Goal: Task Accomplishment & Management: Manage account settings

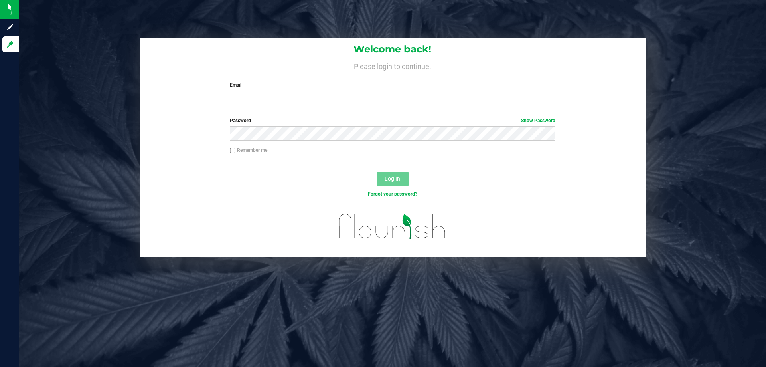
click at [286, 56] on div "Welcome back! Please login to continue. Email Required Please format your email…" at bounding box center [393, 75] width 506 height 74
click at [270, 97] on input "Email" at bounding box center [392, 98] width 325 height 14
type input "asams@liveparallel.com"
click at [377, 172] on button "Log In" at bounding box center [393, 179] width 32 height 14
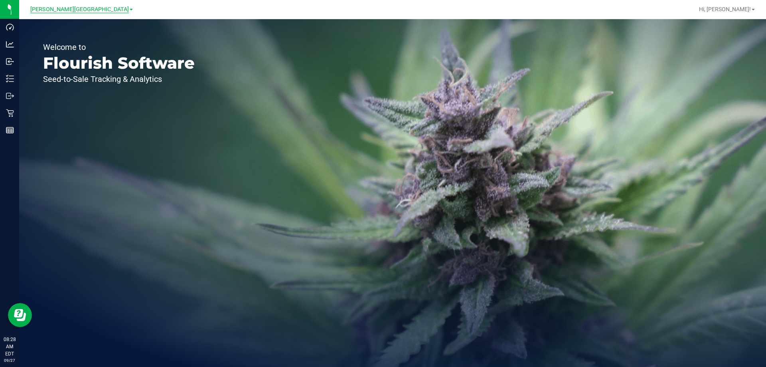
click at [83, 12] on span "[PERSON_NAME][GEOGRAPHIC_DATA]" at bounding box center [79, 9] width 99 height 7
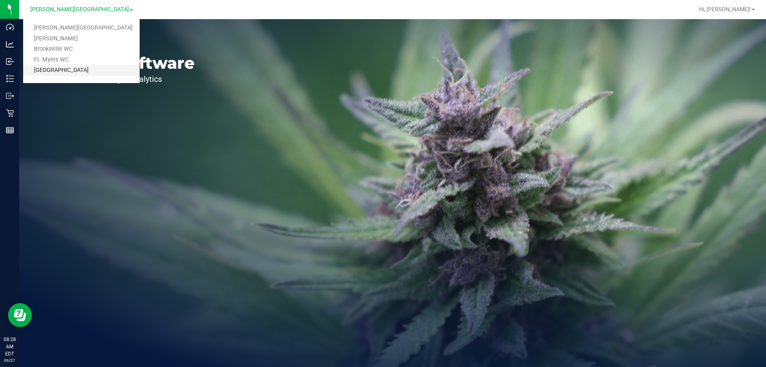
click at [63, 71] on link "[GEOGRAPHIC_DATA]" at bounding box center [81, 70] width 116 height 11
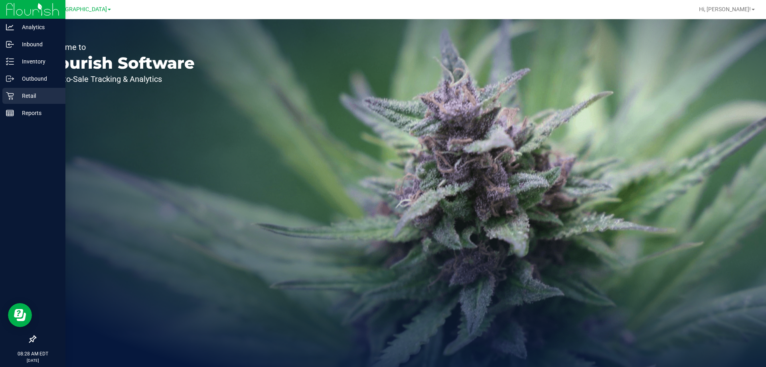
click at [10, 96] on icon at bounding box center [10, 96] width 8 height 8
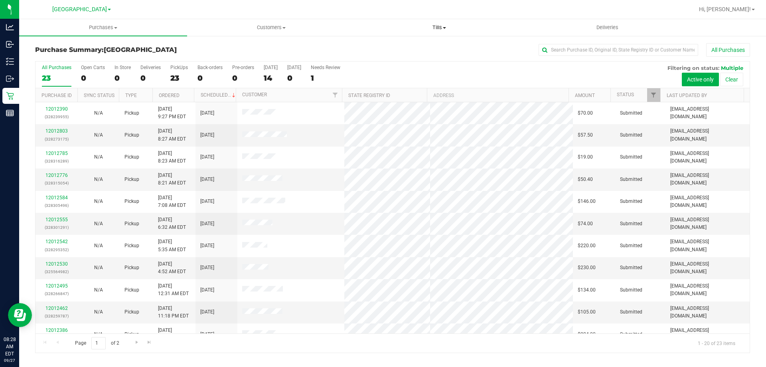
click at [436, 28] on span "Tills" at bounding box center [438, 27] width 167 height 7
click at [395, 47] on span "Manage tills" at bounding box center [382, 48] width 54 height 7
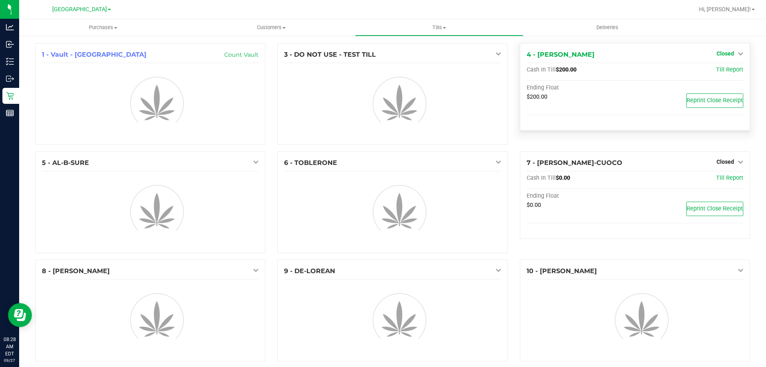
click at [720, 51] on span "Closed" at bounding box center [726, 53] width 18 height 6
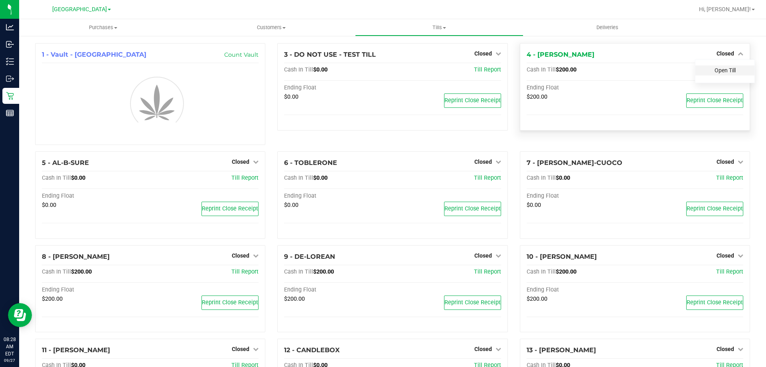
click at [716, 71] on link "Open Till" at bounding box center [725, 70] width 21 height 6
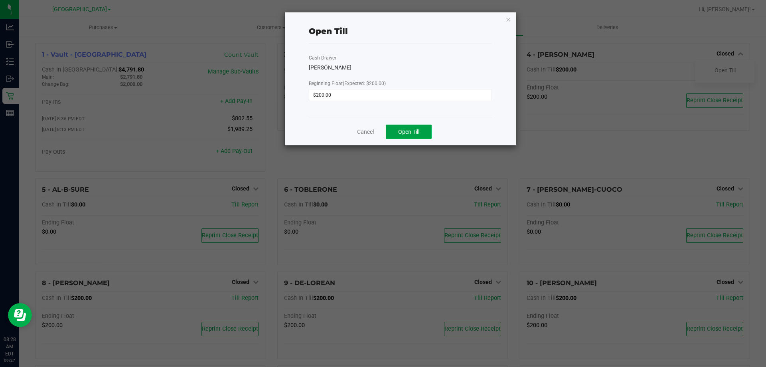
click at [414, 128] on span "Open Till" at bounding box center [408, 131] width 21 height 6
click at [507, 19] on icon "button" at bounding box center [508, 19] width 6 height 10
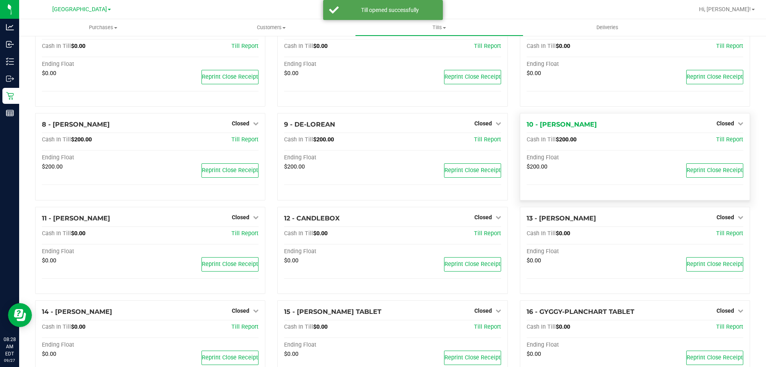
scroll to position [160, 0]
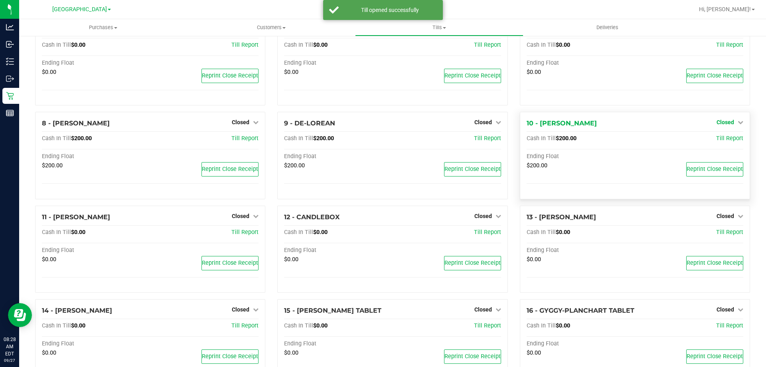
click at [723, 123] on span "Closed" at bounding box center [726, 122] width 18 height 6
click at [718, 140] on link "Open Till" at bounding box center [725, 139] width 21 height 6
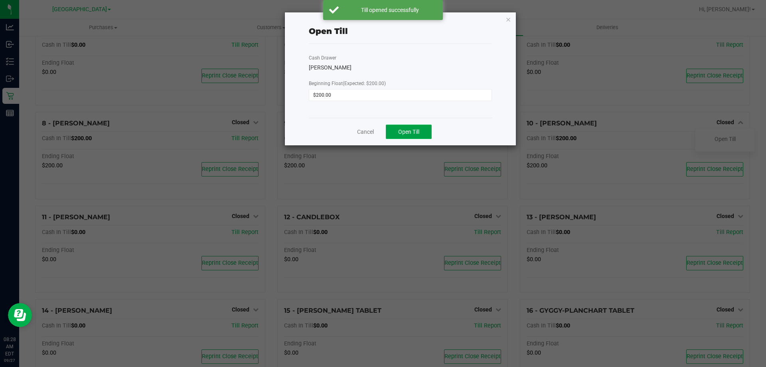
click at [421, 134] on button "Open Till" at bounding box center [409, 131] width 46 height 14
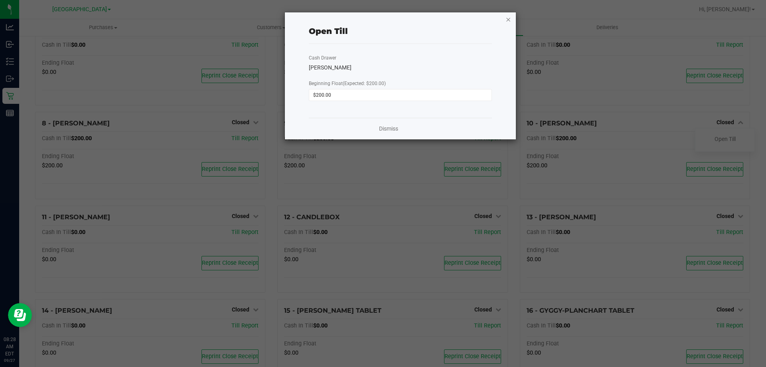
click at [508, 20] on icon "button" at bounding box center [508, 19] width 6 height 10
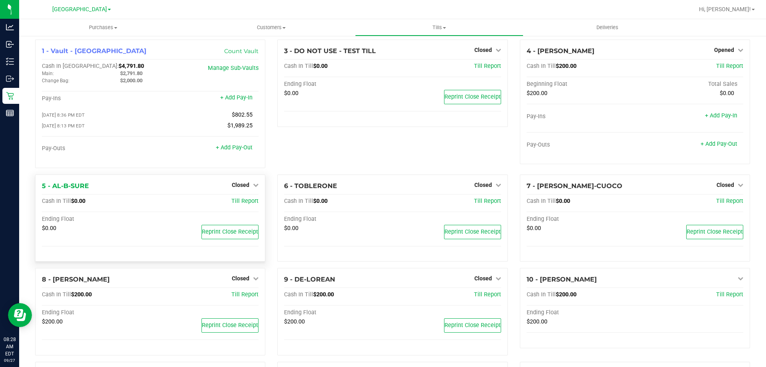
scroll to position [0, 0]
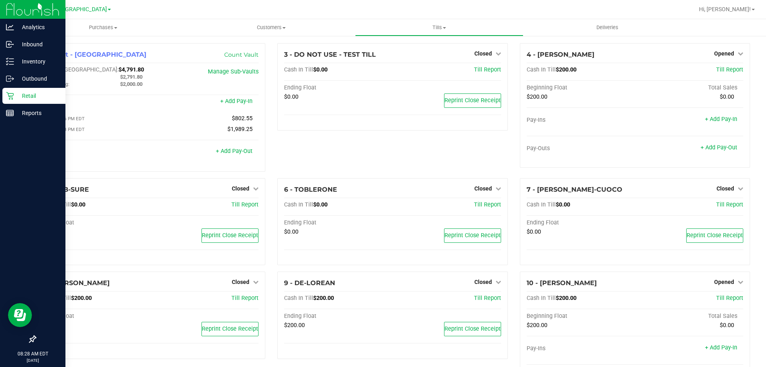
click at [23, 95] on p "Retail" at bounding box center [38, 96] width 48 height 10
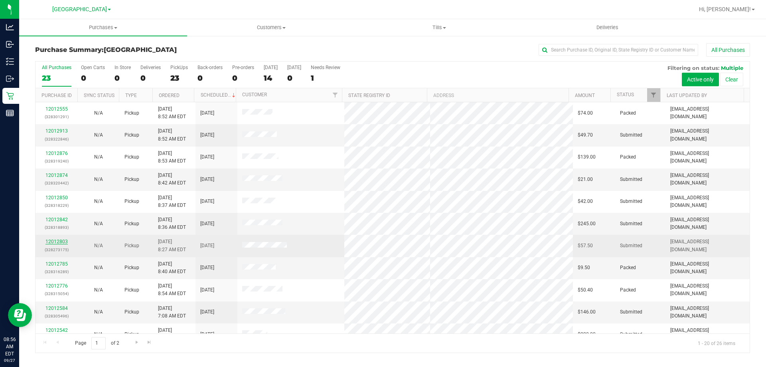
click at [58, 241] on link "12012803" at bounding box center [56, 242] width 22 height 6
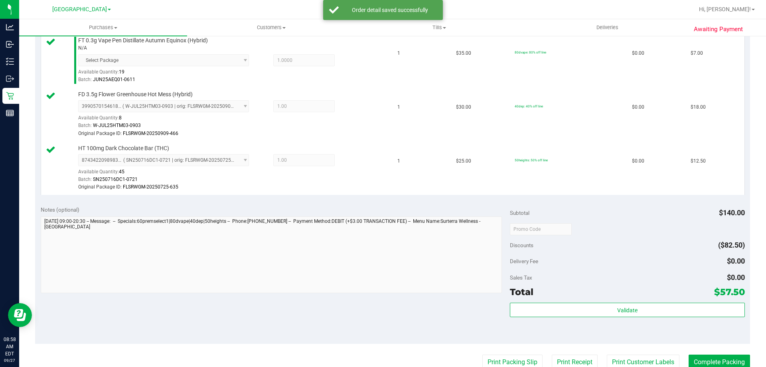
scroll to position [279, 0]
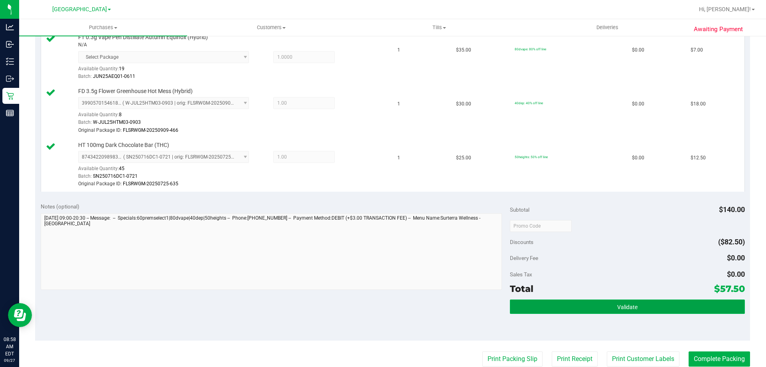
click at [653, 305] on button "Validate" at bounding box center [627, 306] width 235 height 14
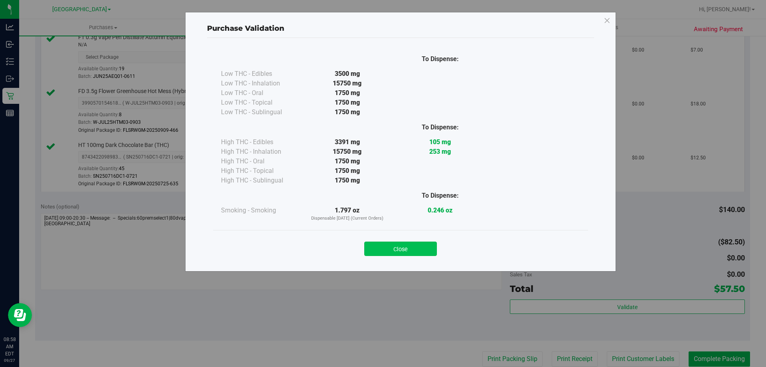
click at [415, 246] on button "Close" at bounding box center [400, 248] width 73 height 14
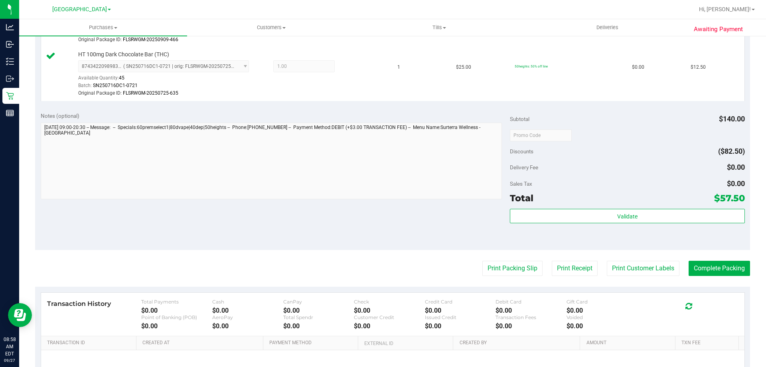
scroll to position [439, 0]
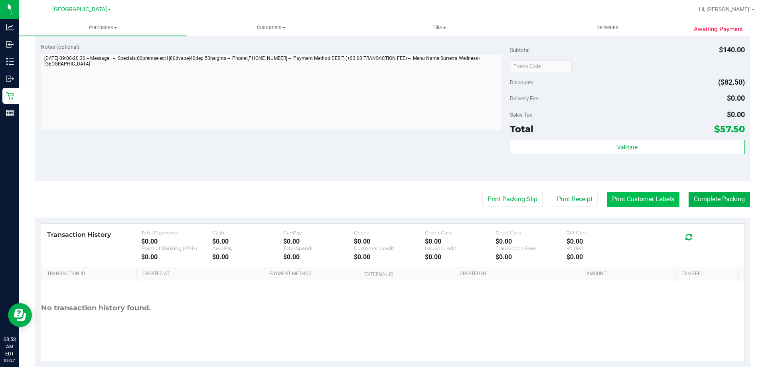
click at [658, 199] on button "Print Customer Labels" at bounding box center [643, 198] width 73 height 15
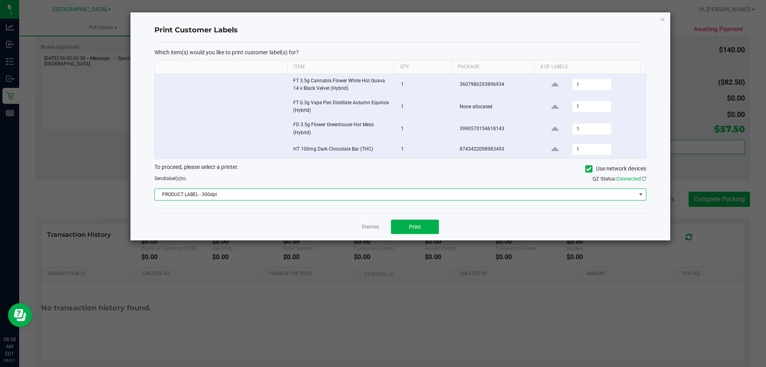
click at [641, 194] on span at bounding box center [641, 194] width 6 height 6
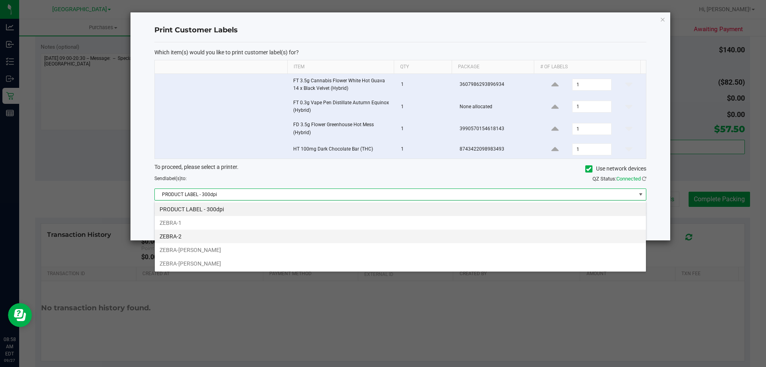
scroll to position [12, 491]
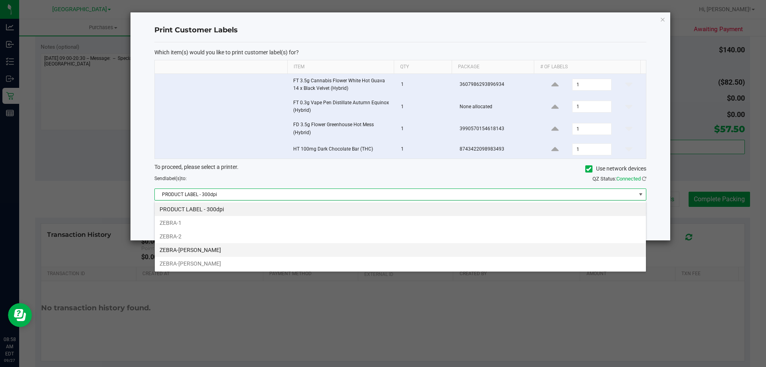
click at [325, 254] on li "ZEBRA-DAVID-COOK" at bounding box center [400, 250] width 491 height 14
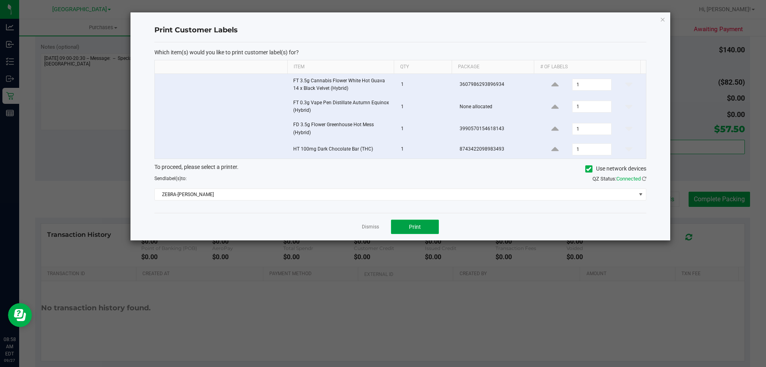
click at [410, 223] on button "Print" at bounding box center [415, 226] width 48 height 14
click at [368, 227] on link "Dismiss" at bounding box center [370, 226] width 17 height 7
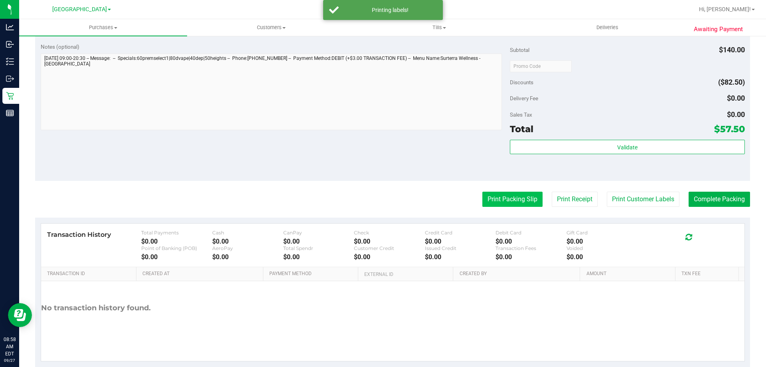
click at [515, 198] on button "Print Packing Slip" at bounding box center [512, 198] width 60 height 15
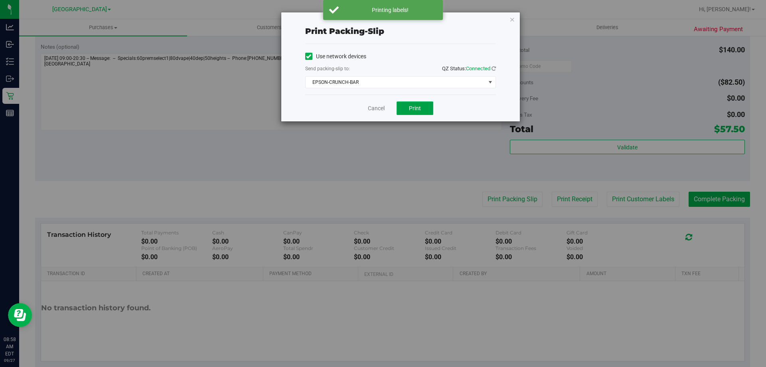
click at [419, 103] on button "Print" at bounding box center [415, 108] width 37 height 14
click at [379, 105] on link "Cancel" at bounding box center [376, 108] width 17 height 8
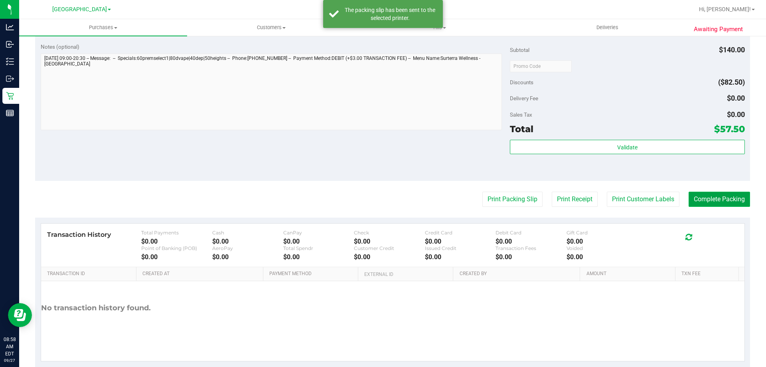
click at [703, 192] on button "Complete Packing" at bounding box center [719, 198] width 61 height 15
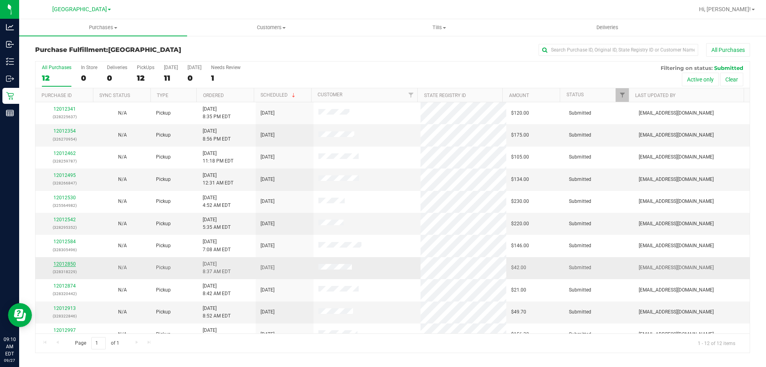
click at [64, 262] on link "12012850" at bounding box center [64, 264] width 22 height 6
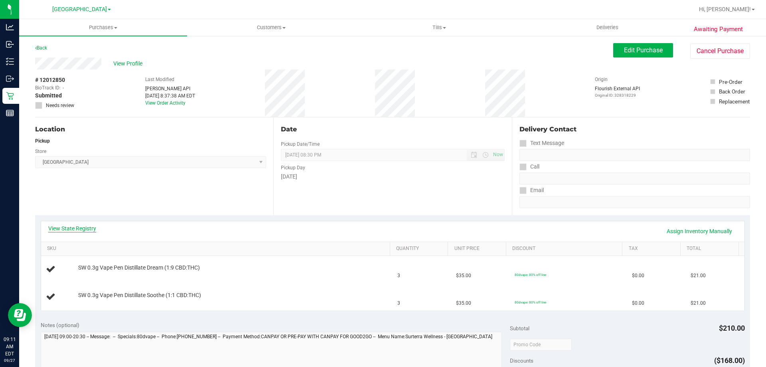
click at [83, 231] on link "View State Registry" at bounding box center [72, 228] width 48 height 8
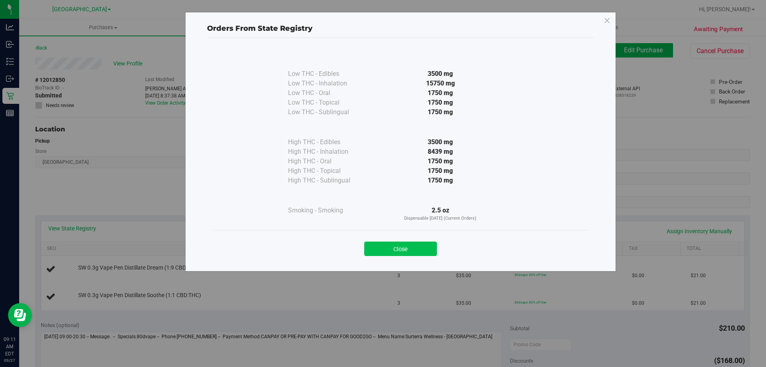
click at [402, 254] on button "Close" at bounding box center [400, 248] width 73 height 14
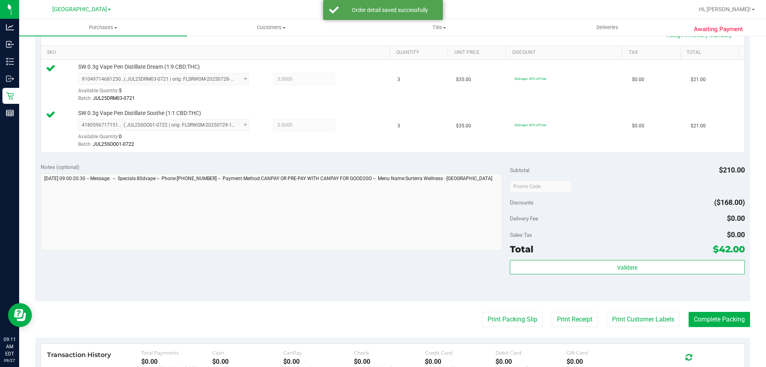
scroll to position [199, 0]
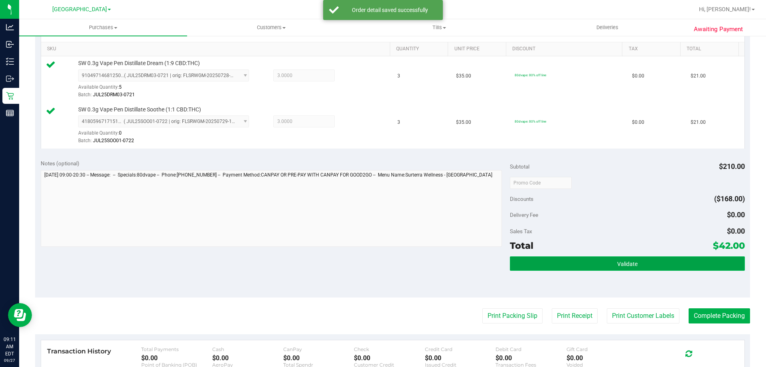
click at [591, 259] on button "Validate" at bounding box center [627, 263] width 235 height 14
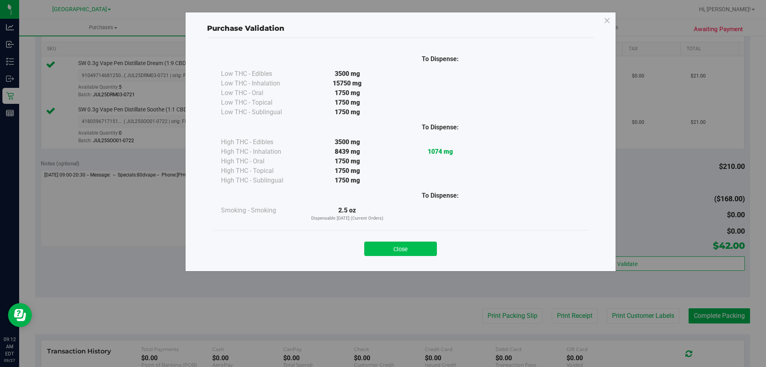
click at [391, 251] on button "Close" at bounding box center [400, 248] width 73 height 14
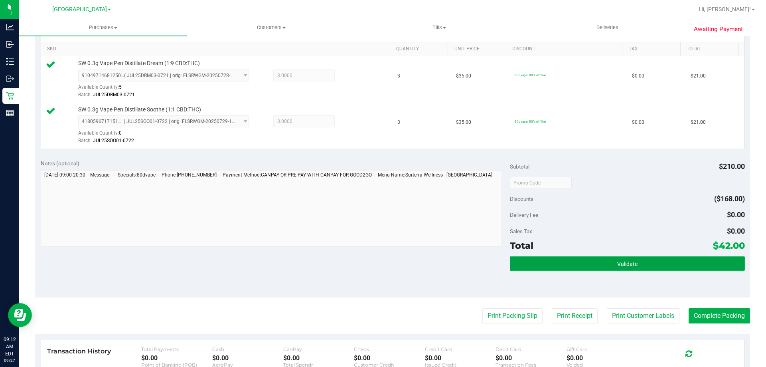
click at [536, 266] on button "Validate" at bounding box center [627, 263] width 235 height 14
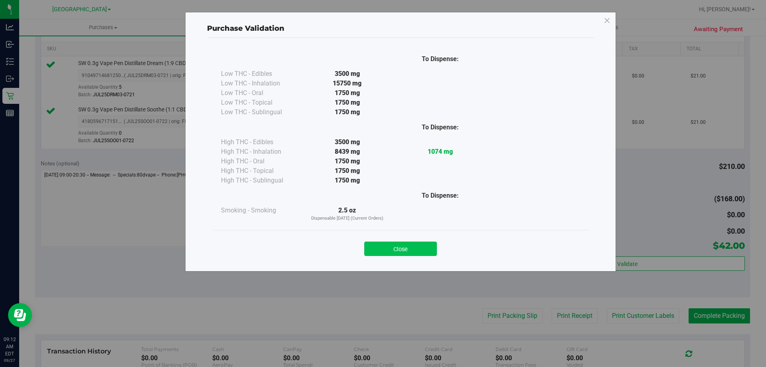
click at [391, 247] on button "Close" at bounding box center [400, 248] width 73 height 14
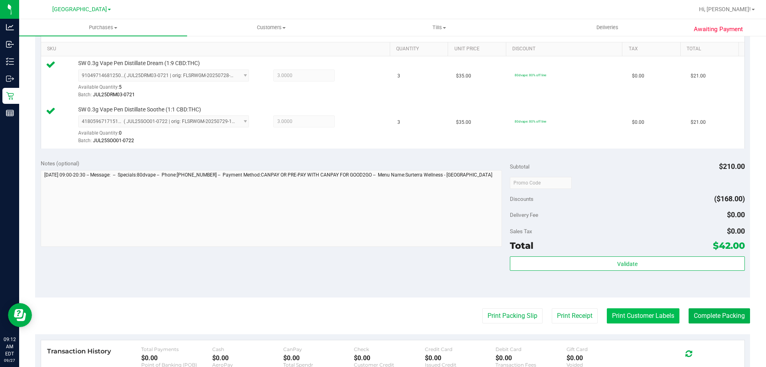
click at [613, 319] on button "Print Customer Labels" at bounding box center [643, 315] width 73 height 15
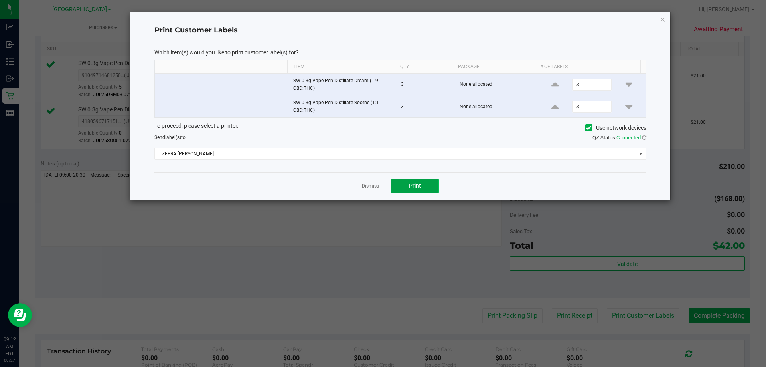
click at [426, 189] on button "Print" at bounding box center [415, 186] width 48 height 14
click at [373, 184] on link "Dismiss" at bounding box center [370, 186] width 17 height 7
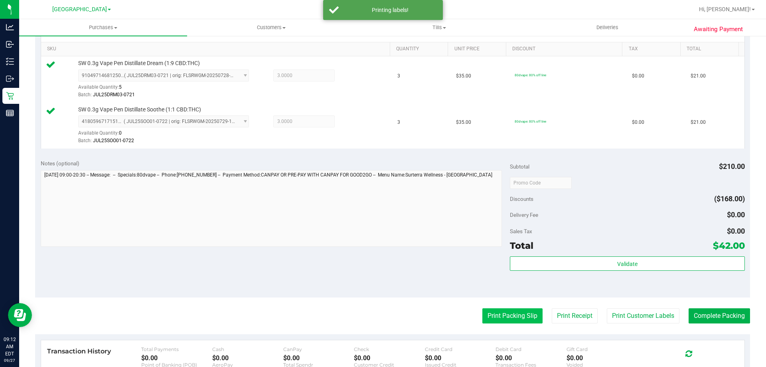
click at [498, 318] on button "Print Packing Slip" at bounding box center [512, 315] width 60 height 15
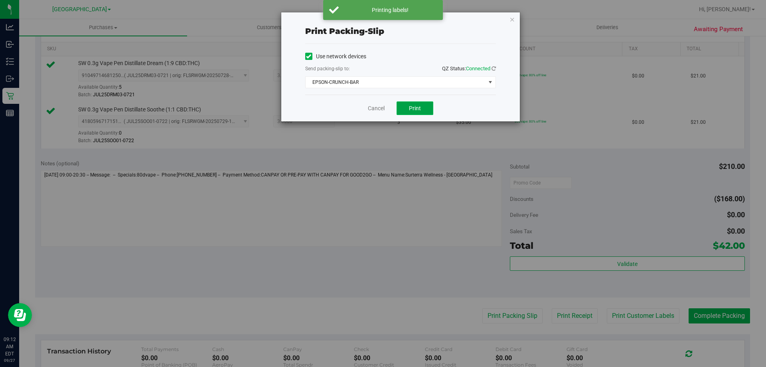
click at [422, 112] on button "Print" at bounding box center [415, 108] width 37 height 14
click at [379, 107] on link "Cancel" at bounding box center [376, 108] width 17 height 8
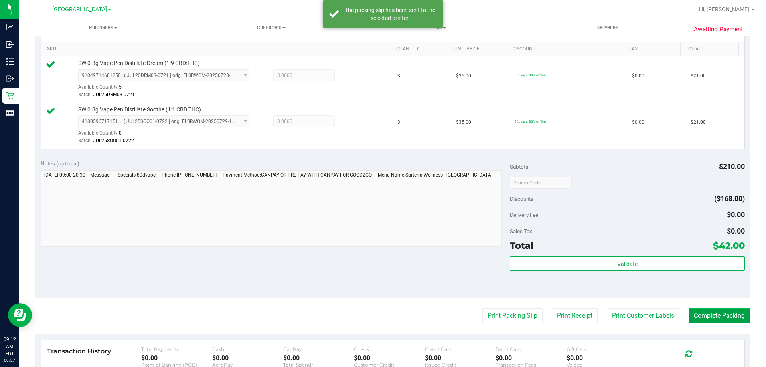
click at [710, 316] on button "Complete Packing" at bounding box center [719, 315] width 61 height 15
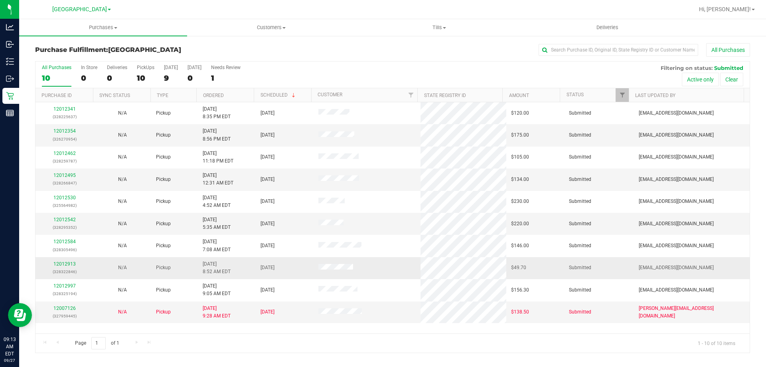
click at [59, 260] on div "12012913 (328322846)" at bounding box center [64, 267] width 48 height 15
click at [59, 264] on link "12012913" at bounding box center [64, 264] width 22 height 6
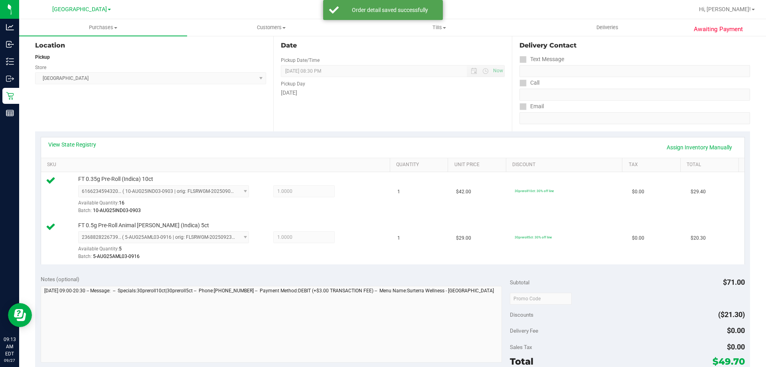
scroll to position [160, 0]
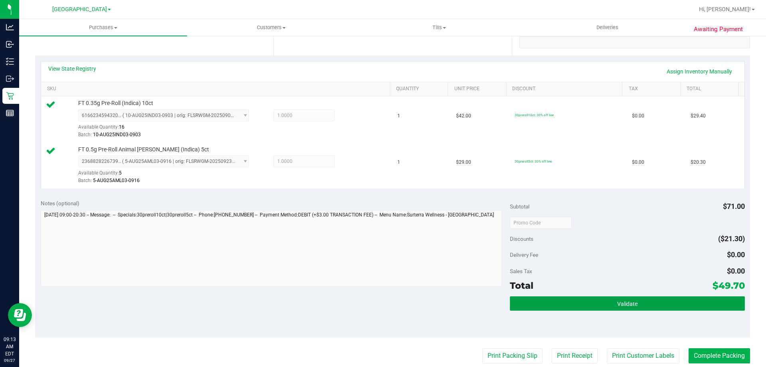
click at [602, 299] on button "Validate" at bounding box center [627, 303] width 235 height 14
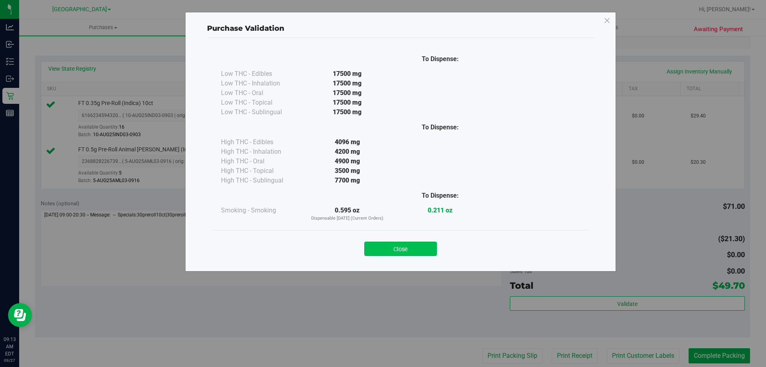
click at [407, 244] on button "Close" at bounding box center [400, 248] width 73 height 14
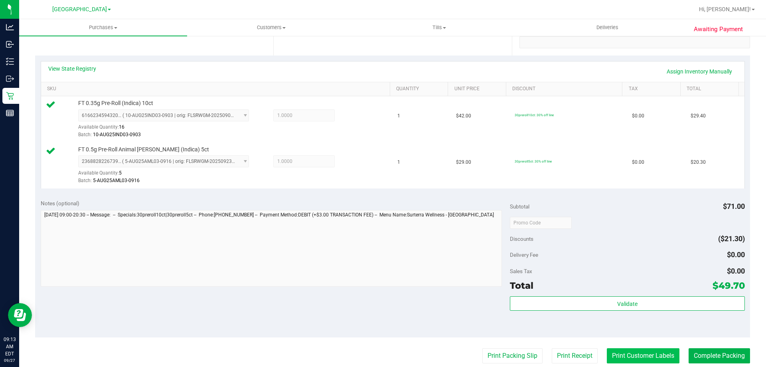
click at [629, 356] on button "Print Customer Labels" at bounding box center [643, 355] width 73 height 15
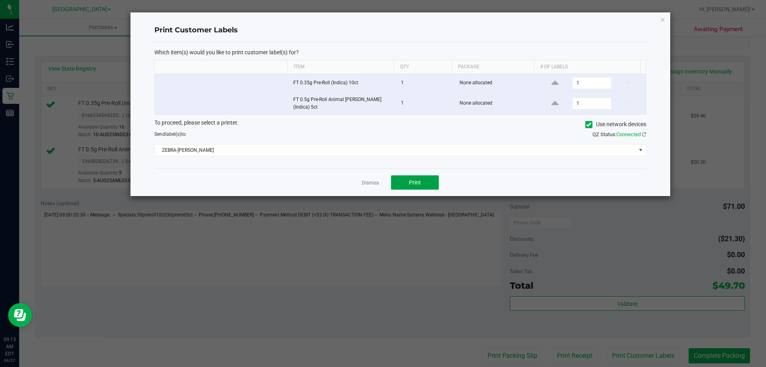
click at [411, 182] on span "Print" at bounding box center [415, 182] width 12 height 6
click at [374, 180] on link "Dismiss" at bounding box center [370, 183] width 17 height 7
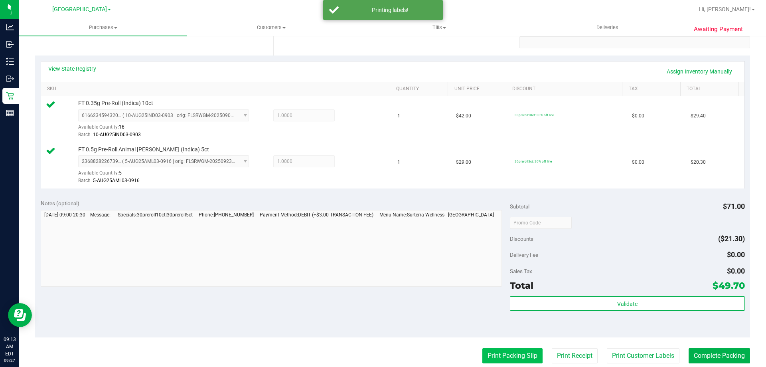
click at [496, 353] on button "Print Packing Slip" at bounding box center [512, 355] width 60 height 15
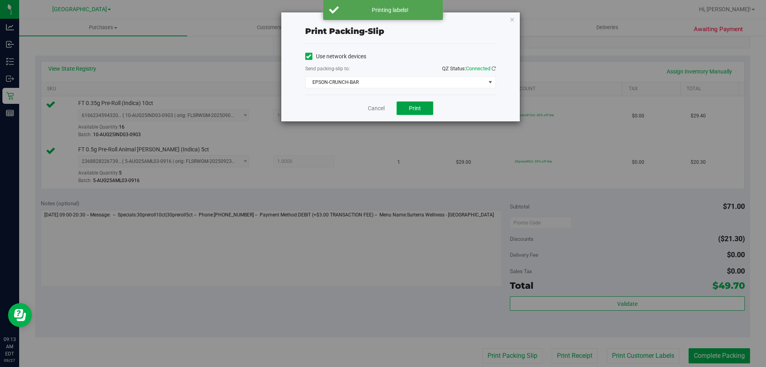
click at [401, 105] on button "Print" at bounding box center [415, 108] width 37 height 14
click at [375, 109] on link "Cancel" at bounding box center [376, 108] width 17 height 8
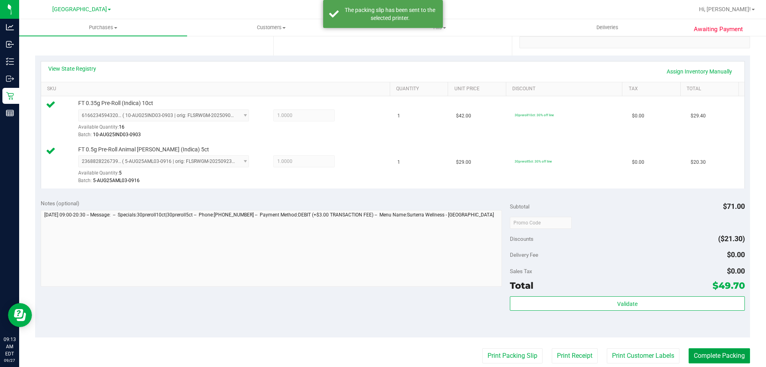
click at [699, 355] on button "Complete Packing" at bounding box center [719, 355] width 61 height 15
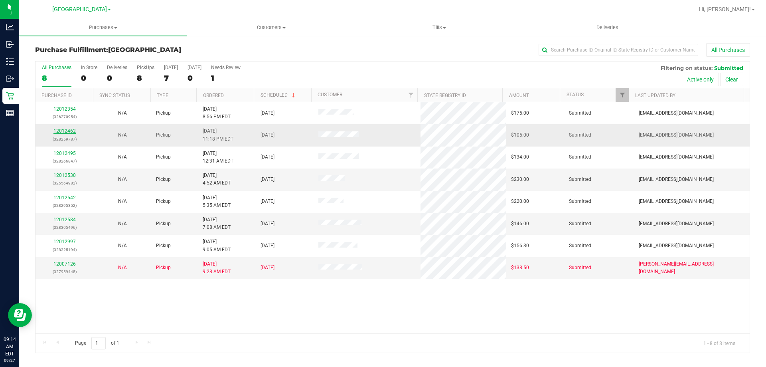
click at [67, 131] on link "12012462" at bounding box center [64, 131] width 22 height 6
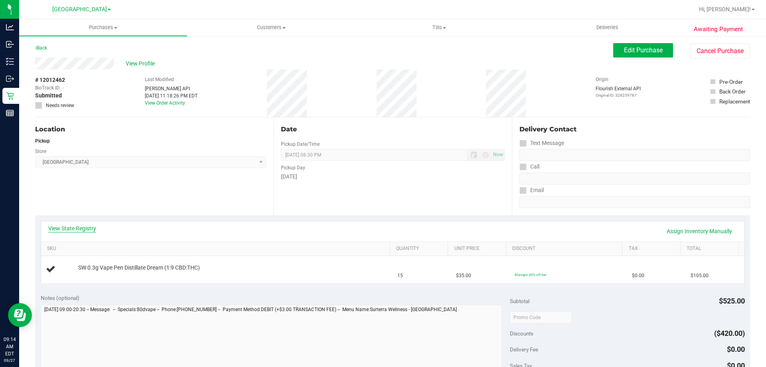
click at [79, 225] on link "View State Registry" at bounding box center [72, 228] width 48 height 8
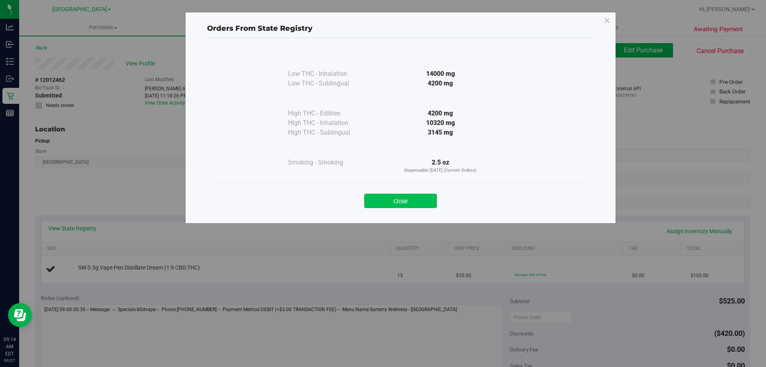
click at [394, 198] on button "Close" at bounding box center [400, 200] width 73 height 14
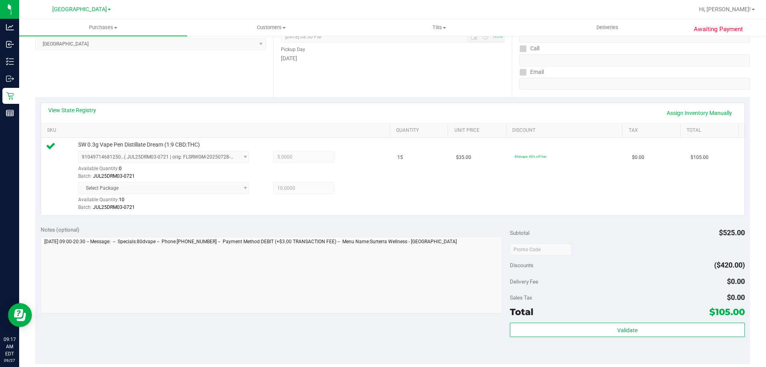
scroll to position [160, 0]
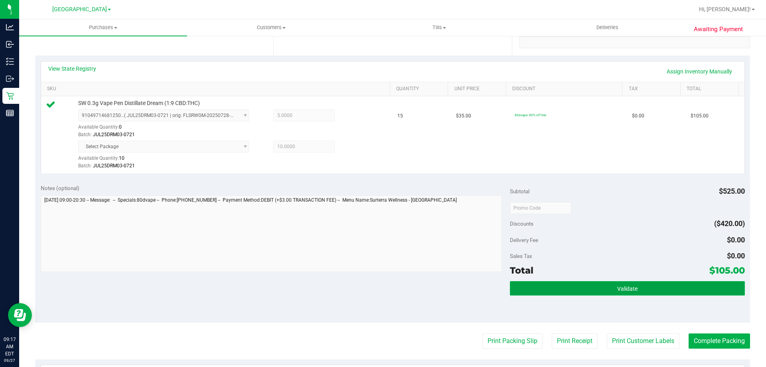
click at [602, 283] on button "Validate" at bounding box center [627, 288] width 235 height 14
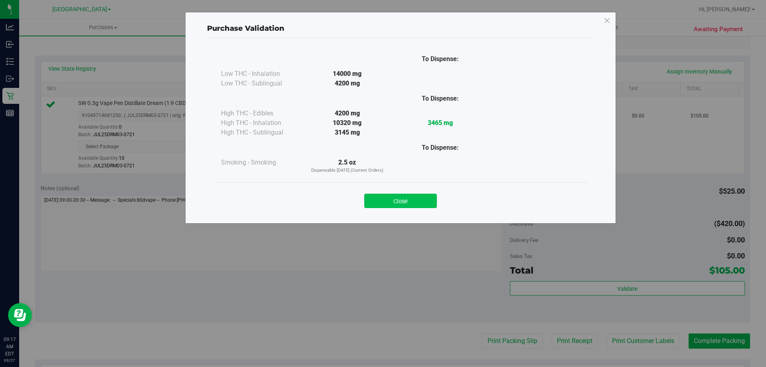
click at [424, 195] on button "Close" at bounding box center [400, 200] width 73 height 14
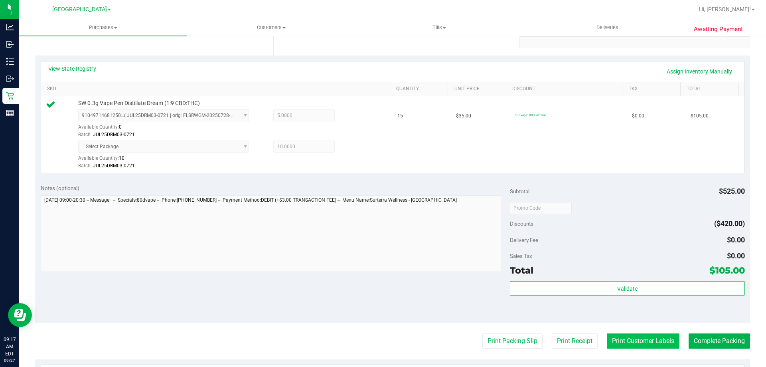
click at [647, 336] on button "Print Customer Labels" at bounding box center [643, 340] width 73 height 15
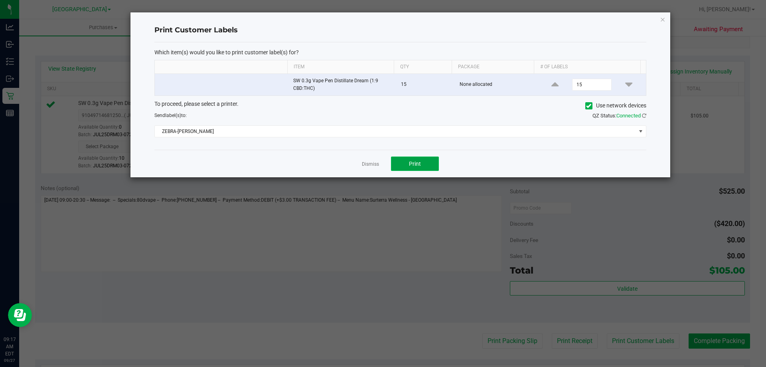
click at [418, 168] on button "Print" at bounding box center [415, 163] width 48 height 14
click at [374, 161] on link "Dismiss" at bounding box center [370, 164] width 17 height 7
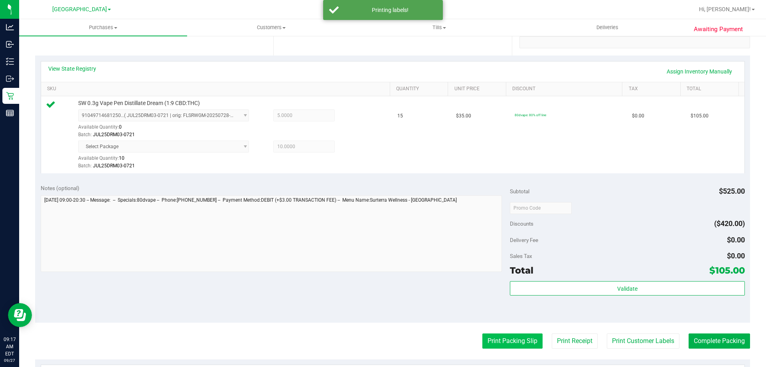
click at [512, 336] on button "Print Packing Slip" at bounding box center [512, 340] width 60 height 15
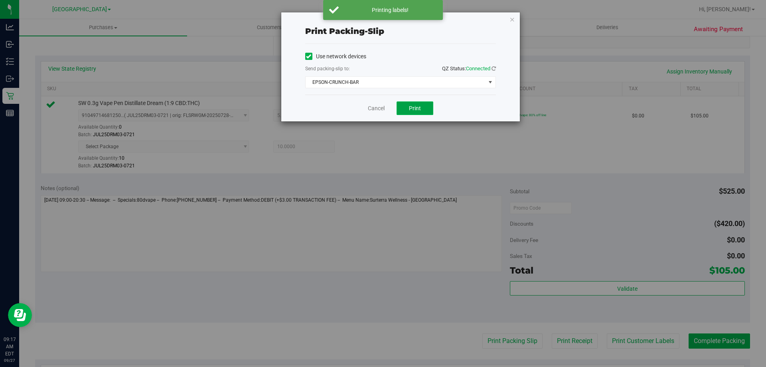
click at [409, 108] on button "Print" at bounding box center [415, 108] width 37 height 14
click at [379, 107] on link "Cancel" at bounding box center [376, 108] width 17 height 8
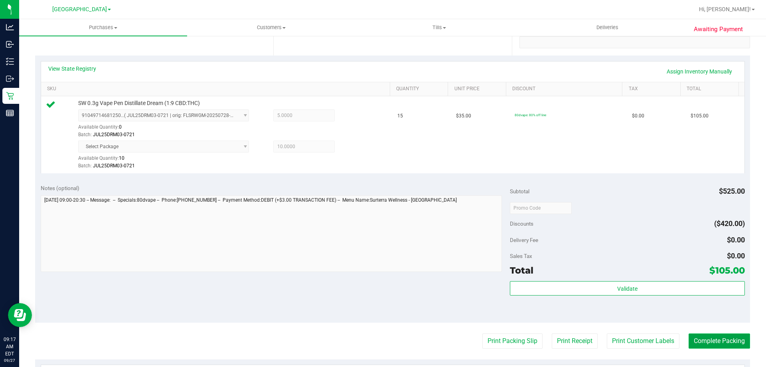
click at [710, 340] on button "Complete Packing" at bounding box center [719, 340] width 61 height 15
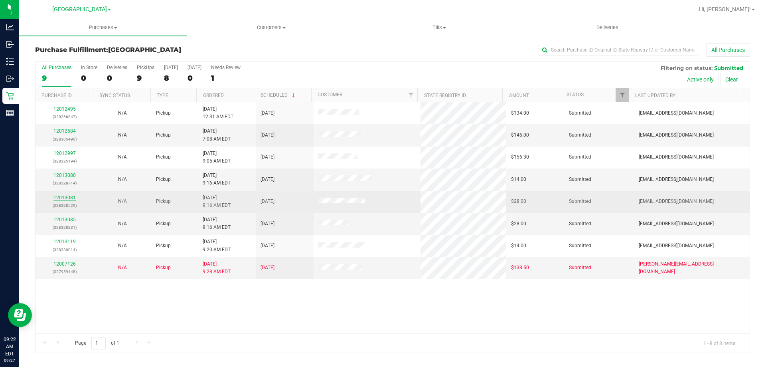
click at [71, 195] on link "12013081" at bounding box center [64, 198] width 22 height 6
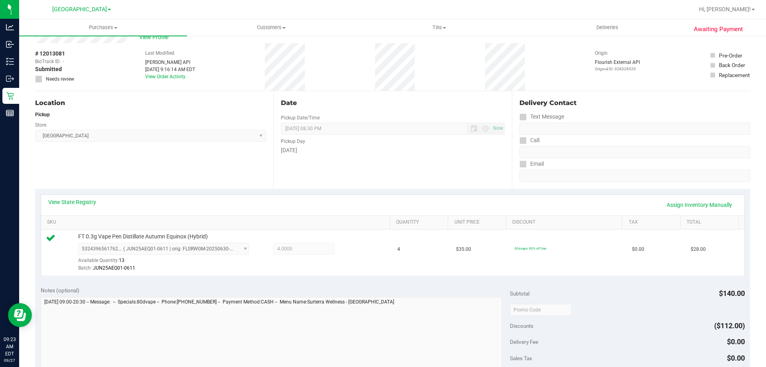
scroll to position [239, 0]
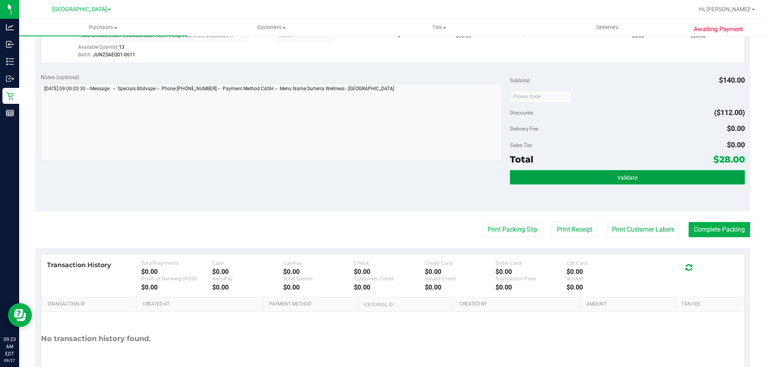
click at [641, 178] on button "Validate" at bounding box center [627, 177] width 235 height 14
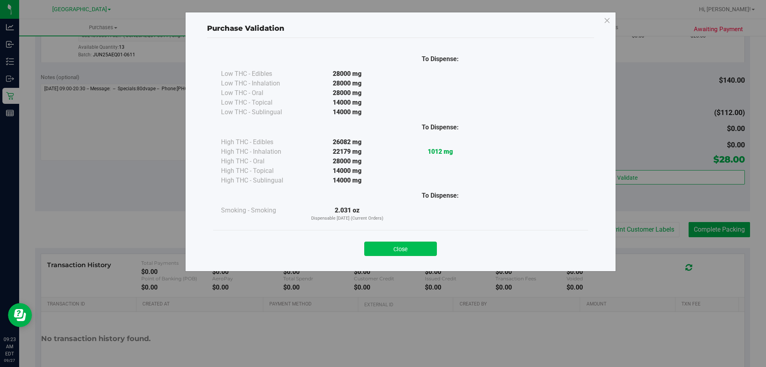
click at [409, 247] on button "Close" at bounding box center [400, 248] width 73 height 14
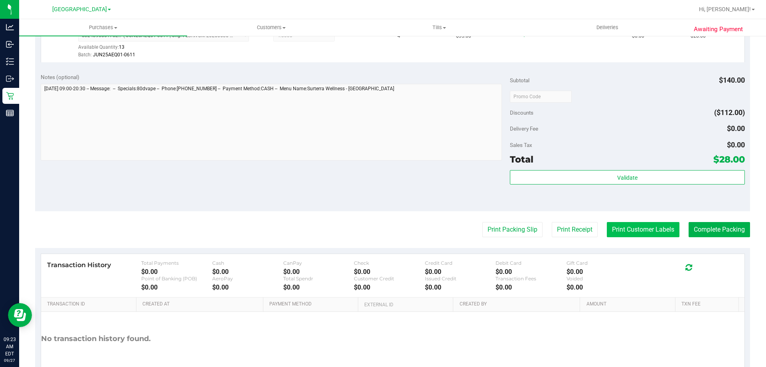
click at [655, 227] on button "Print Customer Labels" at bounding box center [643, 229] width 73 height 15
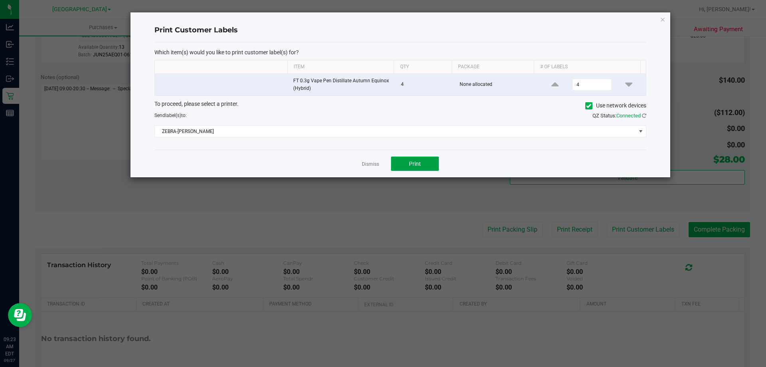
click at [413, 162] on span "Print" at bounding box center [415, 163] width 12 height 6
click at [376, 162] on link "Dismiss" at bounding box center [370, 164] width 17 height 7
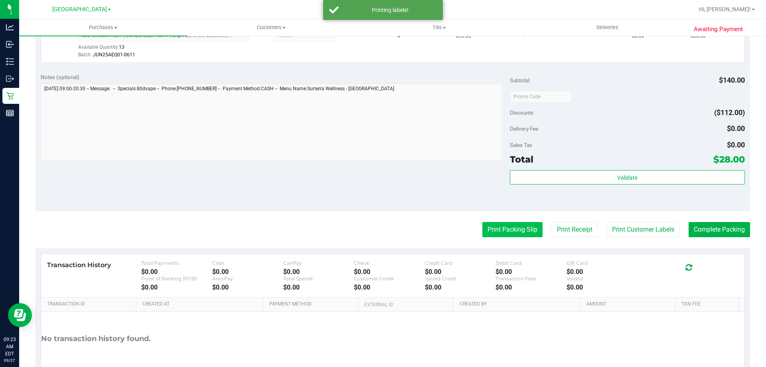
click at [509, 233] on button "Print Packing Slip" at bounding box center [512, 229] width 60 height 15
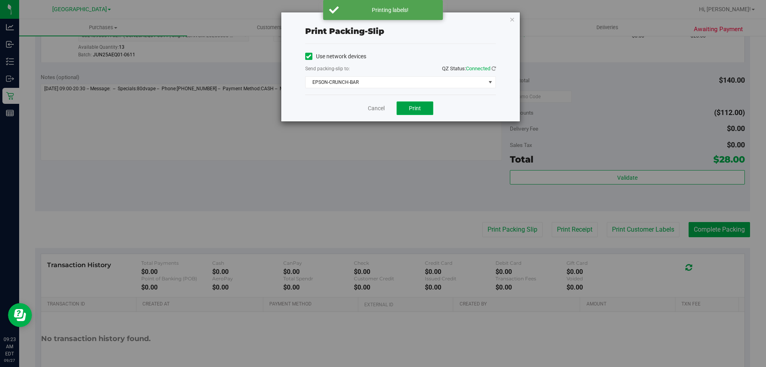
click at [404, 111] on button "Print" at bounding box center [415, 108] width 37 height 14
click at [377, 107] on link "Cancel" at bounding box center [376, 108] width 17 height 8
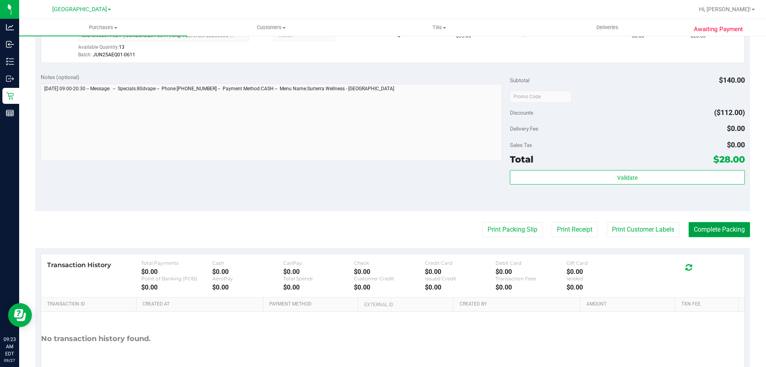
click at [709, 226] on button "Complete Packing" at bounding box center [719, 229] width 61 height 15
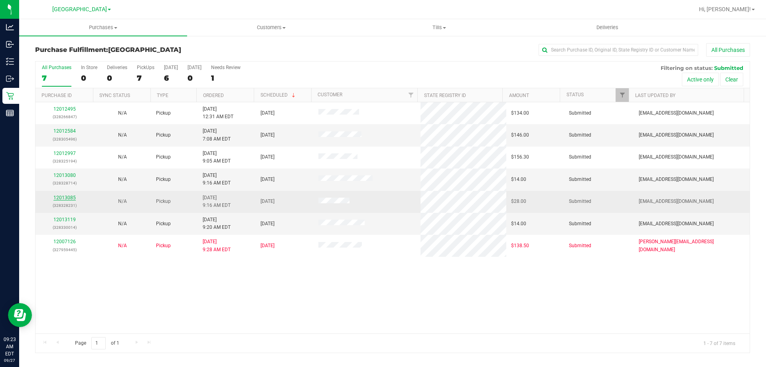
click at [69, 197] on link "12013085" at bounding box center [64, 198] width 22 height 6
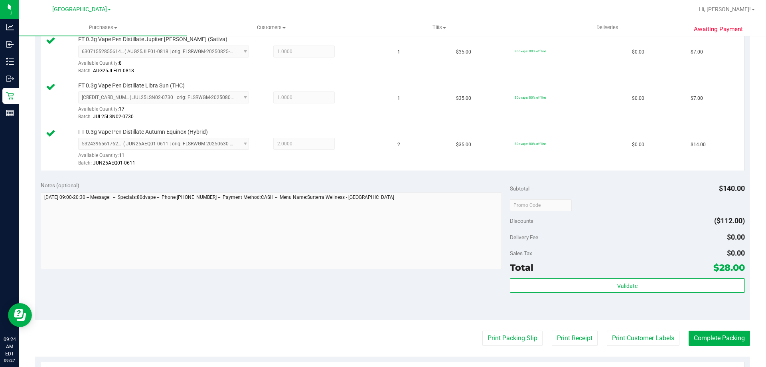
scroll to position [239, 0]
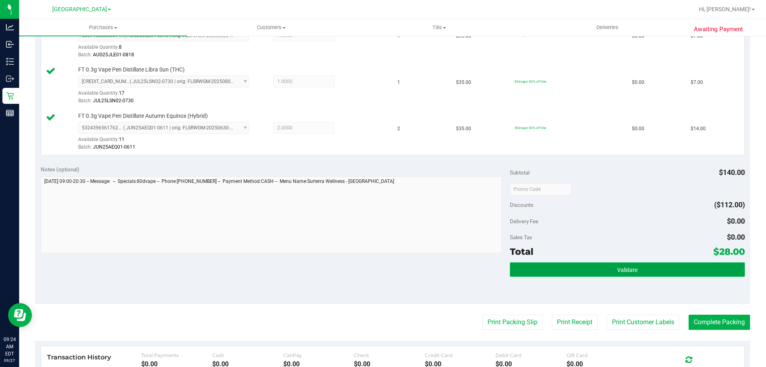
click at [596, 271] on button "Validate" at bounding box center [627, 269] width 235 height 14
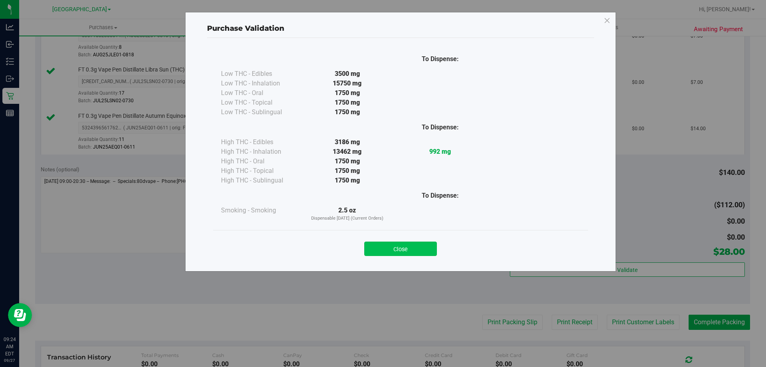
click at [392, 254] on button "Close" at bounding box center [400, 248] width 73 height 14
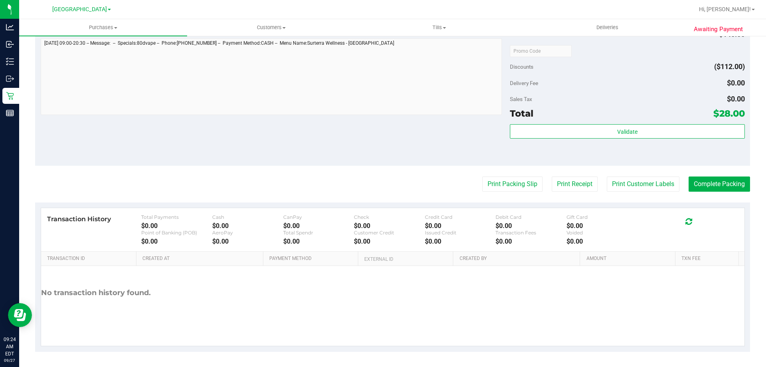
scroll to position [378, 0]
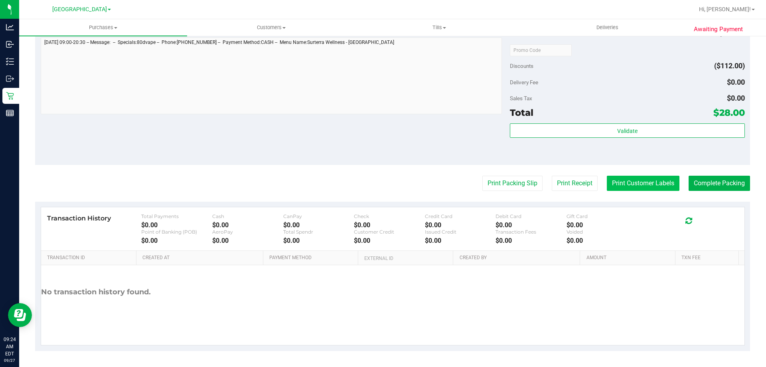
click at [631, 180] on button "Print Customer Labels" at bounding box center [643, 183] width 73 height 15
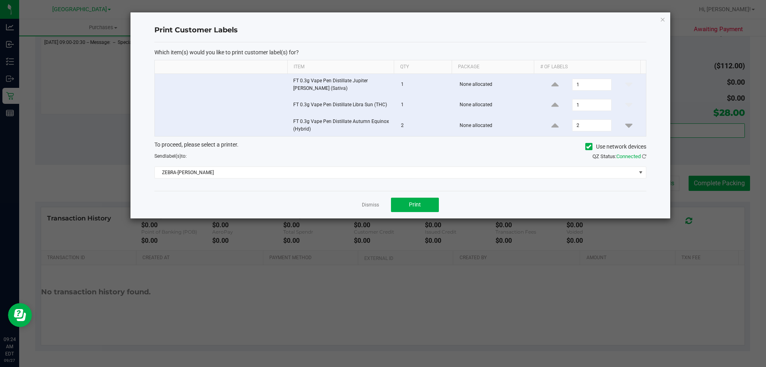
click at [413, 212] on div "Dismiss Print" at bounding box center [400, 205] width 492 height 28
click at [417, 199] on button "Print" at bounding box center [415, 204] width 48 height 14
click at [372, 202] on link "Dismiss" at bounding box center [370, 204] width 17 height 7
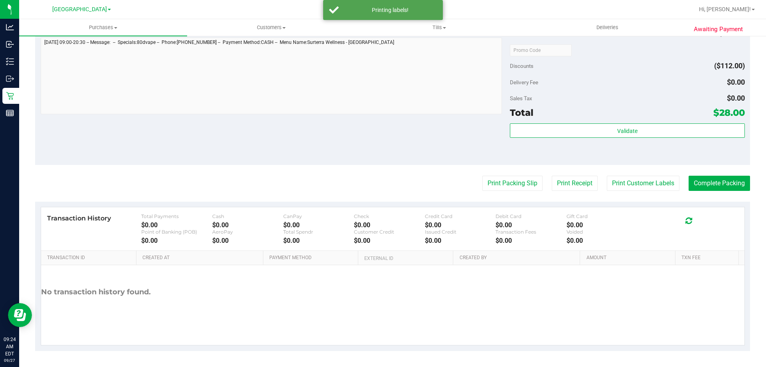
click at [489, 175] on purchase-details "Back Edit Purchase Cancel Purchase View Profile # 12013085 BioTrack ID: - Submi…" at bounding box center [392, 8] width 715 height 686
click at [487, 183] on button "Print Packing Slip" at bounding box center [512, 183] width 60 height 15
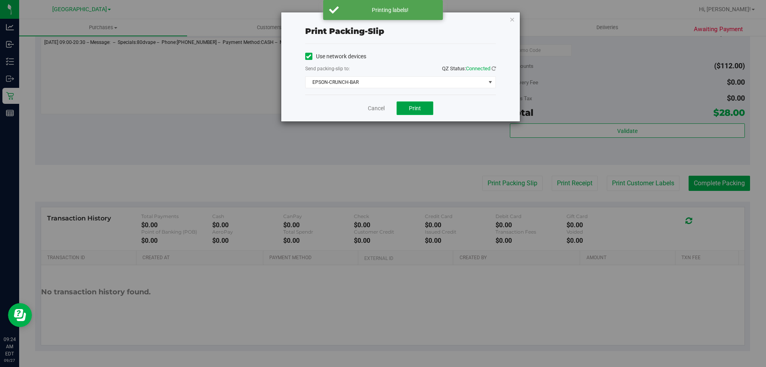
click at [419, 107] on span "Print" at bounding box center [415, 108] width 12 height 6
click at [378, 107] on link "Cancel" at bounding box center [376, 108] width 17 height 8
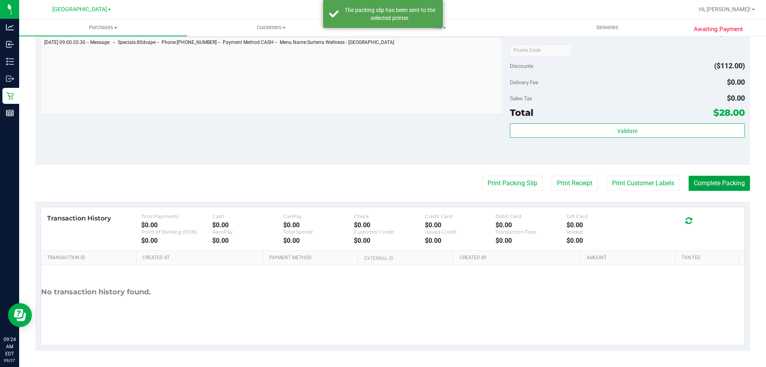
click at [707, 186] on button "Complete Packing" at bounding box center [719, 183] width 61 height 15
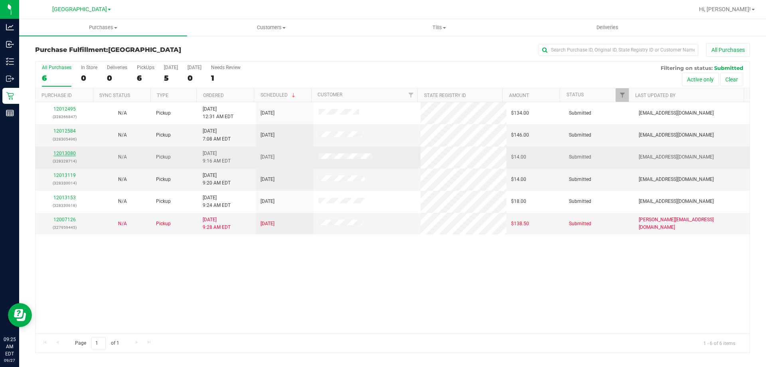
click at [71, 150] on link "12013080" at bounding box center [64, 153] width 22 height 6
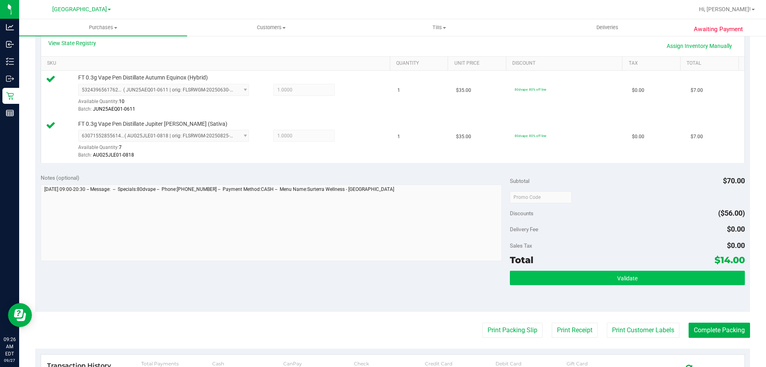
scroll to position [199, 0]
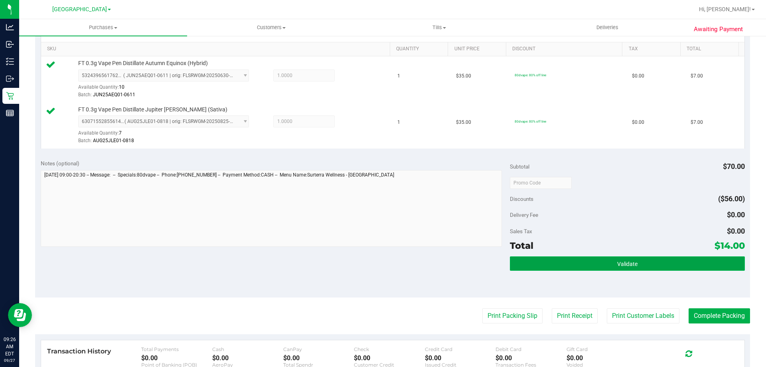
click at [597, 266] on button "Validate" at bounding box center [627, 263] width 235 height 14
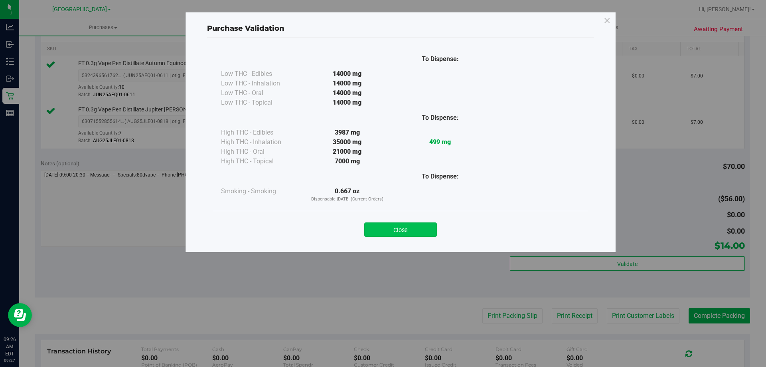
click at [413, 229] on button "Close" at bounding box center [400, 229] width 73 height 14
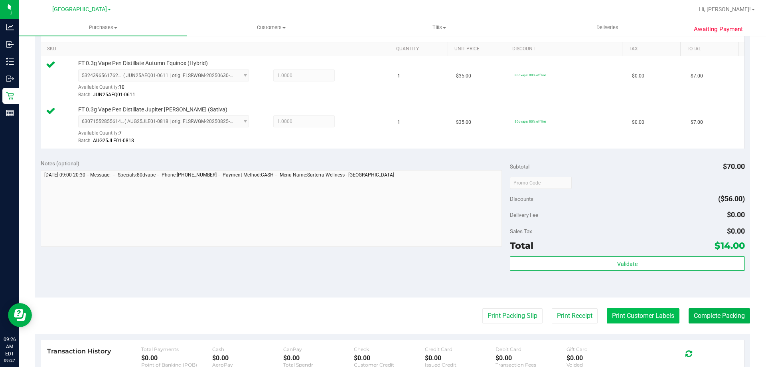
click at [630, 320] on button "Print Customer Labels" at bounding box center [643, 315] width 73 height 15
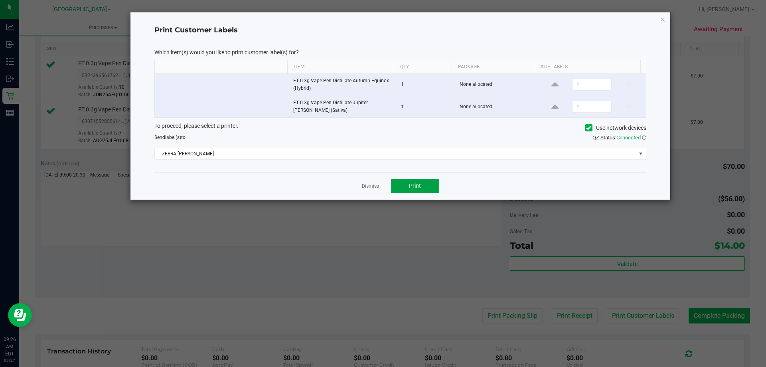
click at [415, 183] on span "Print" at bounding box center [415, 185] width 12 height 6
click at [662, 20] on icon "button" at bounding box center [663, 19] width 6 height 10
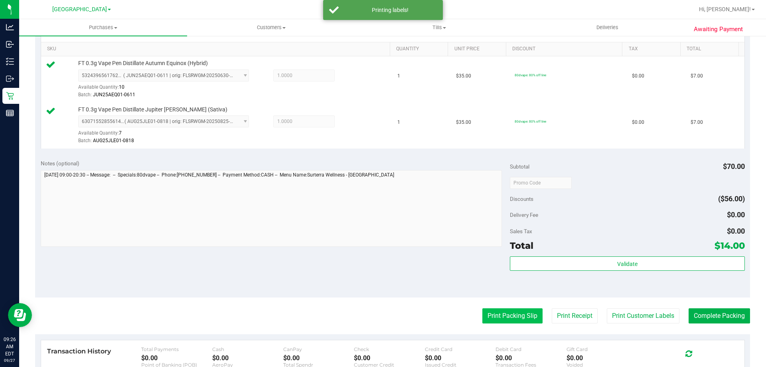
click at [507, 313] on button "Print Packing Slip" at bounding box center [512, 315] width 60 height 15
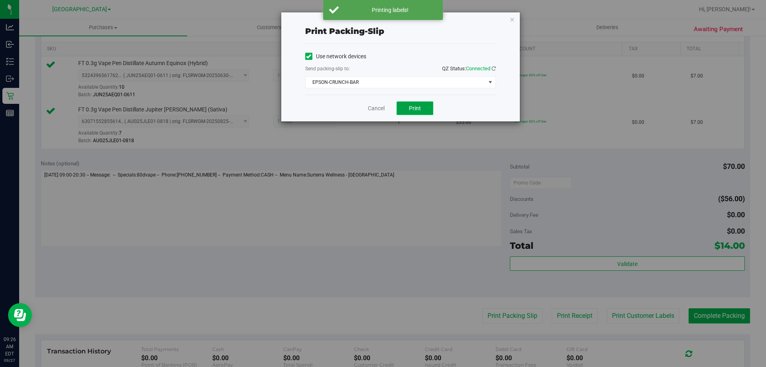
click at [428, 102] on button "Print" at bounding box center [415, 108] width 37 height 14
click at [512, 19] on icon "button" at bounding box center [512, 19] width 6 height 10
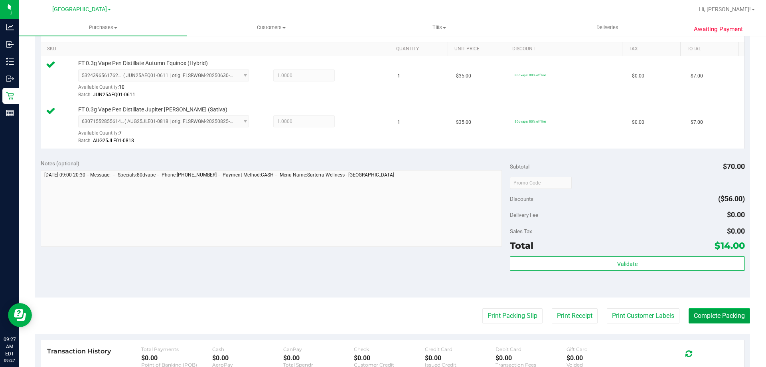
click at [714, 314] on button "Complete Packing" at bounding box center [719, 315] width 61 height 15
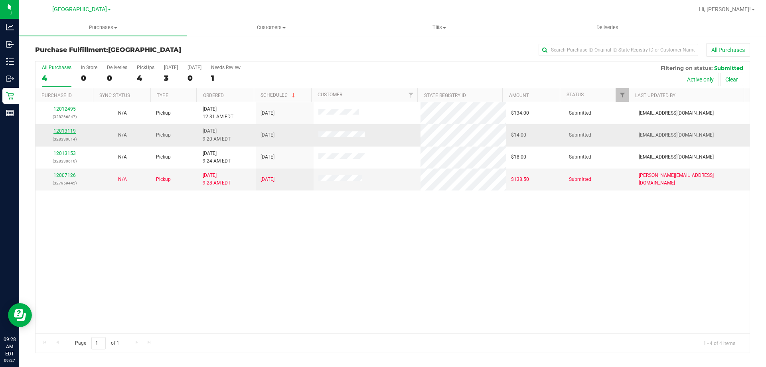
click at [61, 128] on link "12013119" at bounding box center [64, 131] width 22 height 6
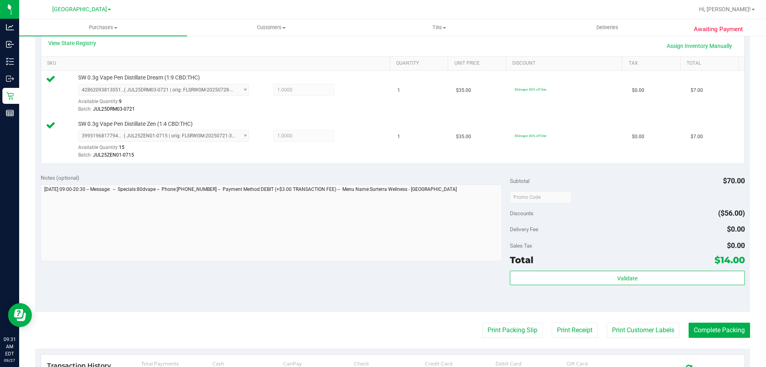
scroll to position [199, 0]
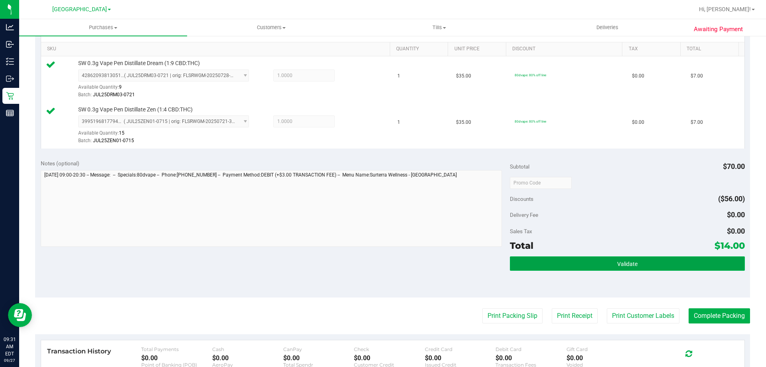
click at [603, 259] on button "Validate" at bounding box center [627, 263] width 235 height 14
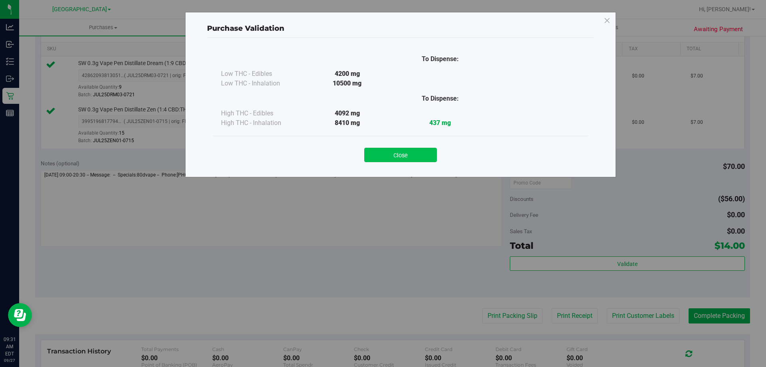
click at [411, 152] on button "Close" at bounding box center [400, 155] width 73 height 14
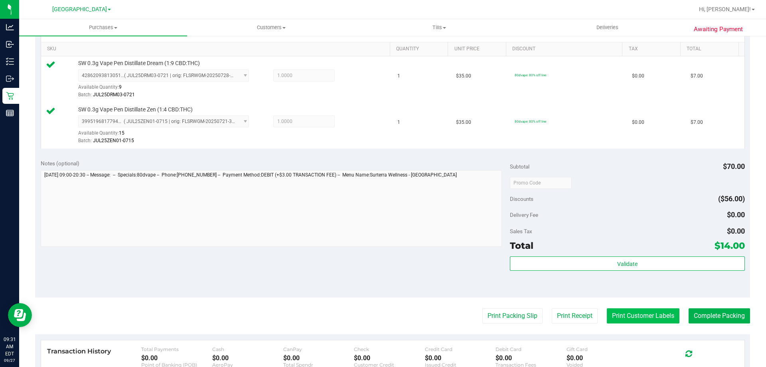
click at [619, 311] on button "Print Customer Labels" at bounding box center [643, 315] width 73 height 15
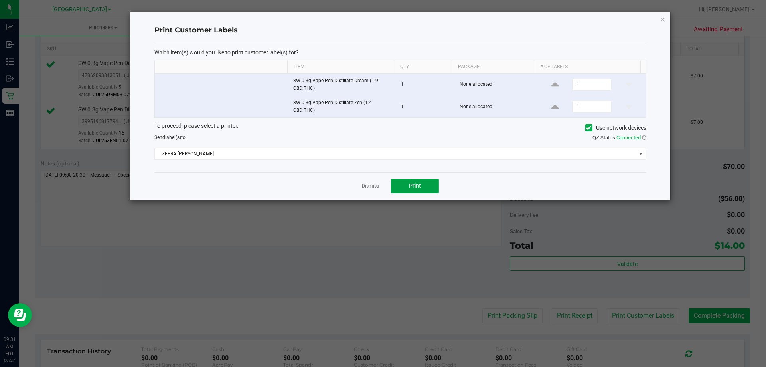
click at [432, 184] on button "Print" at bounding box center [415, 186] width 48 height 14
click at [659, 20] on div "Print Customer Labels Which item(s) would you like to print customer label(s) f…" at bounding box center [400, 105] width 540 height 187
click at [663, 19] on icon "button" at bounding box center [663, 19] width 6 height 10
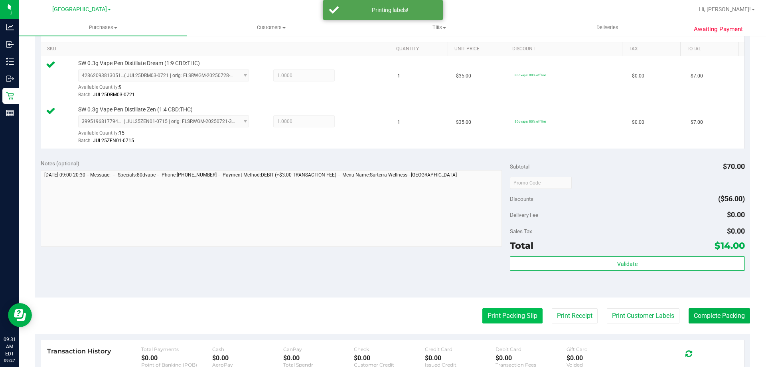
click at [514, 314] on button "Print Packing Slip" at bounding box center [512, 315] width 60 height 15
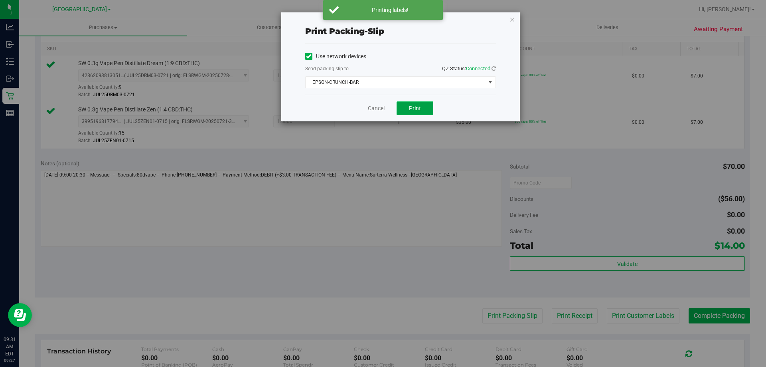
click at [422, 107] on button "Print" at bounding box center [415, 108] width 37 height 14
click at [513, 22] on icon "button" at bounding box center [512, 19] width 6 height 10
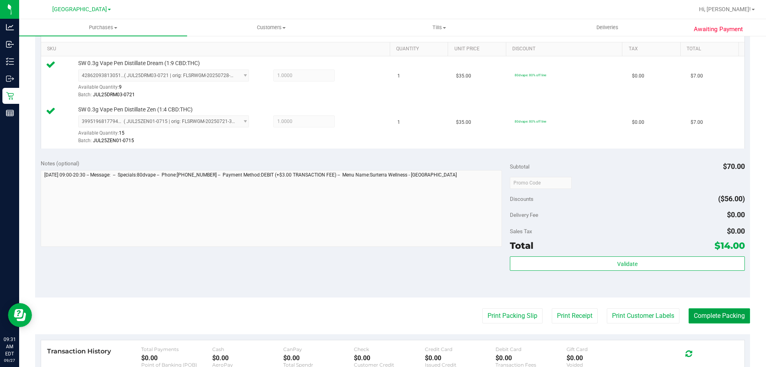
click at [705, 310] on button "Complete Packing" at bounding box center [719, 315] width 61 height 15
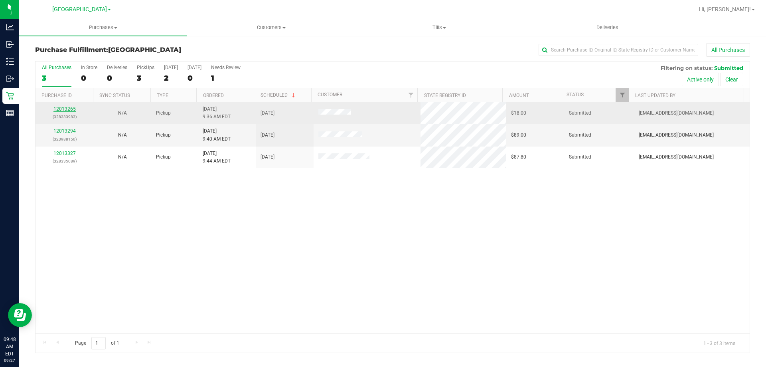
click at [68, 107] on link "12013265" at bounding box center [64, 109] width 22 height 6
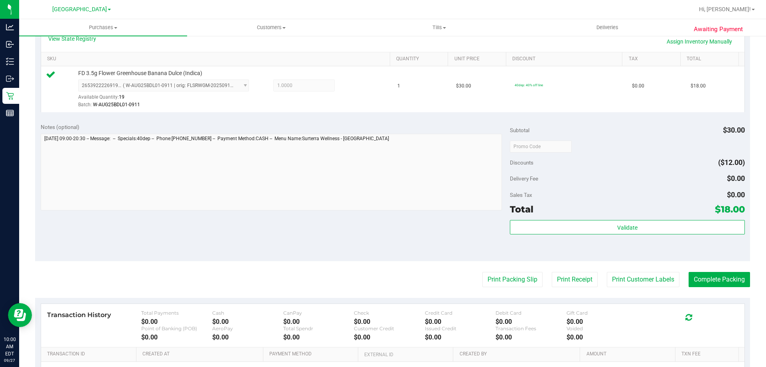
scroll to position [199, 0]
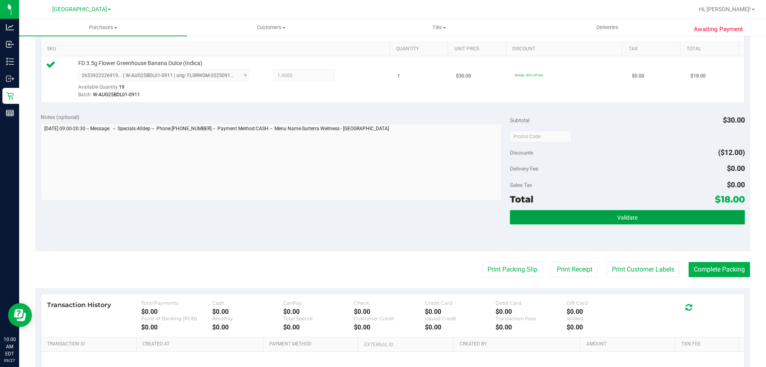
click at [598, 218] on button "Validate" at bounding box center [627, 217] width 235 height 14
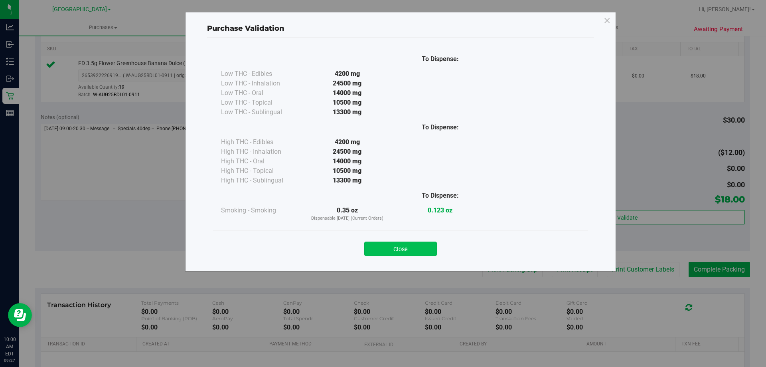
click at [431, 244] on button "Close" at bounding box center [400, 248] width 73 height 14
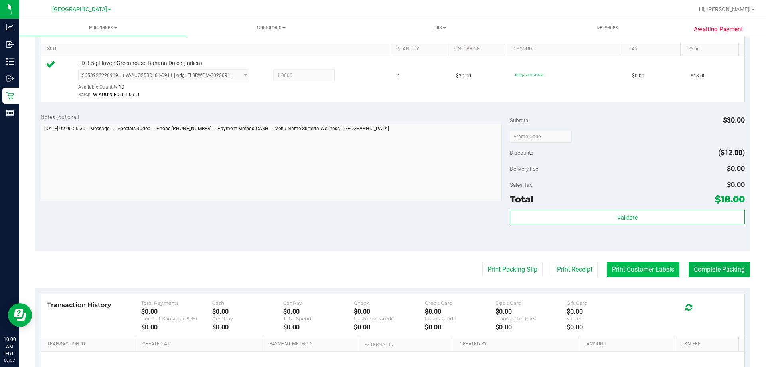
click at [608, 269] on button "Print Customer Labels" at bounding box center [643, 269] width 73 height 15
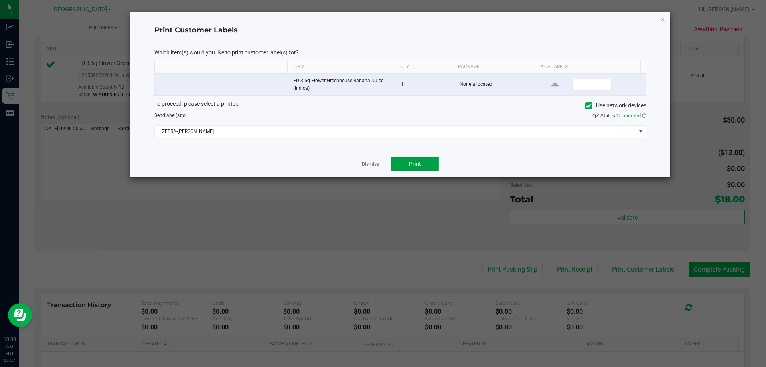
click at [416, 160] on span "Print" at bounding box center [415, 163] width 12 height 6
click at [377, 163] on link "Dismiss" at bounding box center [370, 164] width 17 height 7
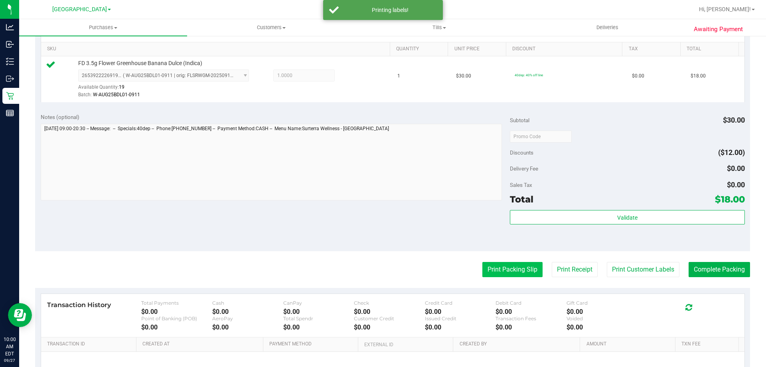
click at [500, 269] on button "Print Packing Slip" at bounding box center [512, 269] width 60 height 15
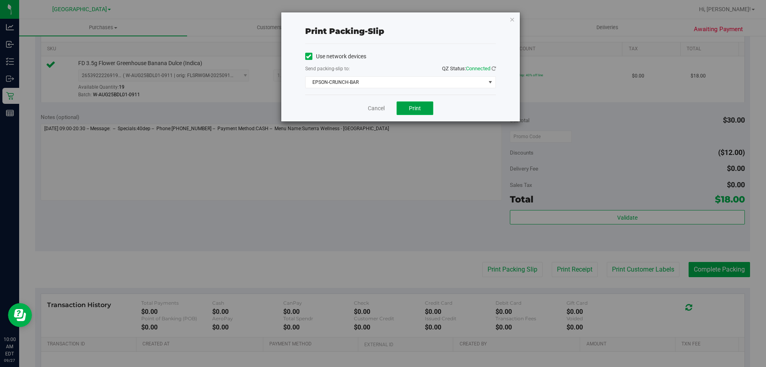
click at [416, 105] on span "Print" at bounding box center [415, 108] width 12 height 6
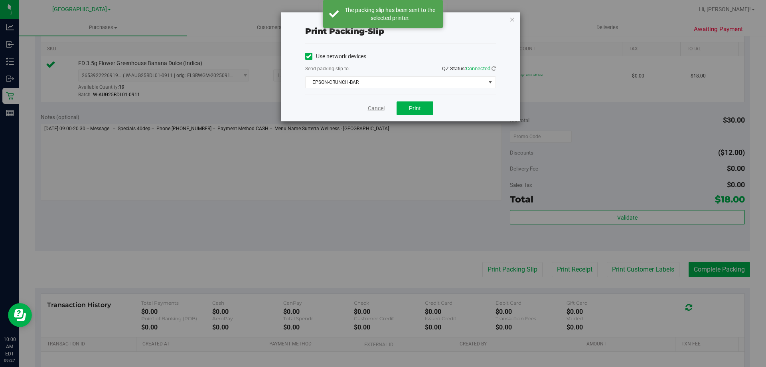
click at [379, 108] on link "Cancel" at bounding box center [376, 108] width 17 height 8
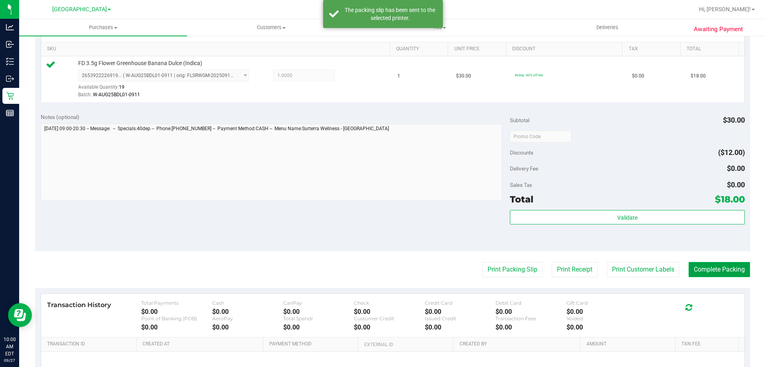
click at [708, 266] on button "Complete Packing" at bounding box center [719, 269] width 61 height 15
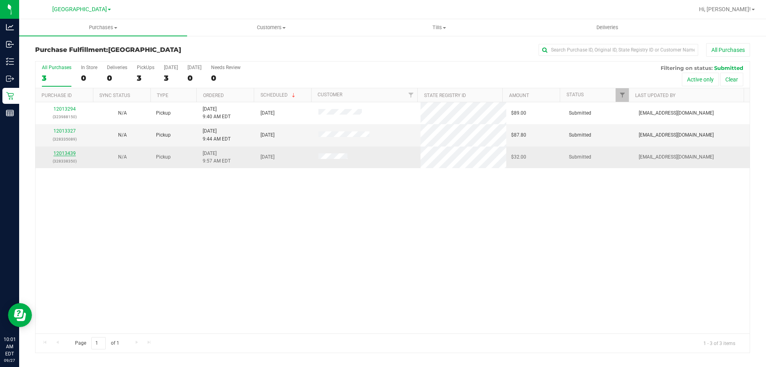
click at [65, 153] on link "12013439" at bounding box center [64, 153] width 22 height 6
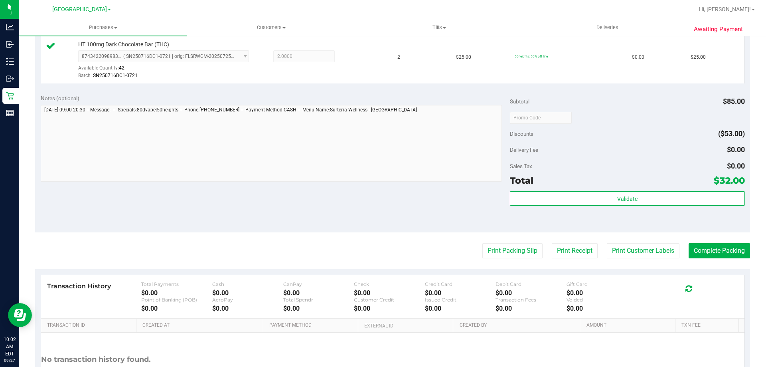
scroll to position [279, 0]
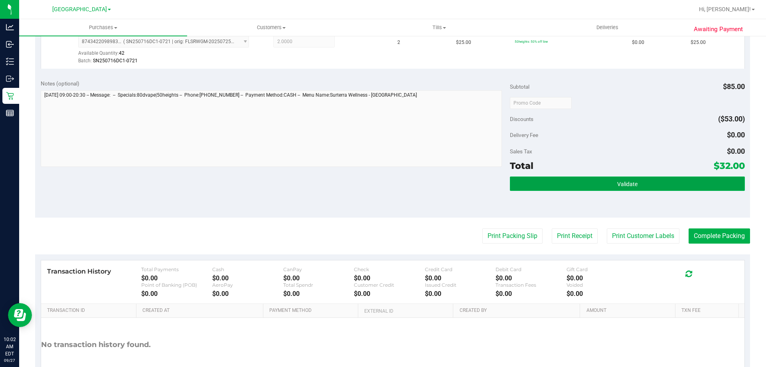
click at [598, 178] on button "Validate" at bounding box center [627, 183] width 235 height 14
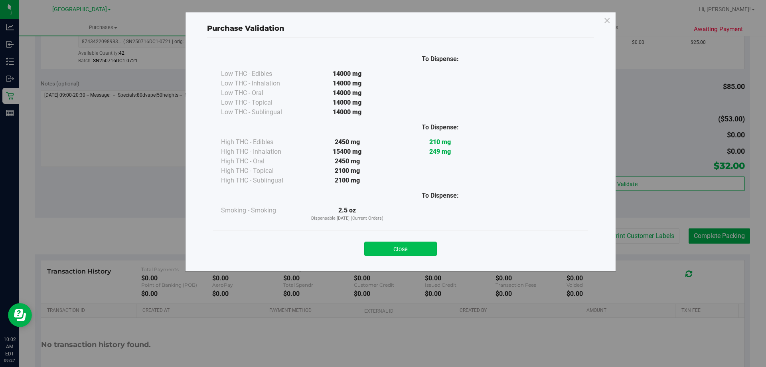
click at [412, 247] on button "Close" at bounding box center [400, 248] width 73 height 14
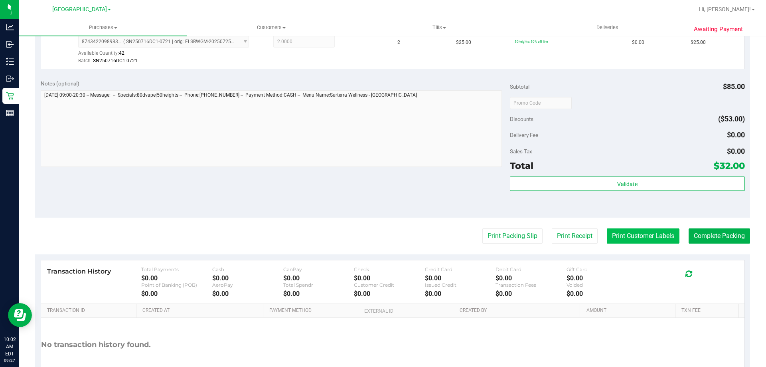
click at [628, 235] on button "Print Customer Labels" at bounding box center [643, 235] width 73 height 15
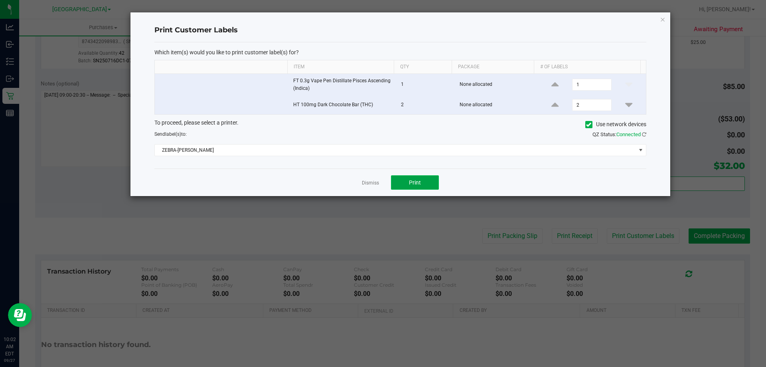
click at [433, 178] on button "Print" at bounding box center [415, 182] width 48 height 14
click at [372, 185] on link "Dismiss" at bounding box center [370, 183] width 17 height 7
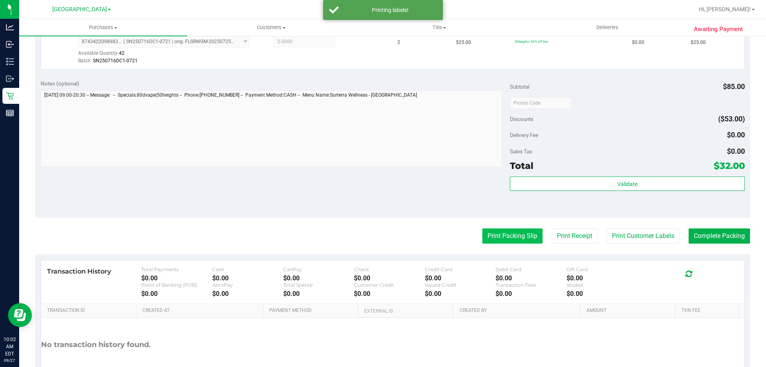
click at [505, 231] on button "Print Packing Slip" at bounding box center [512, 235] width 60 height 15
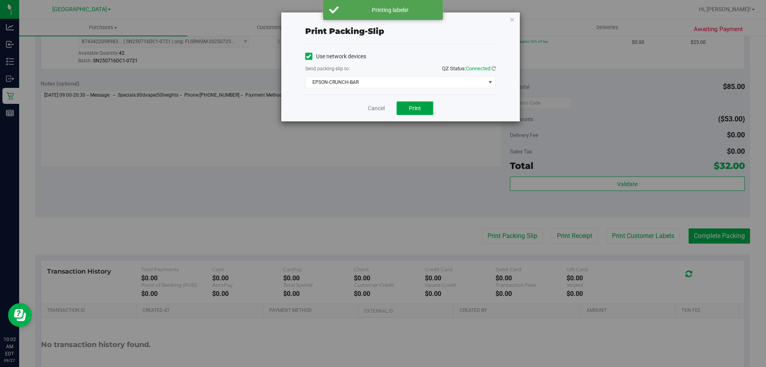
click at [420, 110] on span "Print" at bounding box center [415, 108] width 12 height 6
click at [372, 105] on link "Cancel" at bounding box center [376, 108] width 17 height 8
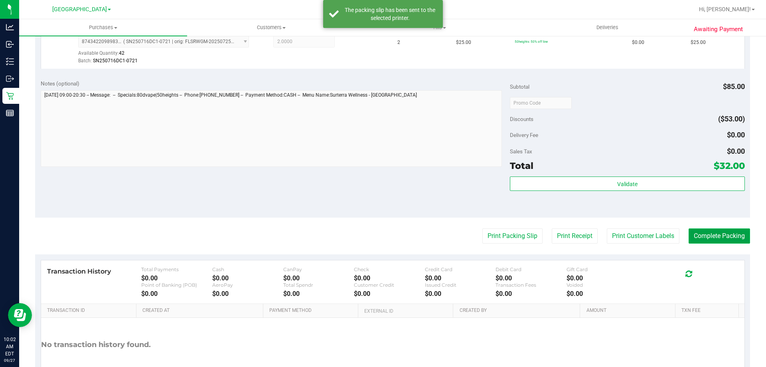
click at [714, 234] on button "Complete Packing" at bounding box center [719, 235] width 61 height 15
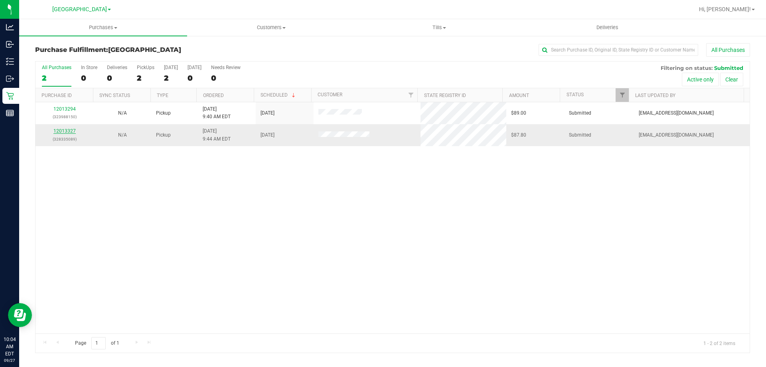
click at [67, 131] on link "12013327" at bounding box center [64, 131] width 22 height 6
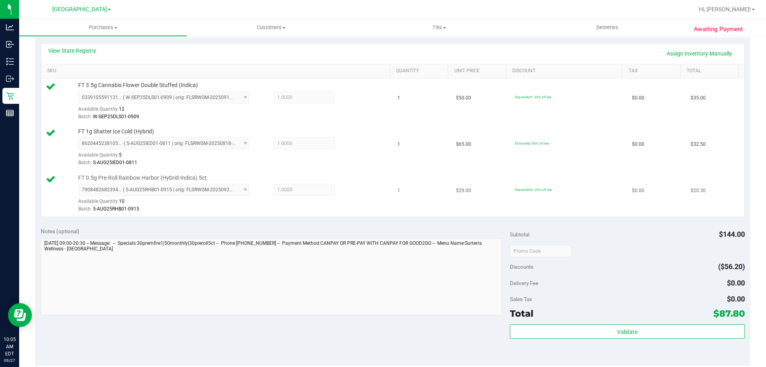
scroll to position [239, 0]
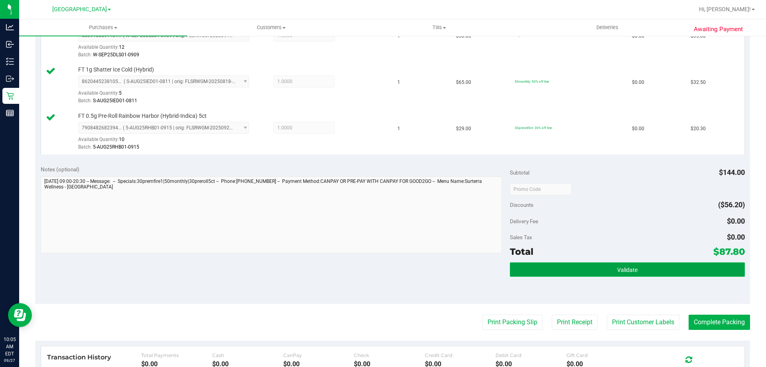
click at [646, 268] on button "Validate" at bounding box center [627, 269] width 235 height 14
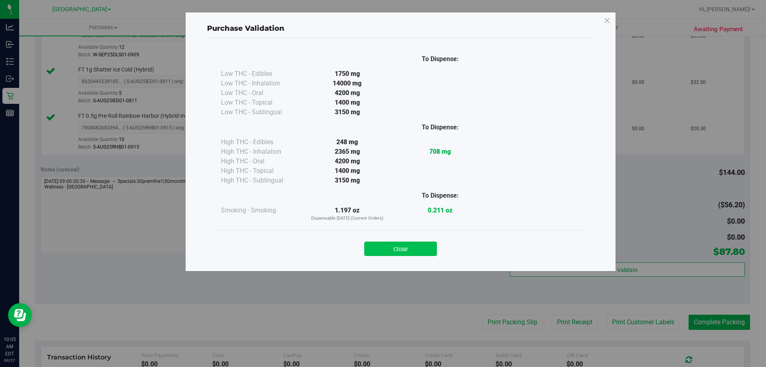
click at [413, 248] on button "Close" at bounding box center [400, 248] width 73 height 14
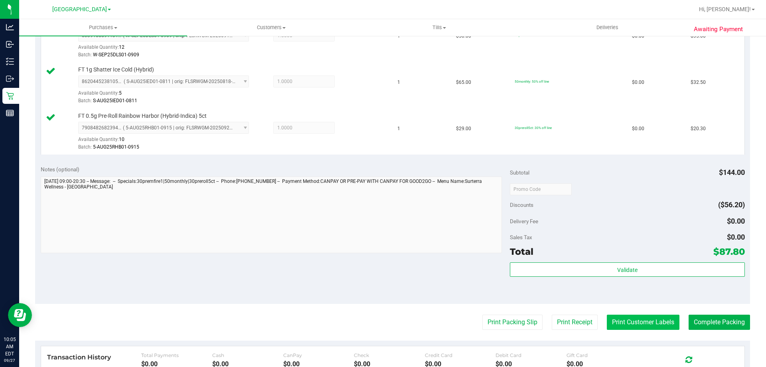
click at [641, 321] on button "Print Customer Labels" at bounding box center [643, 321] width 73 height 15
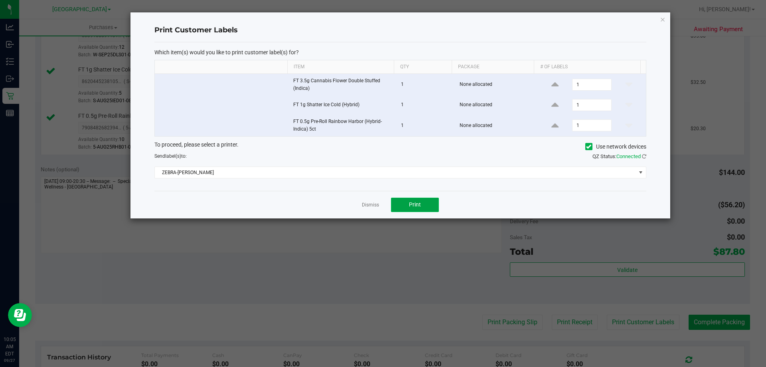
click at [412, 201] on span "Print" at bounding box center [415, 204] width 12 height 6
click at [371, 205] on link "Dismiss" at bounding box center [370, 204] width 17 height 7
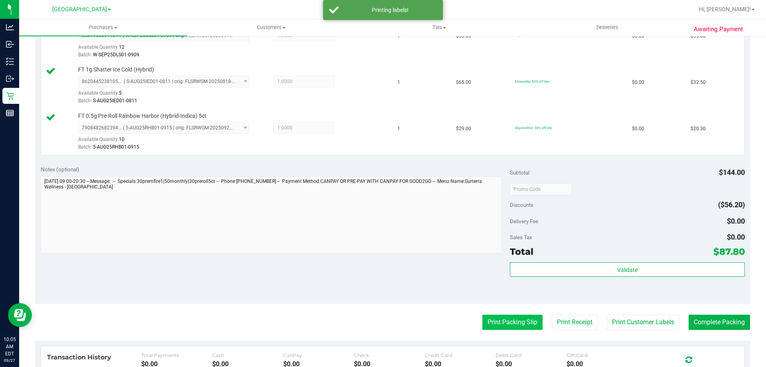
click at [509, 322] on button "Print Packing Slip" at bounding box center [512, 321] width 60 height 15
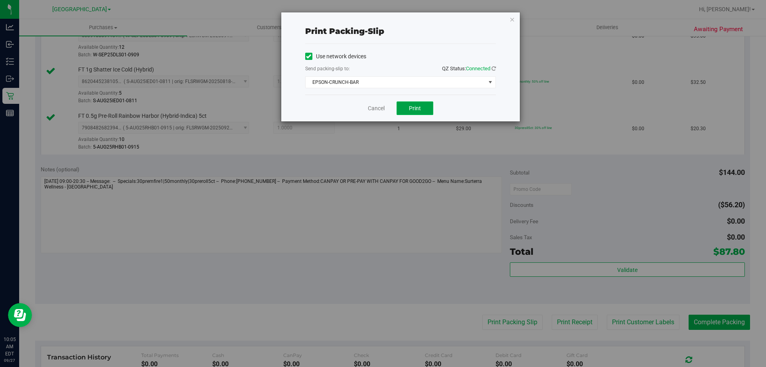
click at [411, 111] on span "Print" at bounding box center [415, 108] width 12 height 6
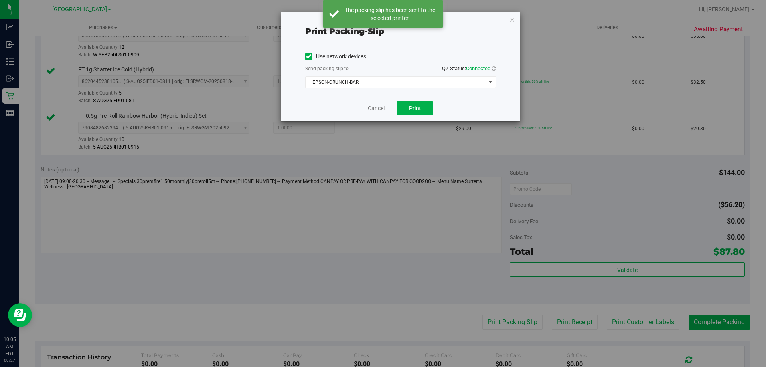
click at [380, 106] on link "Cancel" at bounding box center [376, 108] width 17 height 8
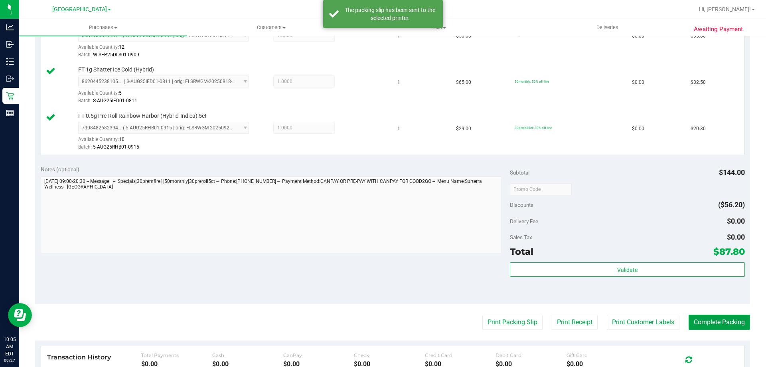
click at [697, 317] on button "Complete Packing" at bounding box center [719, 321] width 61 height 15
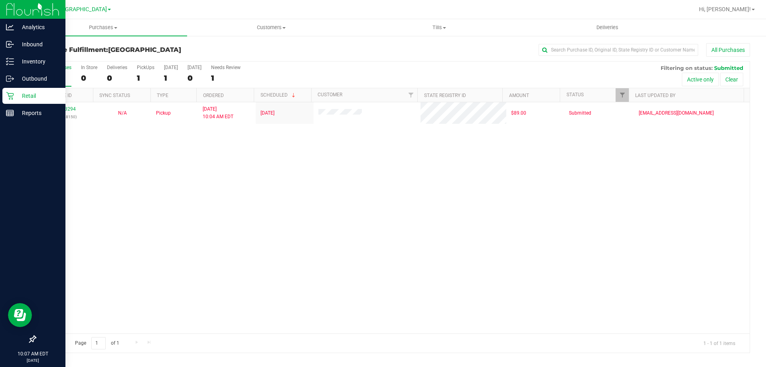
click at [32, 93] on p "Retail" at bounding box center [38, 96] width 48 height 10
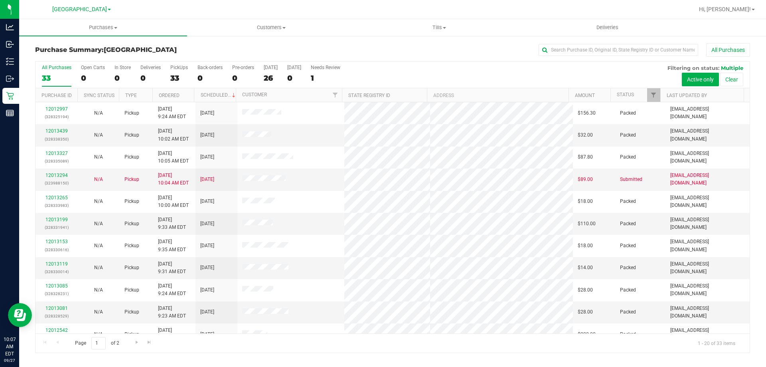
click at [181, 67] on div "PickUps" at bounding box center [179, 68] width 18 height 6
click at [0, 0] on input "PickUps 33" at bounding box center [0, 0] width 0 height 0
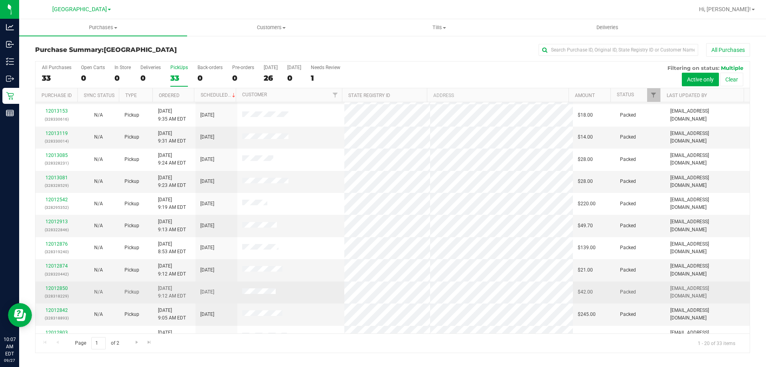
scroll to position [211, 0]
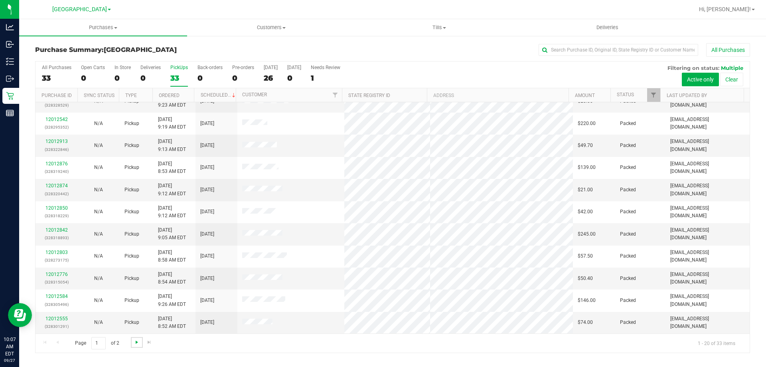
click at [137, 341] on span "Go to the next page" at bounding box center [137, 342] width 6 height 6
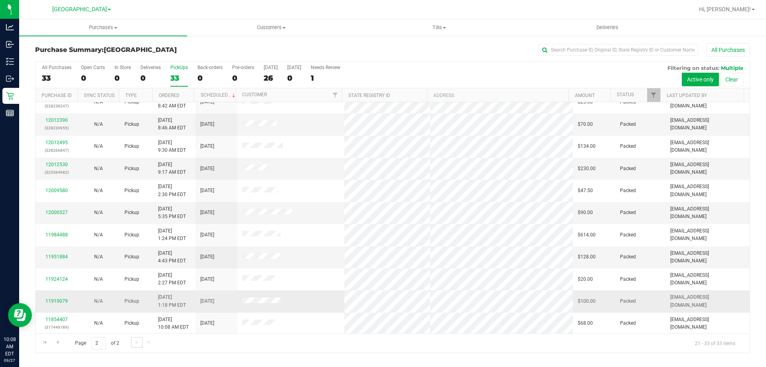
scroll to position [56, 0]
click at [60, 341] on span "Go to the previous page" at bounding box center [57, 342] width 6 height 6
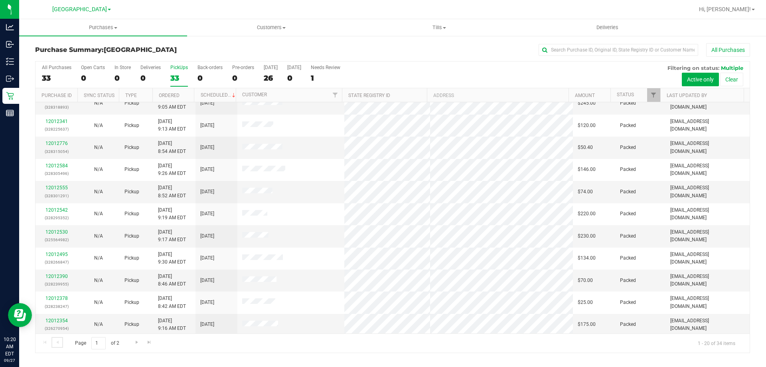
scroll to position [211, 0]
click at [136, 341] on span "Go to the next page" at bounding box center [137, 342] width 6 height 6
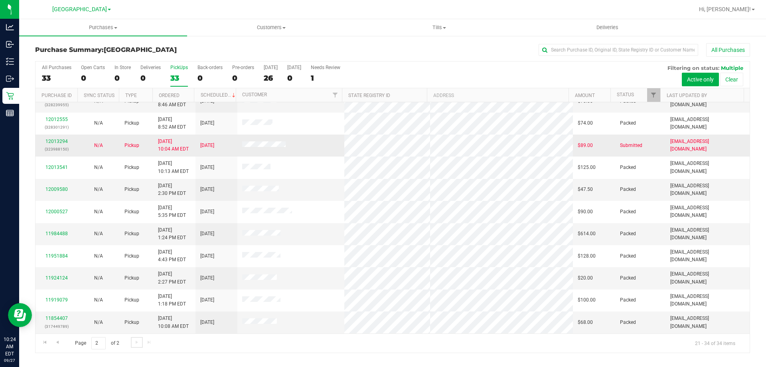
scroll to position [0, 0]
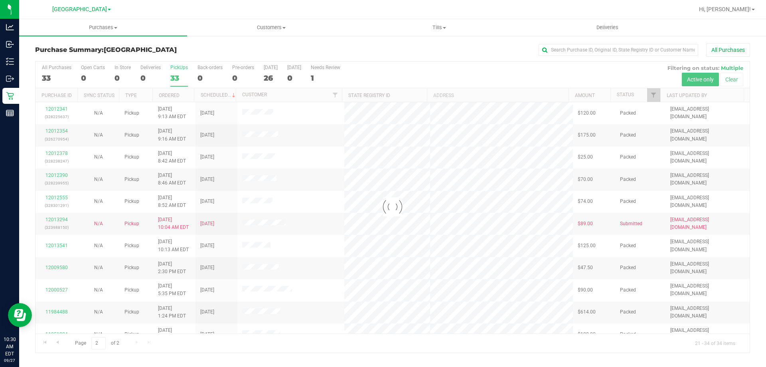
click at [286, 6] on div at bounding box center [418, 10] width 551 height 16
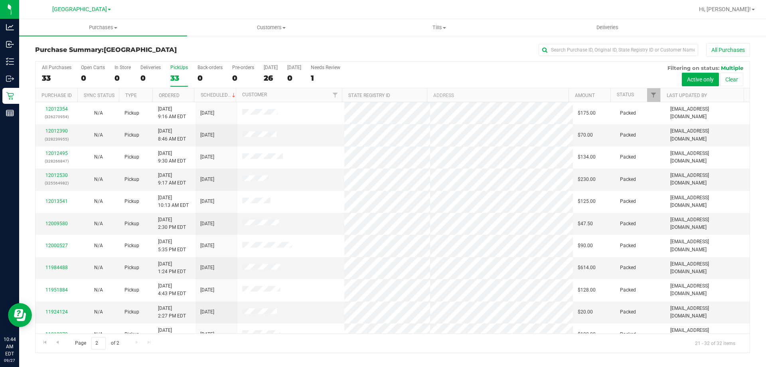
click at [382, 8] on div at bounding box center [418, 10] width 551 height 16
click at [511, 46] on div "All Purchases" at bounding box center [511, 50] width 477 height 14
click at [386, 41] on div "Purchase Summary: North Port WC All Purchases All Purchases 33 Open Carts 0 In …" at bounding box center [392, 198] width 747 height 326
click at [363, 51] on div "All Purchases" at bounding box center [511, 50] width 477 height 14
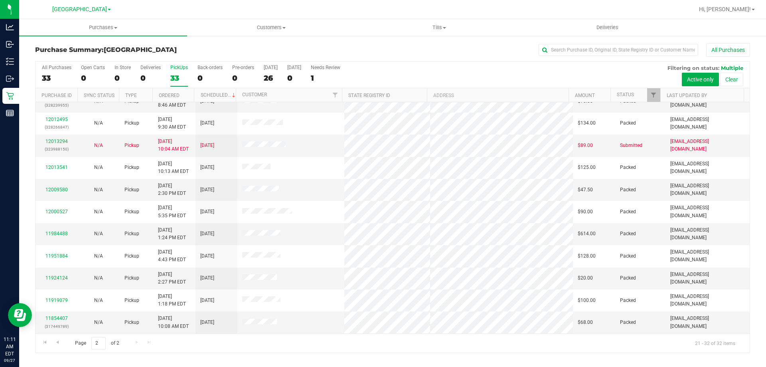
click at [137, 341] on div "Page 2 of 2 21 - 32 of 32 items" at bounding box center [393, 342] width 714 height 19
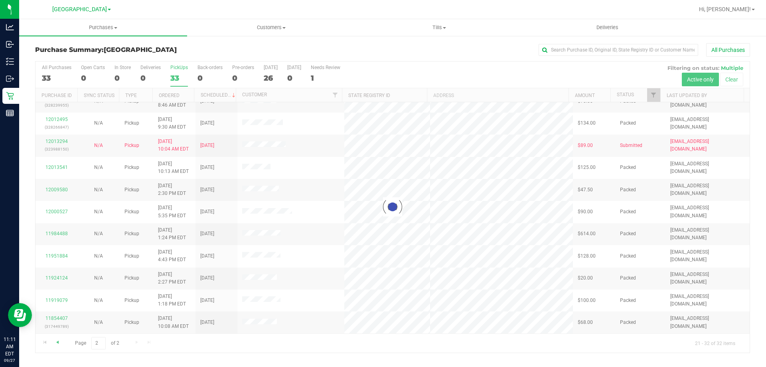
click at [57, 341] on div at bounding box center [393, 206] width 714 height 291
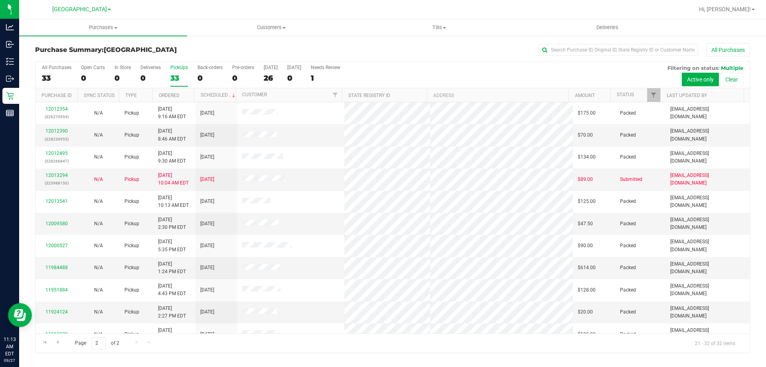
click at [373, 51] on div "All Purchases" at bounding box center [511, 50] width 477 height 14
click at [186, 47] on h3 "Purchase Summary: North Port WC" at bounding box center [154, 49] width 238 height 7
click at [207, 6] on div at bounding box center [418, 10] width 551 height 16
click at [324, 43] on div "All Purchases" at bounding box center [511, 50] width 477 height 14
click at [59, 340] on span "Go to the previous page" at bounding box center [57, 342] width 6 height 6
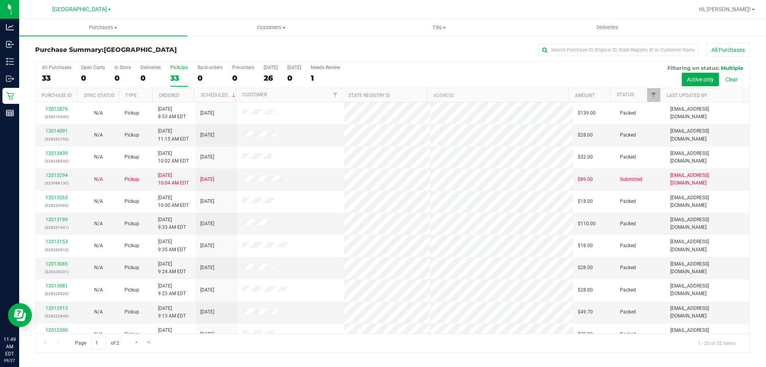
click at [336, 44] on div "All Purchases" at bounding box center [511, 50] width 477 height 14
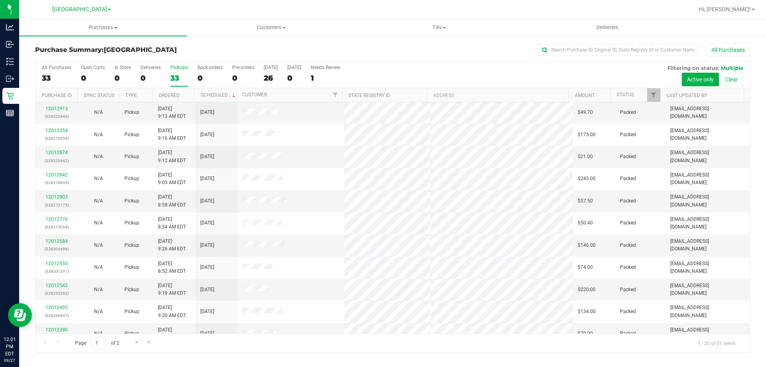
scroll to position [211, 0]
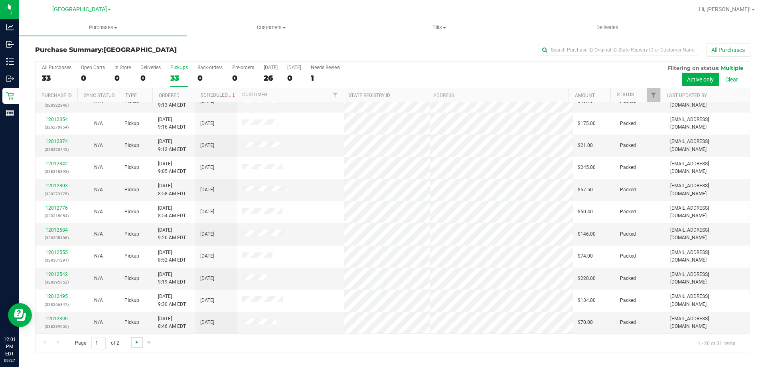
click at [138, 341] on span "Go to the next page" at bounding box center [137, 342] width 6 height 6
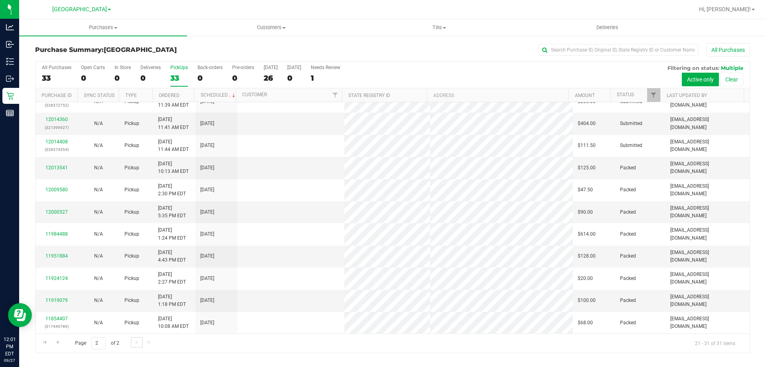
scroll to position [0, 0]
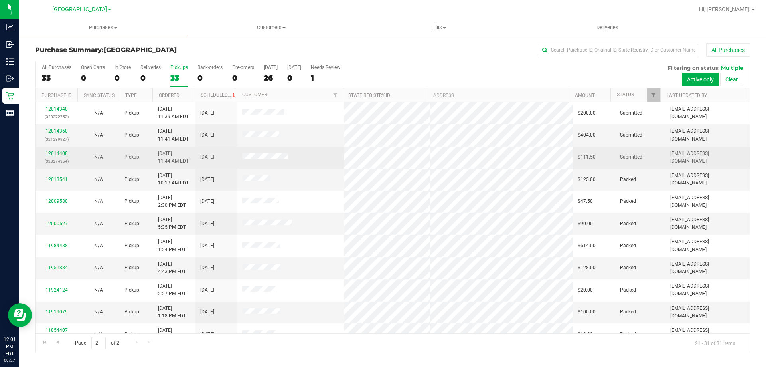
click at [64, 154] on link "12014408" at bounding box center [56, 153] width 22 height 6
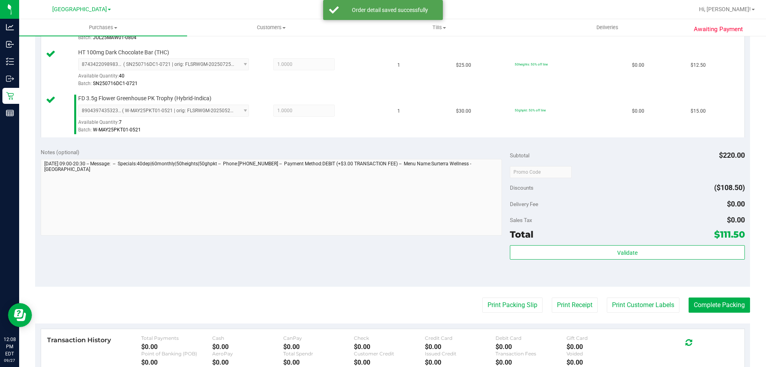
scroll to position [399, 0]
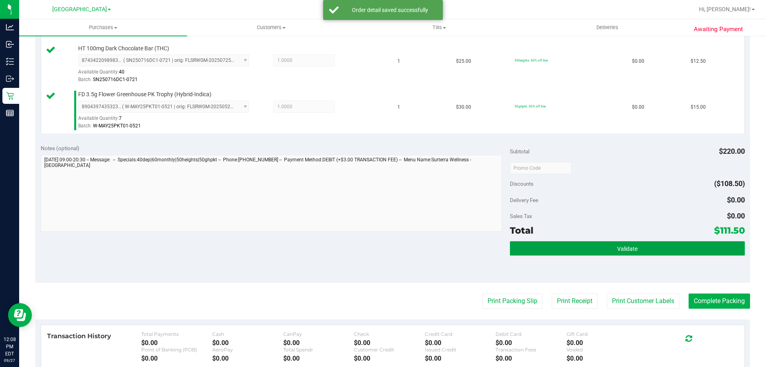
click at [578, 244] on button "Validate" at bounding box center [627, 248] width 235 height 14
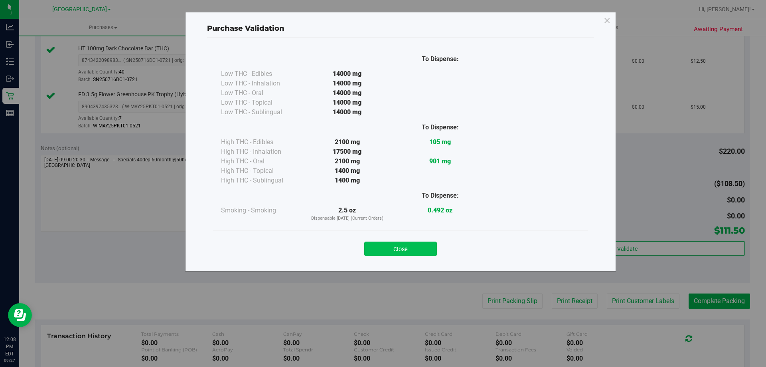
click at [386, 247] on button "Close" at bounding box center [400, 248] width 73 height 14
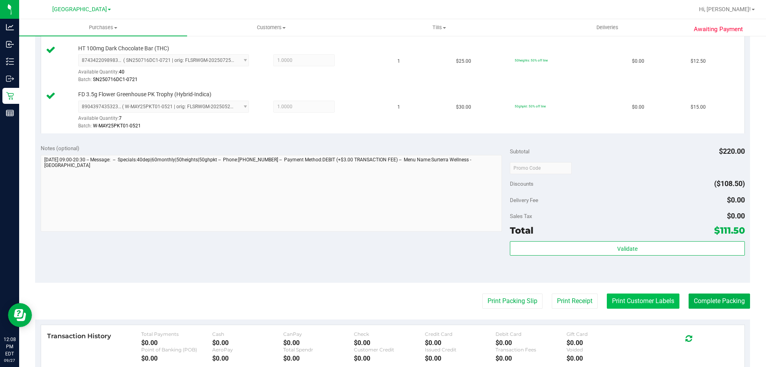
click at [642, 298] on button "Print Customer Labels" at bounding box center [643, 300] width 73 height 15
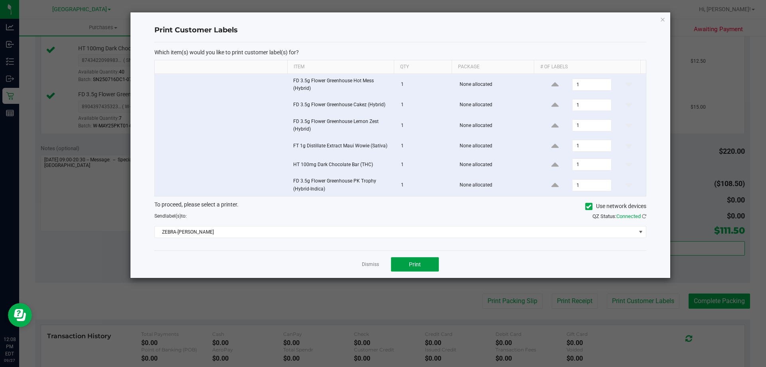
click at [422, 264] on button "Print" at bounding box center [415, 264] width 48 height 14
click at [372, 266] on link "Dismiss" at bounding box center [370, 264] width 17 height 7
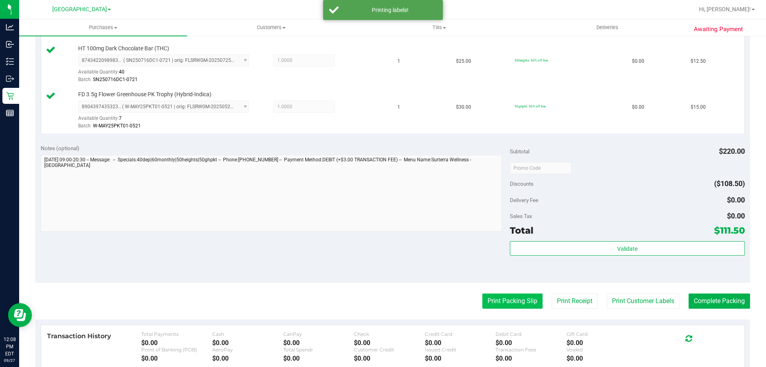
click at [510, 301] on button "Print Packing Slip" at bounding box center [512, 300] width 60 height 15
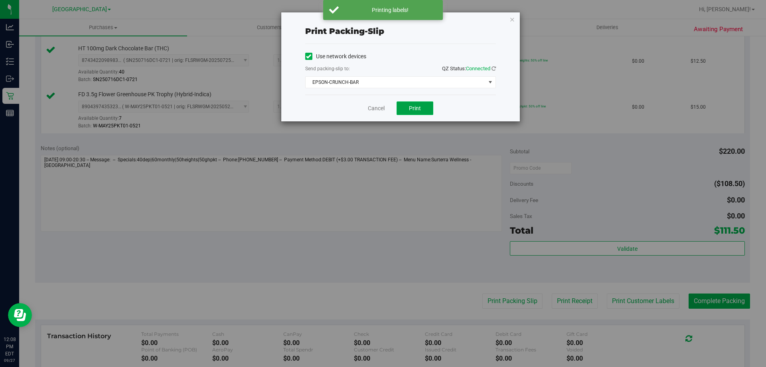
click at [418, 103] on button "Print" at bounding box center [415, 108] width 37 height 14
click at [374, 106] on link "Cancel" at bounding box center [376, 108] width 17 height 8
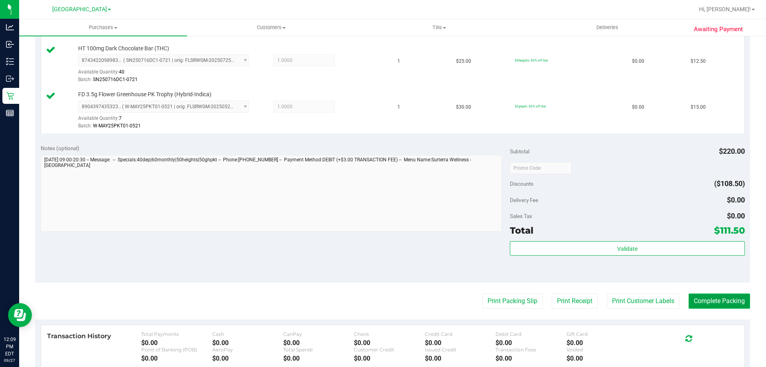
click at [707, 295] on button "Complete Packing" at bounding box center [719, 300] width 61 height 15
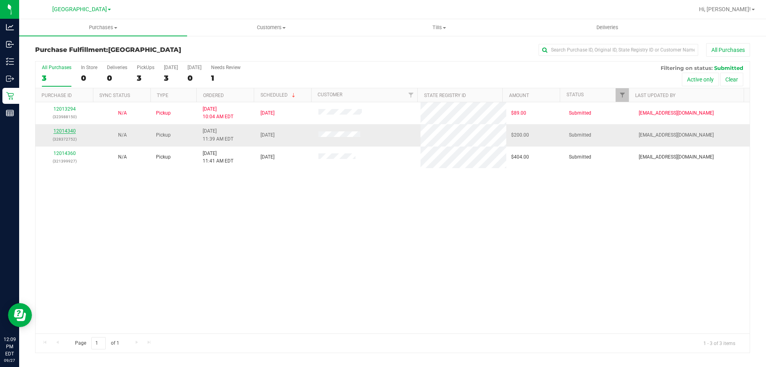
click at [61, 128] on link "12014340" at bounding box center [64, 131] width 22 height 6
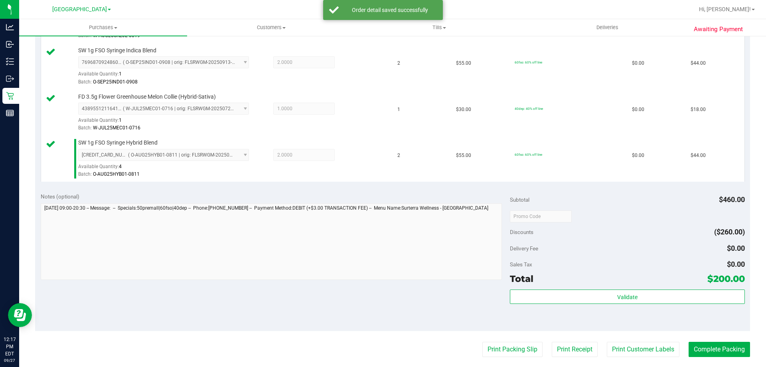
scroll to position [439, 0]
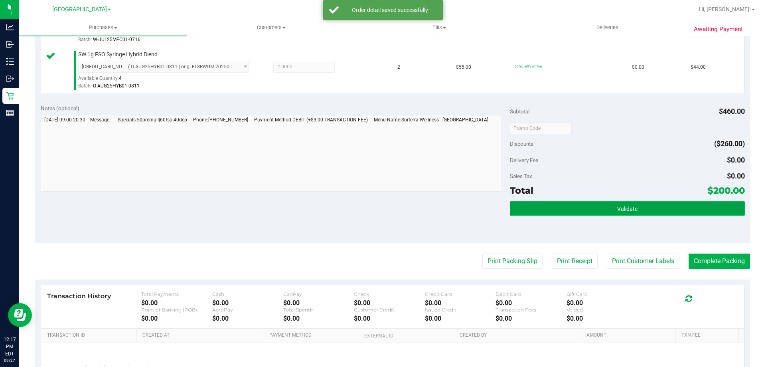
click at [607, 207] on button "Validate" at bounding box center [627, 208] width 235 height 14
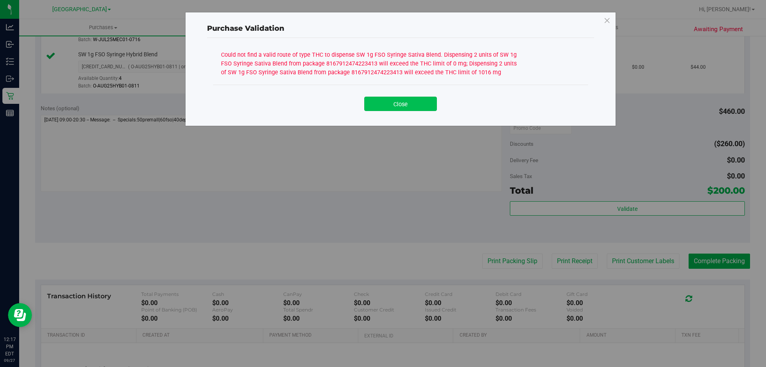
click at [411, 107] on button "Close" at bounding box center [400, 104] width 73 height 14
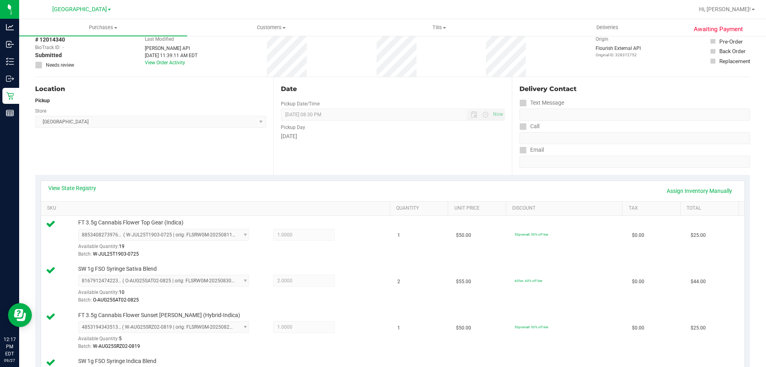
scroll to position [40, 0]
click at [89, 185] on link "View State Registry" at bounding box center [72, 188] width 48 height 8
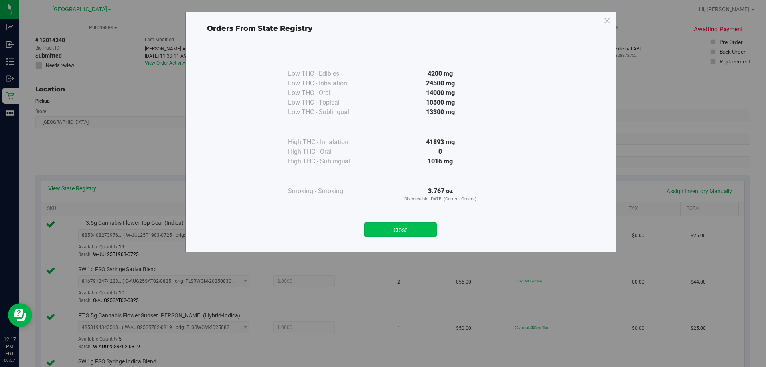
click at [402, 227] on button "Close" at bounding box center [400, 229] width 73 height 14
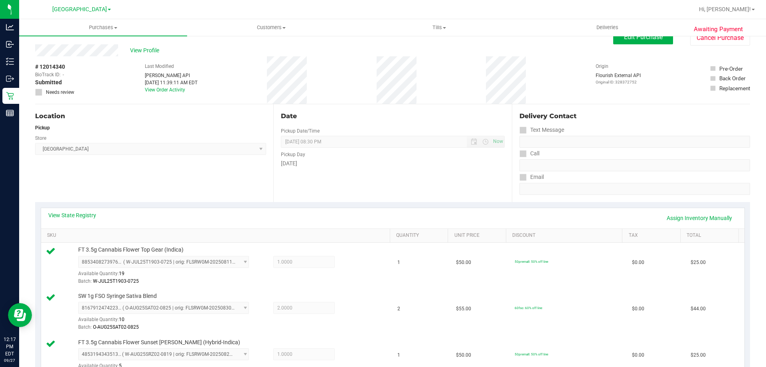
scroll to position [0, 0]
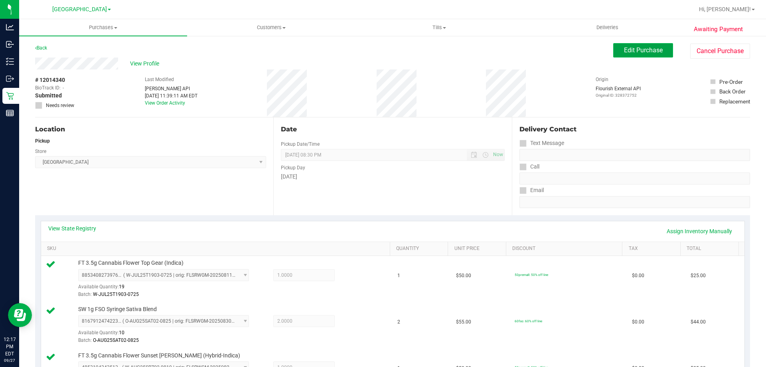
click at [649, 50] on span "Edit Purchase" at bounding box center [643, 50] width 39 height 8
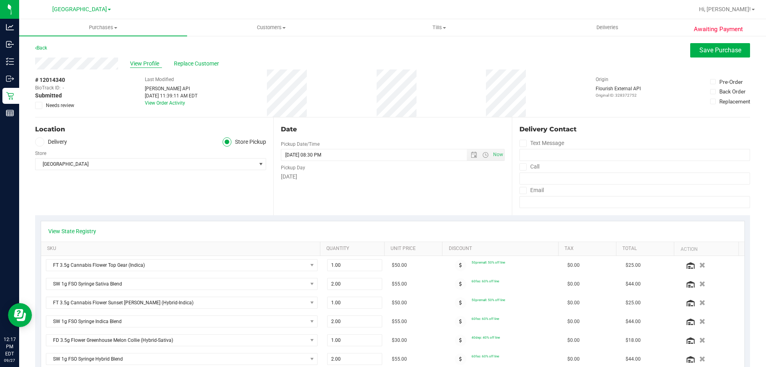
click at [151, 61] on span "View Profile" at bounding box center [146, 63] width 32 height 8
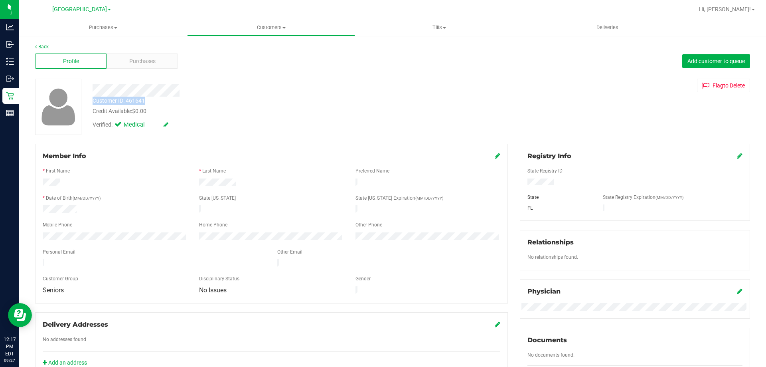
drag, startPoint x: 148, startPoint y: 102, endPoint x: 93, endPoint y: 103, distance: 55.1
click at [93, 103] on div "Customer ID: 461641 Credit Available: $0.00" at bounding box center [268, 106] width 363 height 19
copy div "Customer ID: 461641"
click at [41, 43] on div "Back" at bounding box center [392, 46] width 715 height 7
click at [47, 47] on link "Back" at bounding box center [42, 47] width 14 height 6
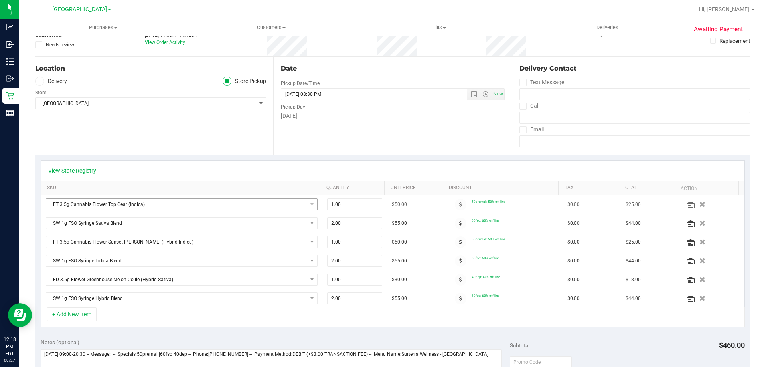
scroll to position [80, 0]
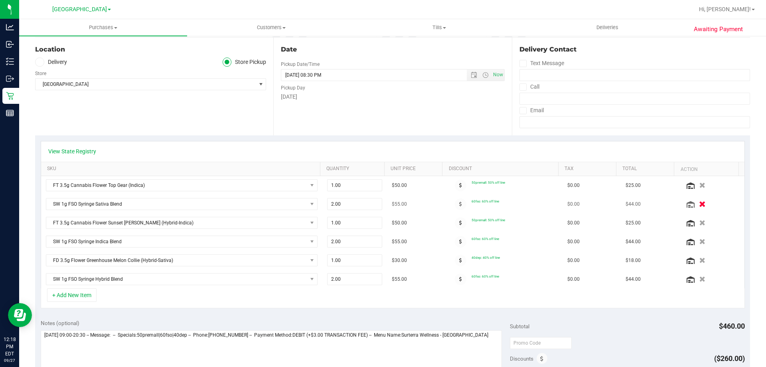
click at [699, 202] on icon "button" at bounding box center [702, 204] width 7 height 6
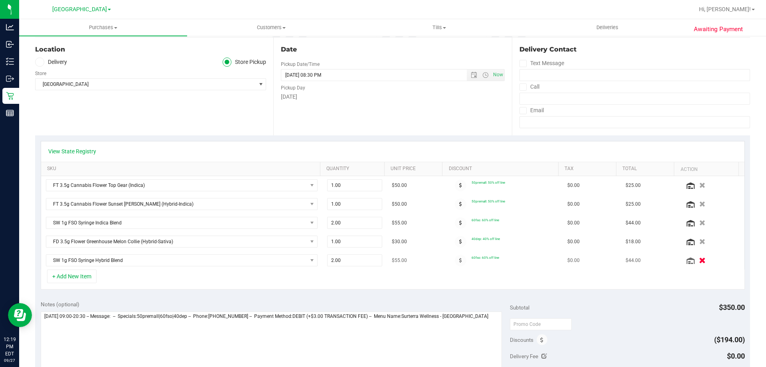
click at [699, 261] on icon "button" at bounding box center [702, 260] width 7 height 6
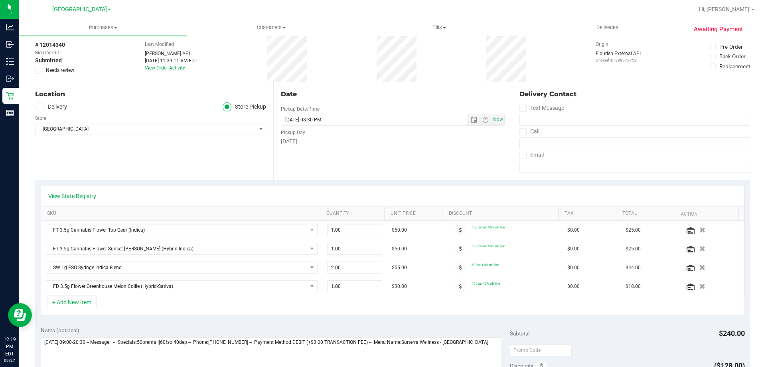
scroll to position [0, 0]
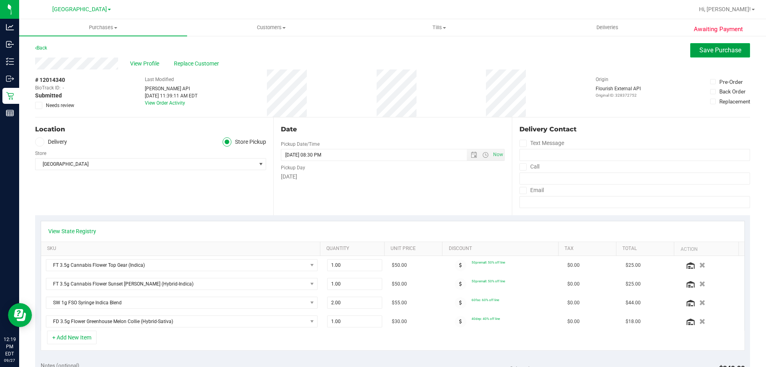
click at [708, 55] on button "Save Purchase" at bounding box center [720, 50] width 60 height 14
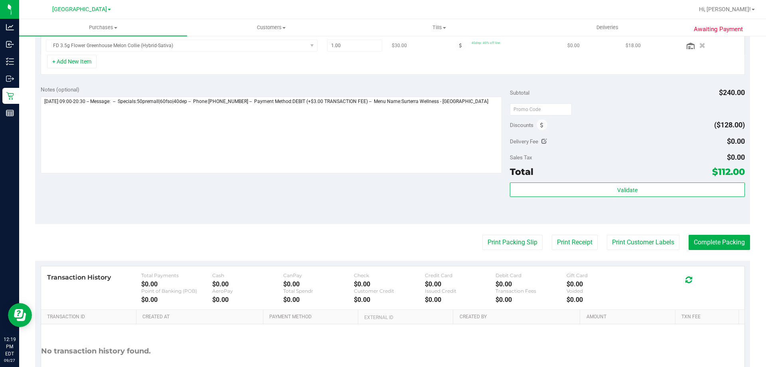
scroll to position [319, 0]
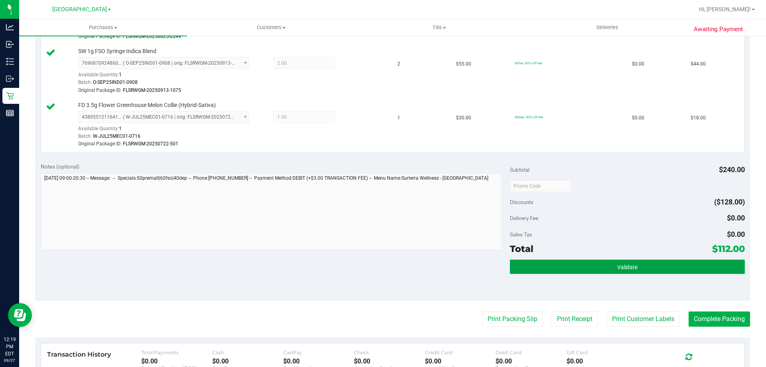
click at [617, 266] on span "Validate" at bounding box center [627, 267] width 20 height 6
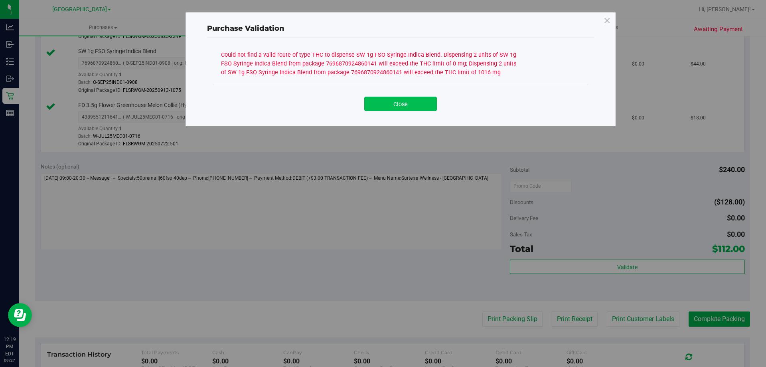
click at [414, 106] on button "Close" at bounding box center [400, 104] width 73 height 14
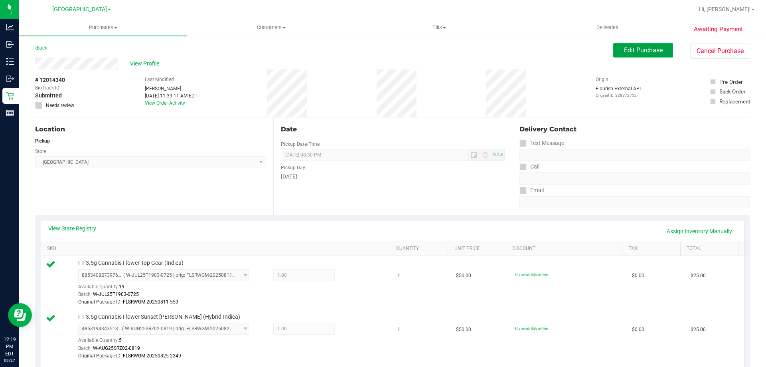
click at [627, 51] on span "Edit Purchase" at bounding box center [643, 50] width 39 height 8
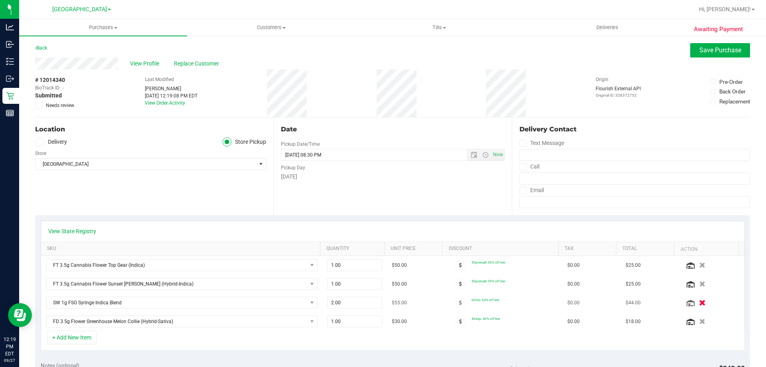
click at [695, 302] on button "button" at bounding box center [702, 302] width 14 height 8
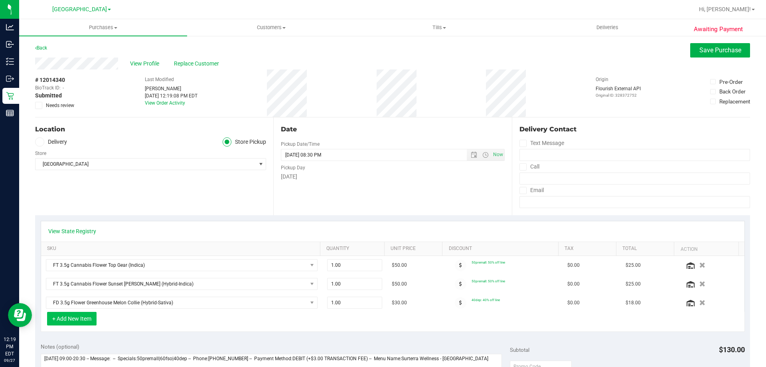
click at [82, 322] on button "+ Add New Item" at bounding box center [71, 319] width 49 height 14
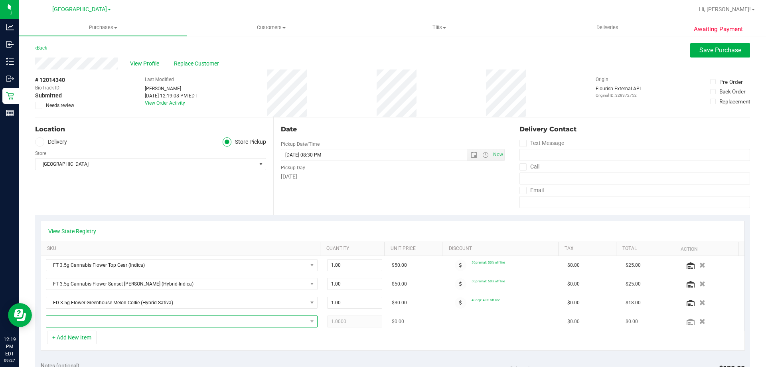
click at [88, 322] on span "NO DATA FOUND" at bounding box center [176, 321] width 261 height 11
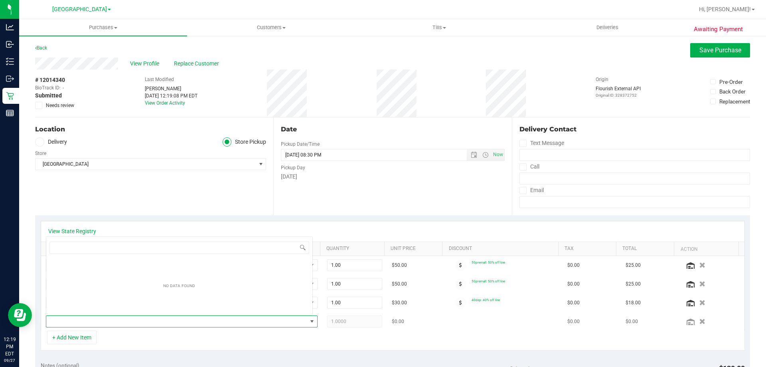
scroll to position [12, 265]
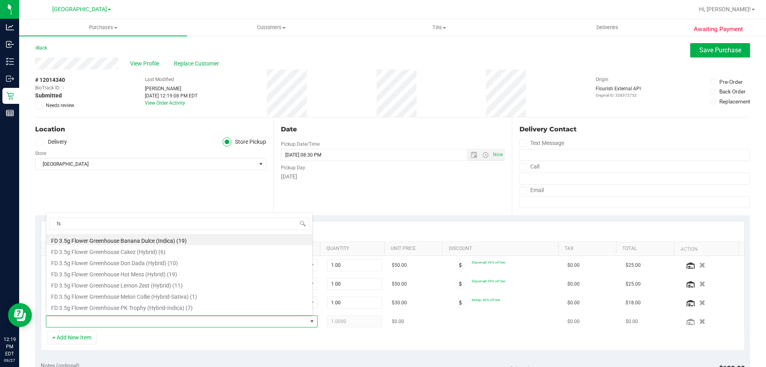
type input "fso"
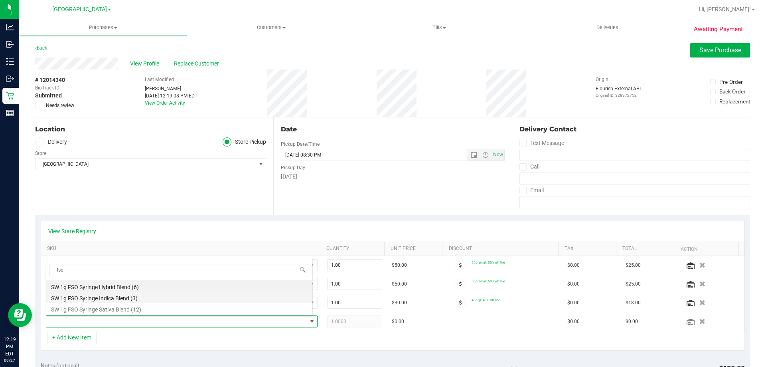
click at [104, 299] on li "SW 1g FSO Syringe Indica Blend (3)" at bounding box center [179, 296] width 266 height 11
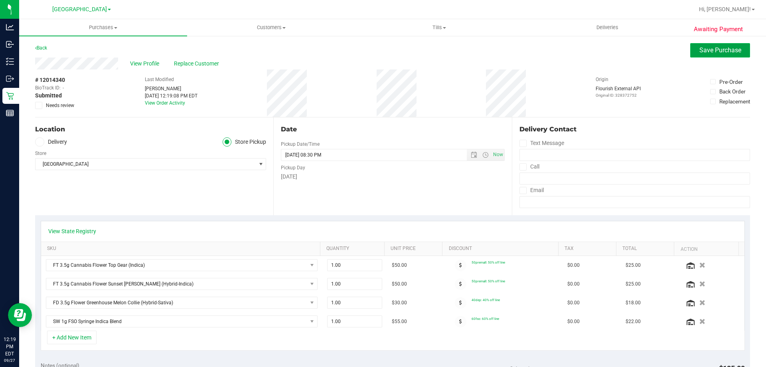
click at [712, 48] on span "Save Purchase" at bounding box center [720, 50] width 42 height 8
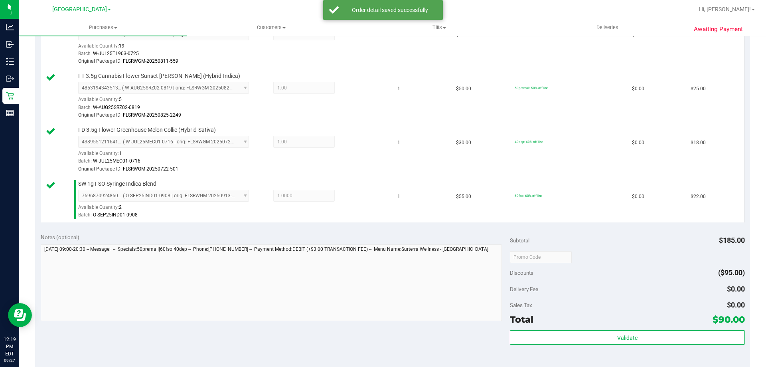
scroll to position [279, 0]
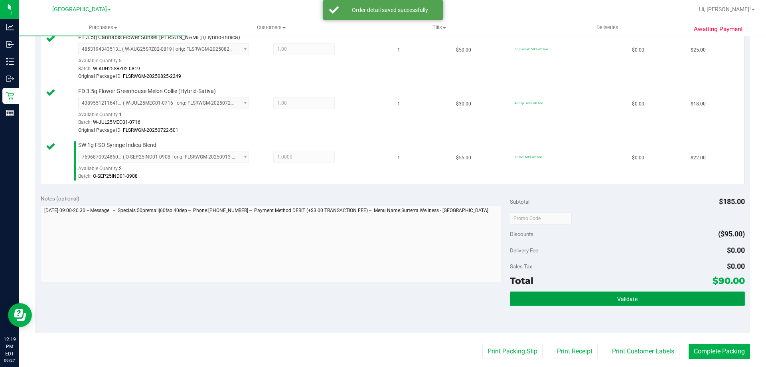
click at [610, 302] on button "Validate" at bounding box center [627, 298] width 235 height 14
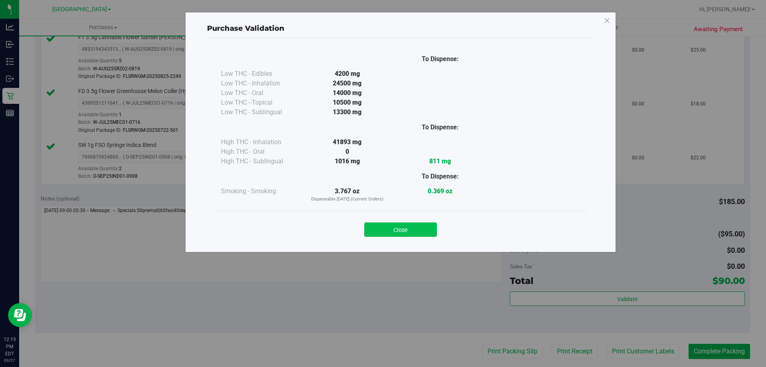
click at [423, 233] on button "Close" at bounding box center [400, 229] width 73 height 14
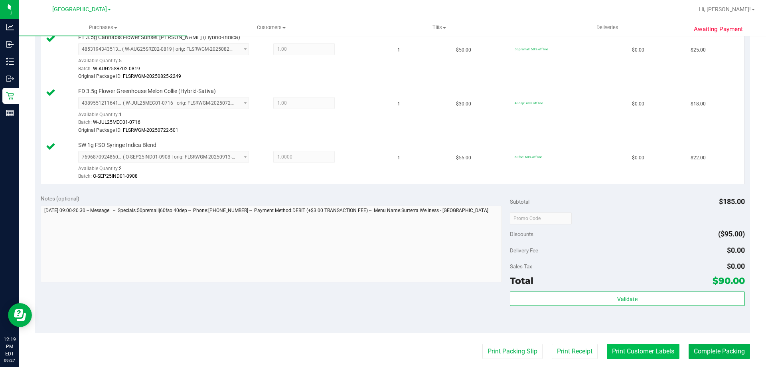
click at [622, 353] on button "Print Customer Labels" at bounding box center [643, 350] width 73 height 15
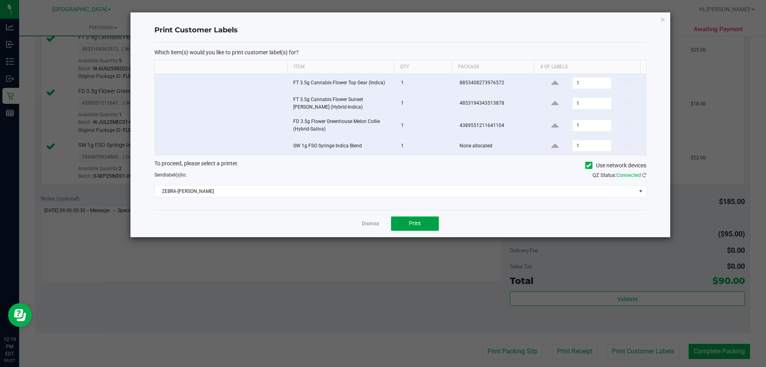
click at [417, 223] on span "Print" at bounding box center [415, 223] width 12 height 6
click at [660, 20] on icon "button" at bounding box center [663, 19] width 6 height 10
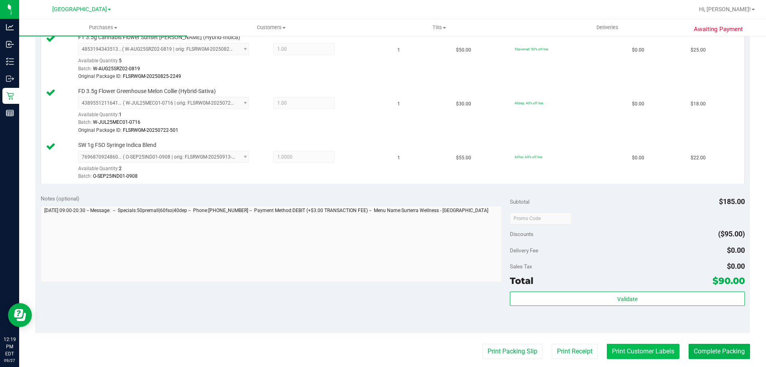
click at [632, 349] on button "Print Customer Labels" at bounding box center [643, 350] width 73 height 15
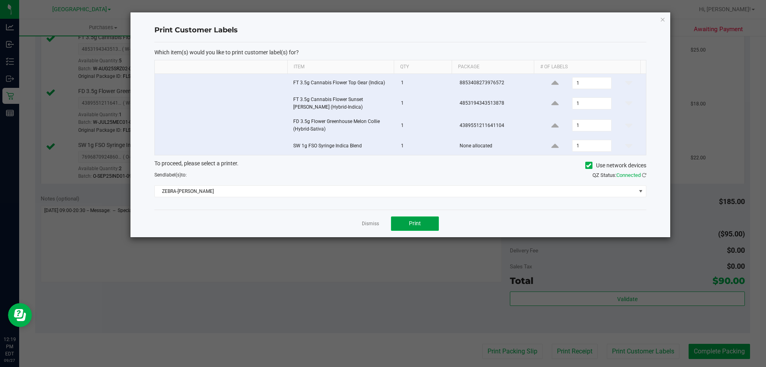
click at [421, 226] on button "Print" at bounding box center [415, 223] width 48 height 14
click at [658, 24] on div "Print Customer Labels Which item(s) would you like to print customer label(s) f…" at bounding box center [400, 124] width 540 height 225
click at [663, 16] on icon "button" at bounding box center [663, 19] width 6 height 10
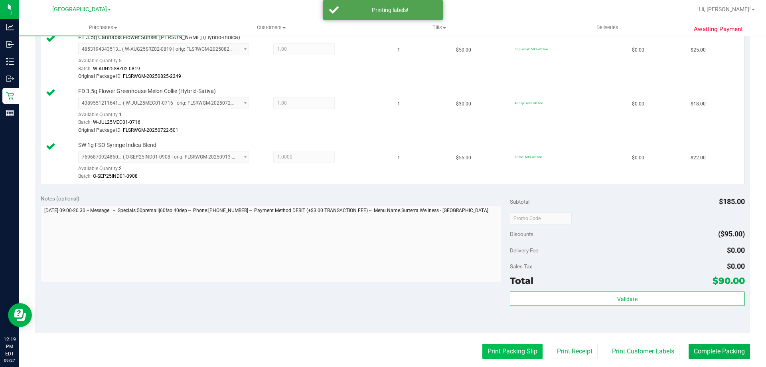
click at [497, 355] on button "Print Packing Slip" at bounding box center [512, 350] width 60 height 15
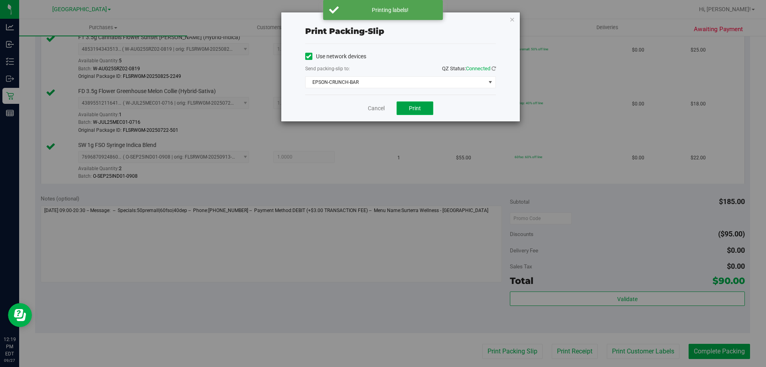
click at [418, 109] on span "Print" at bounding box center [415, 108] width 12 height 6
click at [511, 21] on icon "button" at bounding box center [512, 19] width 6 height 10
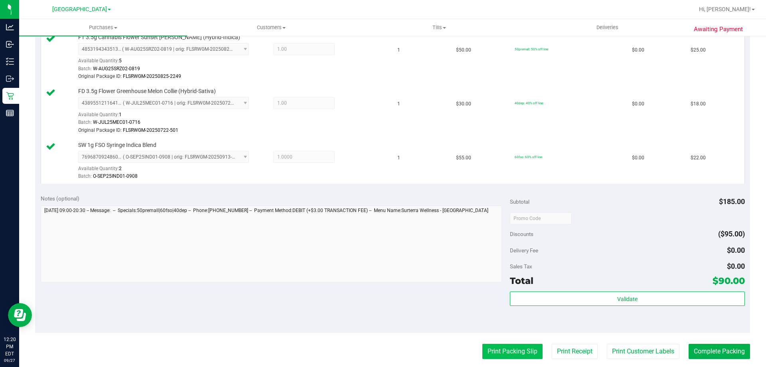
click at [515, 349] on button "Print Packing Slip" at bounding box center [512, 350] width 60 height 15
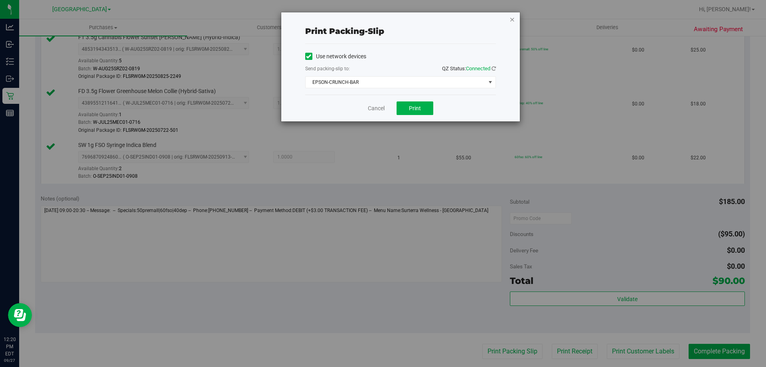
click at [510, 18] on icon "button" at bounding box center [512, 19] width 6 height 10
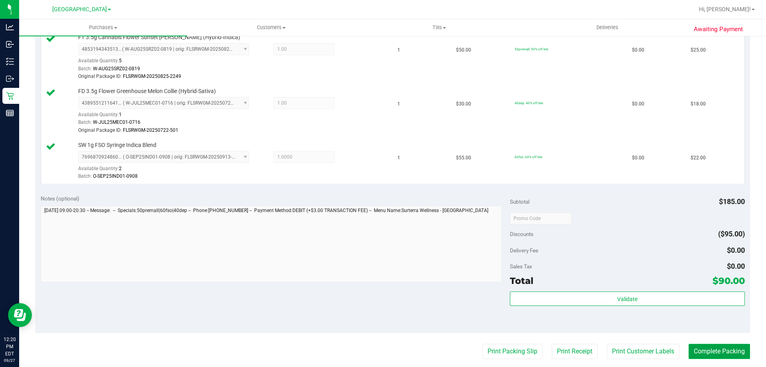
click at [703, 351] on button "Complete Packing" at bounding box center [719, 350] width 61 height 15
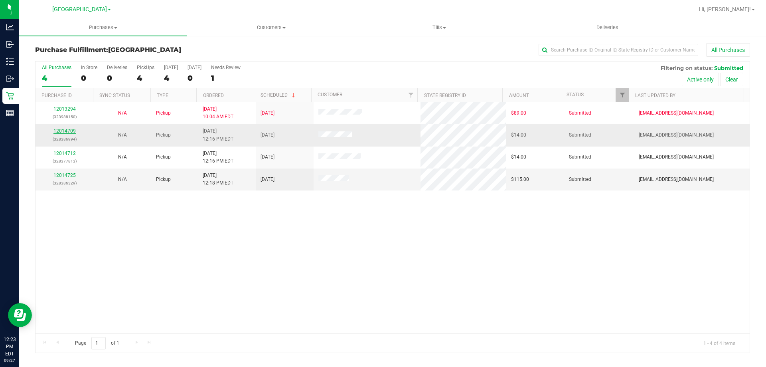
click at [71, 129] on link "12014709" at bounding box center [64, 131] width 22 height 6
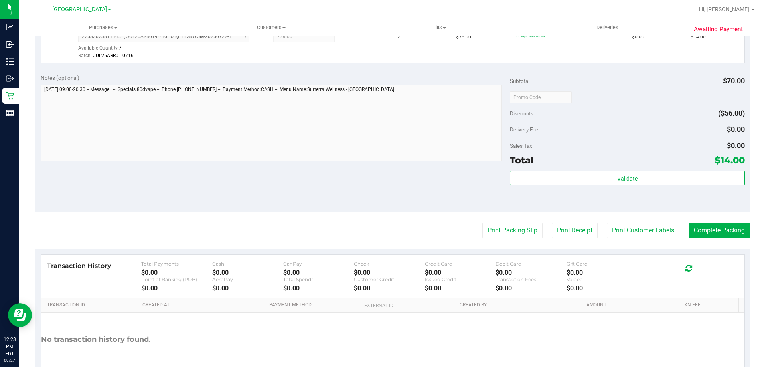
scroll to position [239, 0]
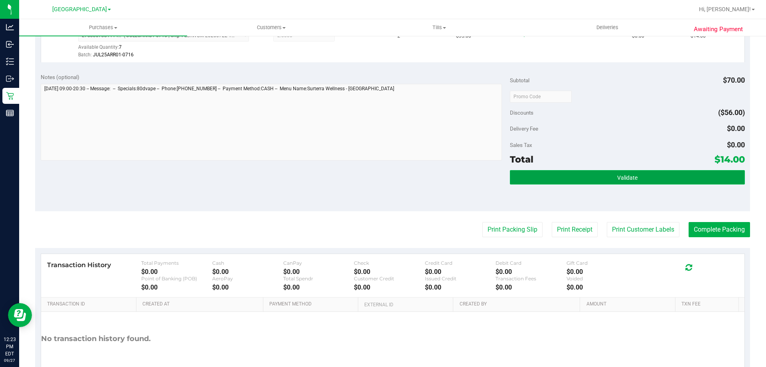
click at [596, 179] on button "Validate" at bounding box center [627, 177] width 235 height 14
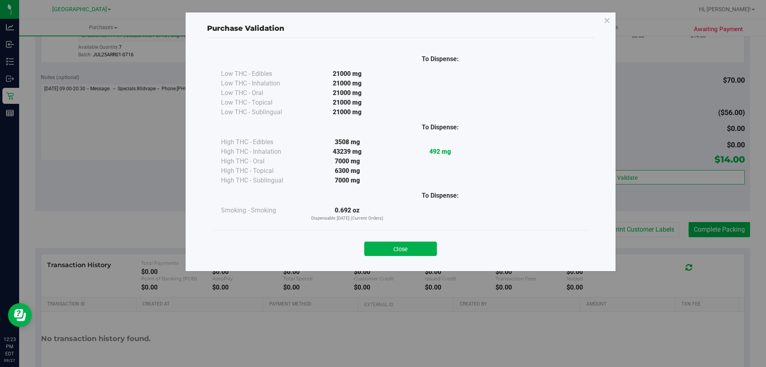
drag, startPoint x: 407, startPoint y: 244, endPoint x: 429, endPoint y: 243, distance: 22.0
click at [407, 245] on button "Close" at bounding box center [400, 248] width 73 height 14
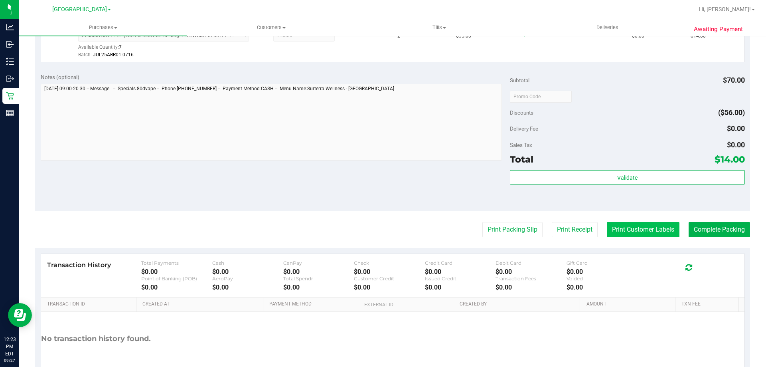
click at [619, 230] on button "Print Customer Labels" at bounding box center [643, 229] width 73 height 15
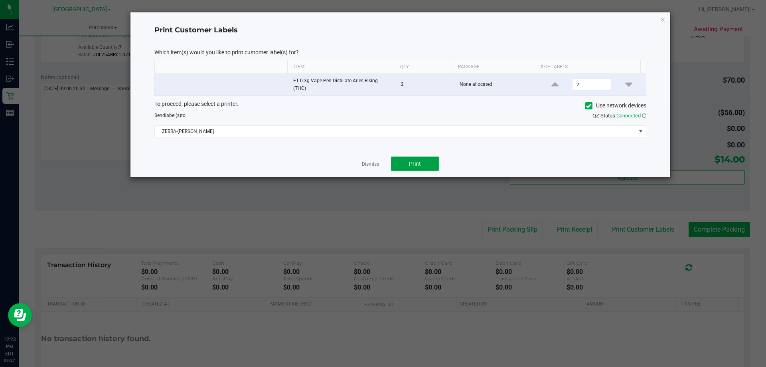
click at [422, 160] on button "Print" at bounding box center [415, 163] width 48 height 14
click at [664, 20] on icon "button" at bounding box center [663, 19] width 6 height 10
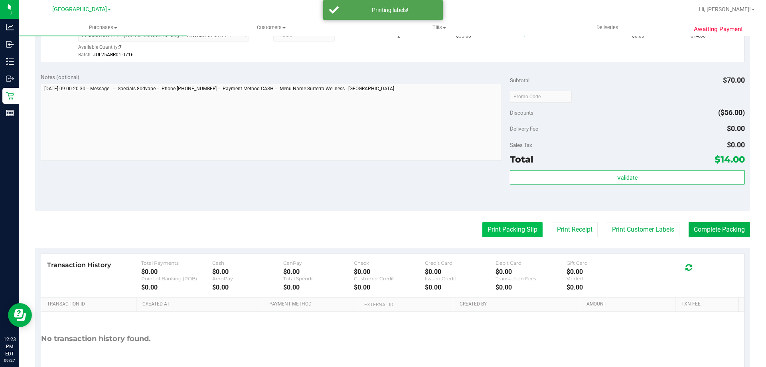
click at [491, 235] on button "Print Packing Slip" at bounding box center [512, 229] width 60 height 15
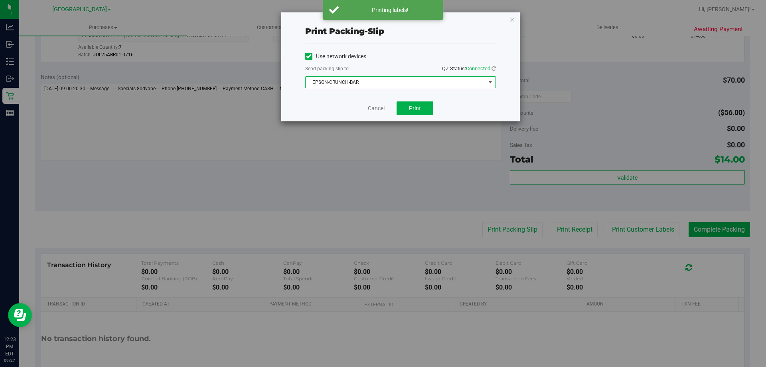
click at [422, 79] on span "EPSON-CRUNCH-BAR" at bounding box center [396, 82] width 180 height 11
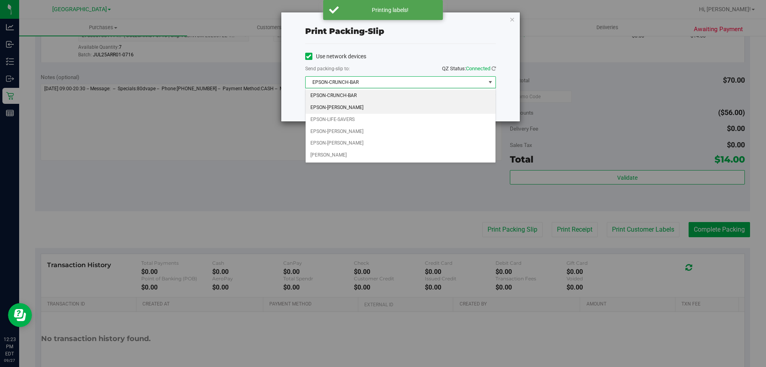
click at [354, 105] on li "EPSON-DAVID-COOK" at bounding box center [401, 108] width 190 height 12
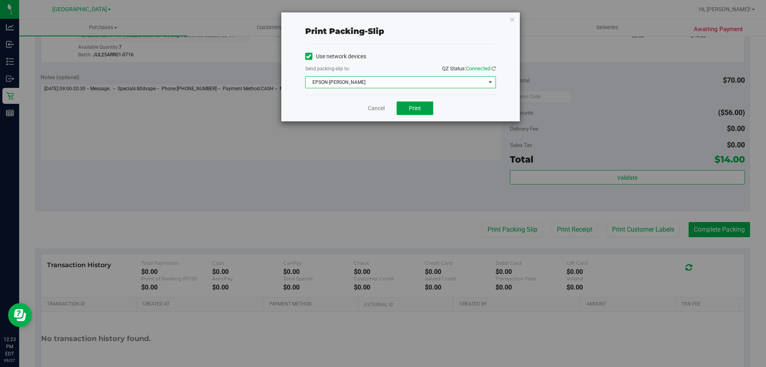
click at [411, 106] on span "Print" at bounding box center [415, 108] width 12 height 6
click at [514, 21] on icon "button" at bounding box center [512, 19] width 6 height 10
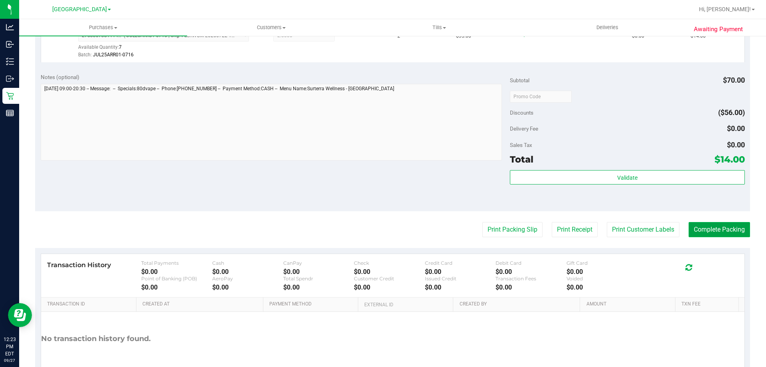
click at [706, 227] on button "Complete Packing" at bounding box center [719, 229] width 61 height 15
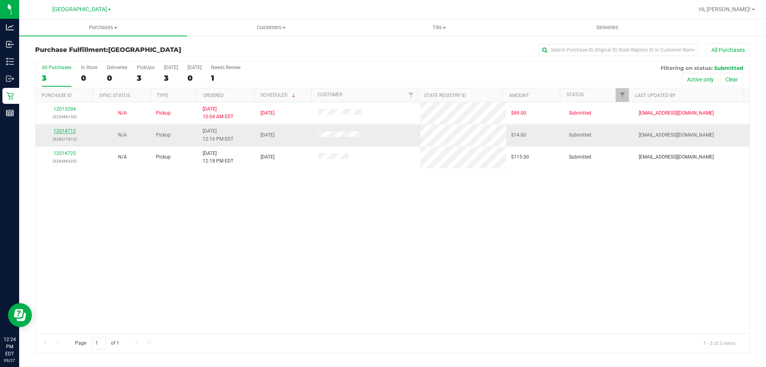
click at [67, 132] on link "12014712" at bounding box center [64, 131] width 22 height 6
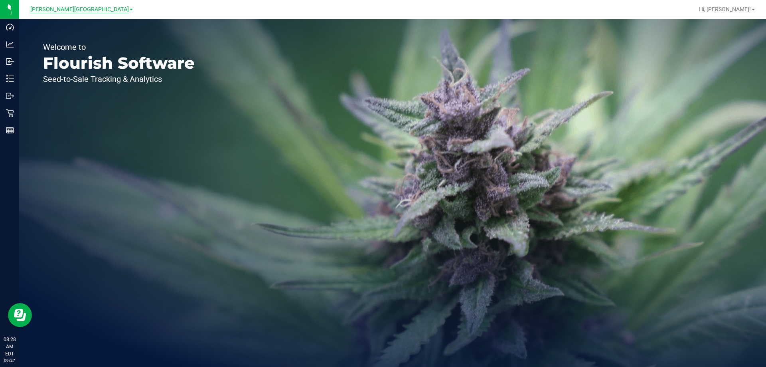
click at [83, 10] on span "[PERSON_NAME][GEOGRAPHIC_DATA]" at bounding box center [79, 9] width 99 height 7
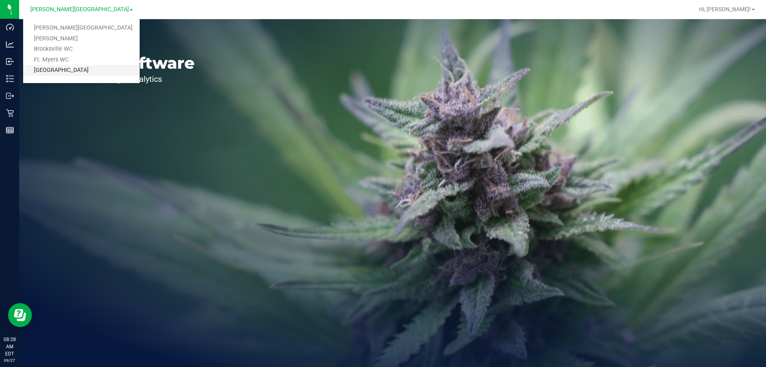
click at [68, 68] on link "[GEOGRAPHIC_DATA]" at bounding box center [81, 70] width 116 height 11
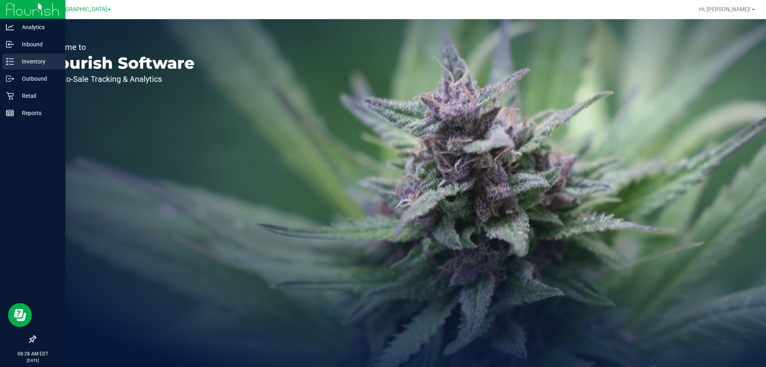
click at [26, 62] on p "Inventory" at bounding box center [38, 62] width 48 height 10
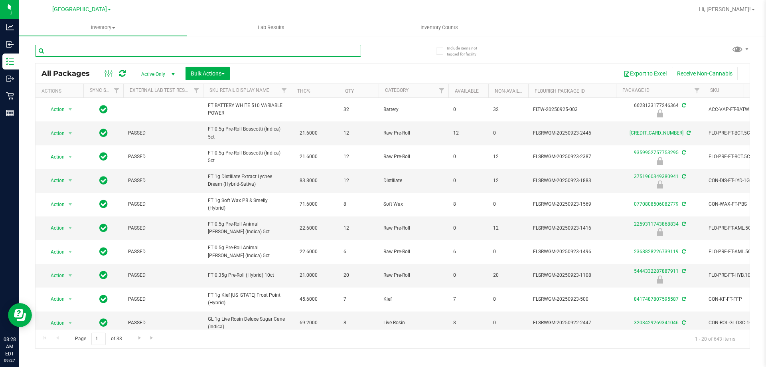
click at [93, 55] on input "text" at bounding box center [198, 51] width 326 height 12
type input "0377943752463383"
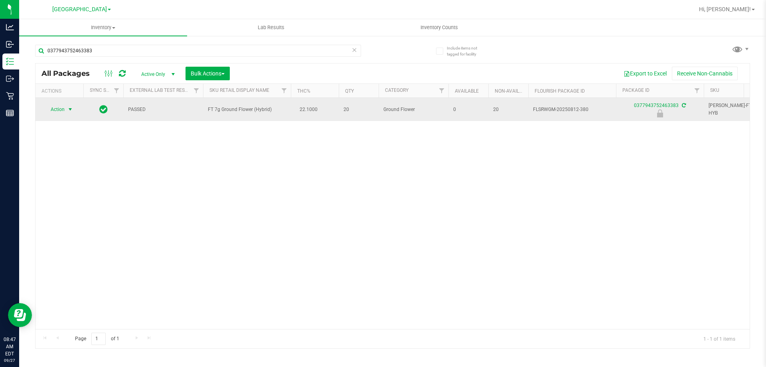
click at [68, 111] on span "select" at bounding box center [70, 109] width 6 height 6
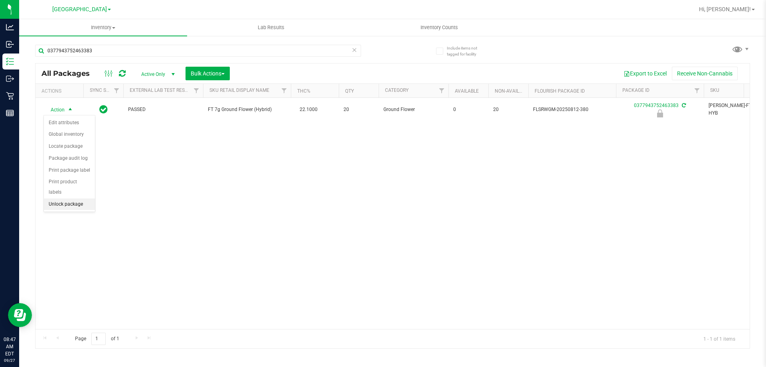
click at [76, 198] on li "Unlock package" at bounding box center [69, 204] width 51 height 12
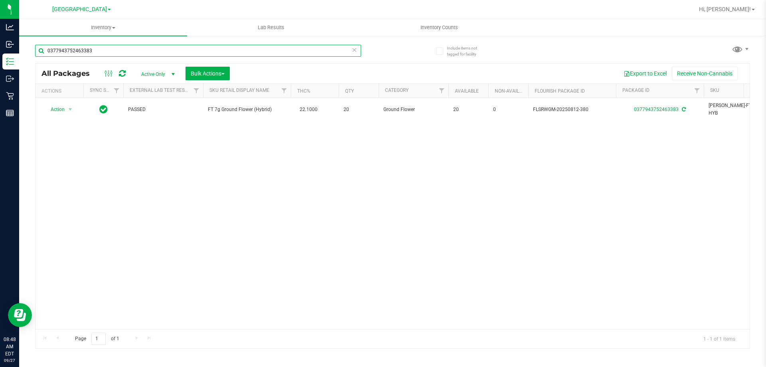
click at [114, 51] on input "0377943752463383" at bounding box center [198, 51] width 326 height 12
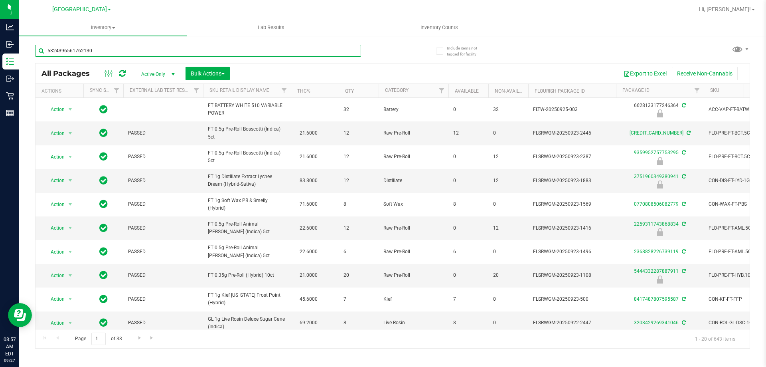
type input "5324396561762130"
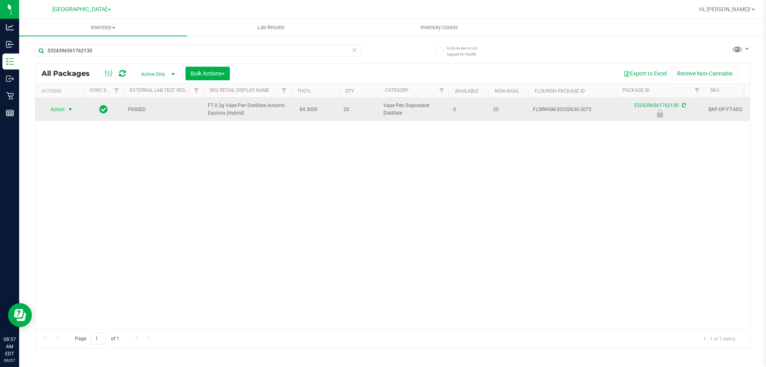
click at [71, 109] on span "select" at bounding box center [70, 109] width 6 height 6
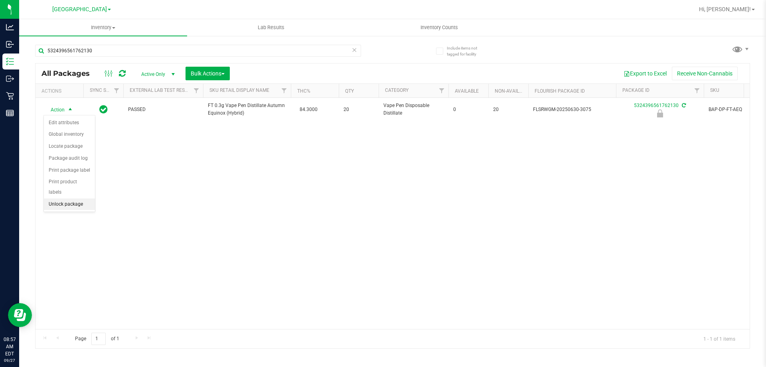
click at [79, 198] on li "Unlock package" at bounding box center [69, 204] width 51 height 12
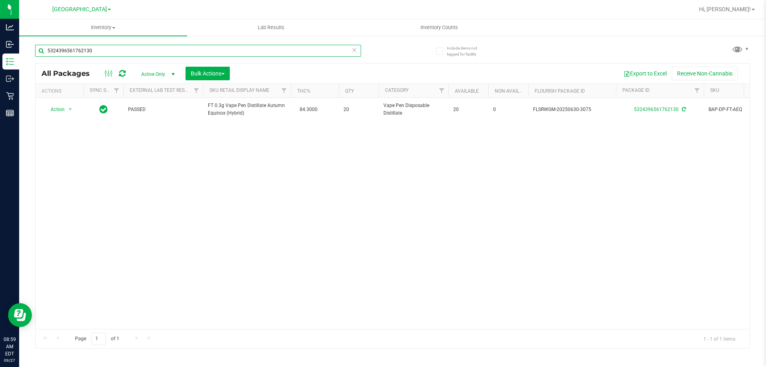
click at [210, 54] on input "5324396561762130" at bounding box center [198, 51] width 326 height 12
type input "2668554556833908"
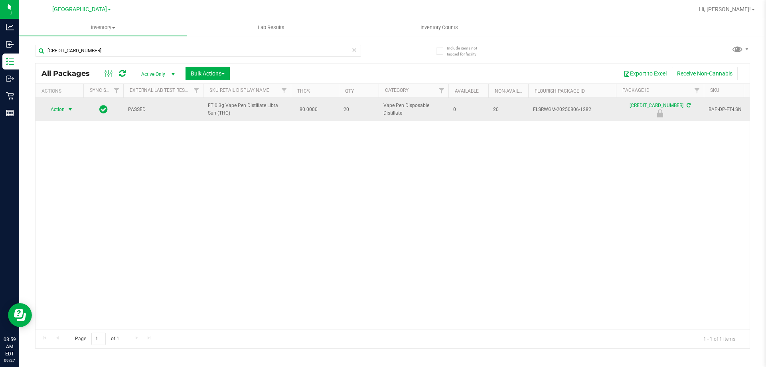
click at [65, 111] on span "Action" at bounding box center [54, 109] width 22 height 11
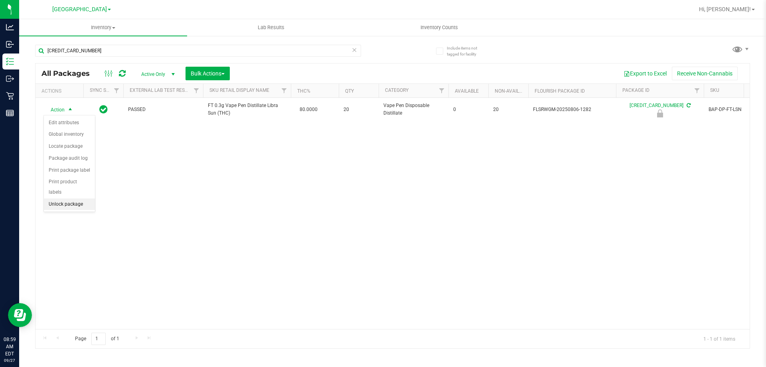
click at [73, 198] on li "Unlock package" at bounding box center [69, 204] width 51 height 12
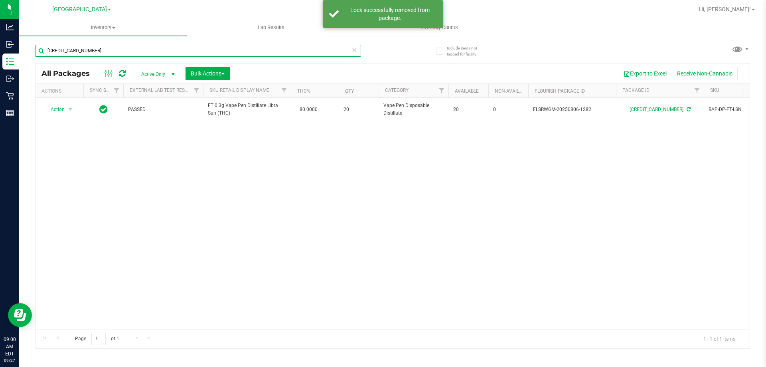
click at [143, 53] on input "2668554556833908" at bounding box center [198, 51] width 326 height 12
click at [142, 53] on input "2668554556833908" at bounding box center [198, 51] width 326 height 12
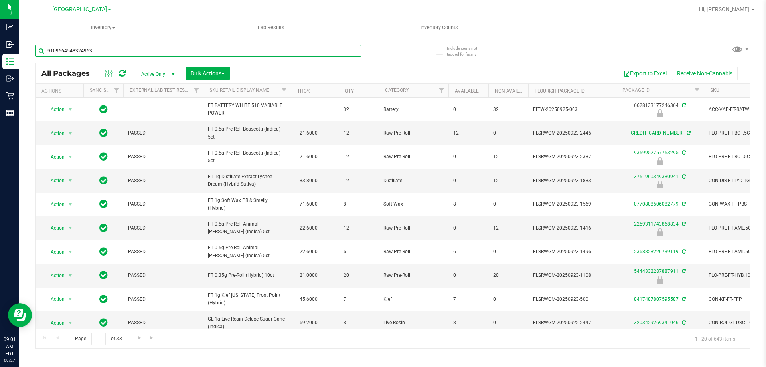
type input "9109664548324963"
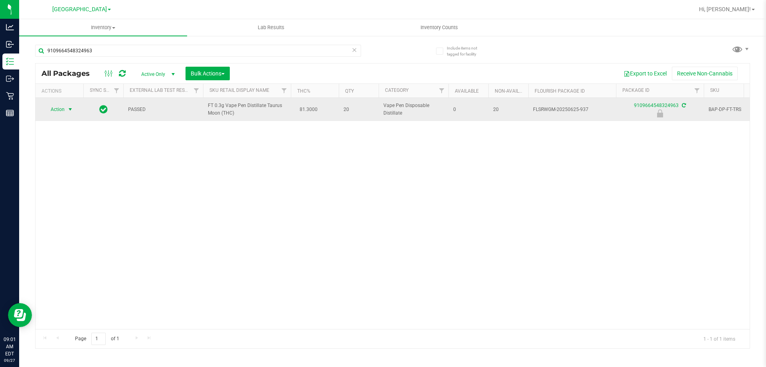
click at [71, 110] on span "select" at bounding box center [70, 109] width 6 height 6
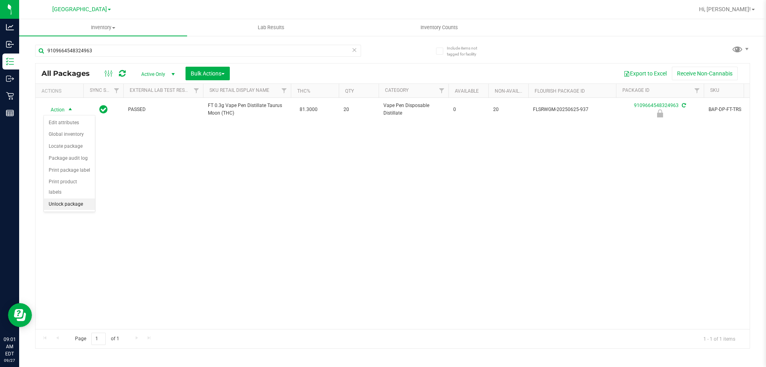
click at [71, 198] on li "Unlock package" at bounding box center [69, 204] width 51 height 12
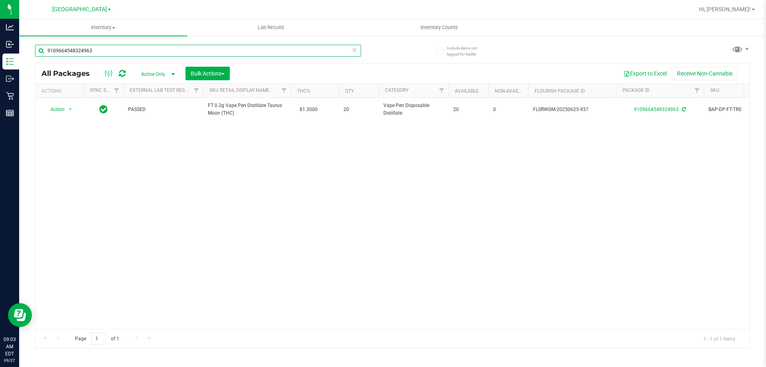
click at [130, 52] on input "9109664548324963" at bounding box center [198, 51] width 326 height 12
type input "8022599548175827"
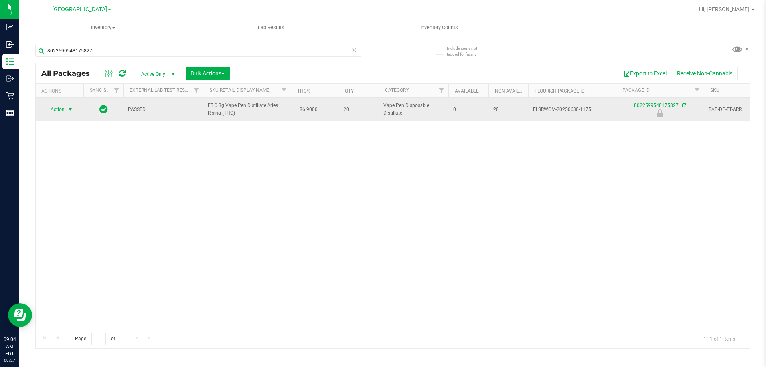
click at [68, 109] on span "select" at bounding box center [70, 109] width 6 height 6
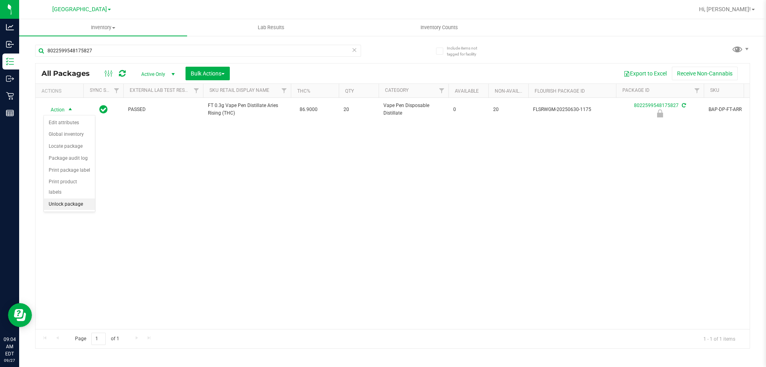
click at [69, 198] on li "Unlock package" at bounding box center [69, 204] width 51 height 12
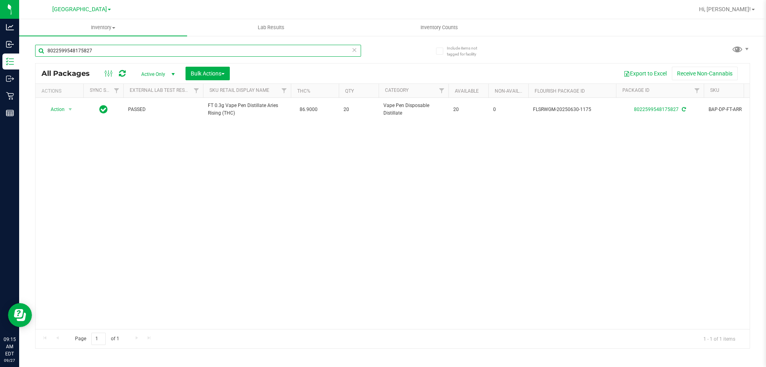
drag, startPoint x: 105, startPoint y: 53, endPoint x: 21, endPoint y: 52, distance: 84.6
click at [21, 52] on div "Include items not tagged for facility 8022599548175827 All Packages Active Only…" at bounding box center [392, 156] width 747 height 243
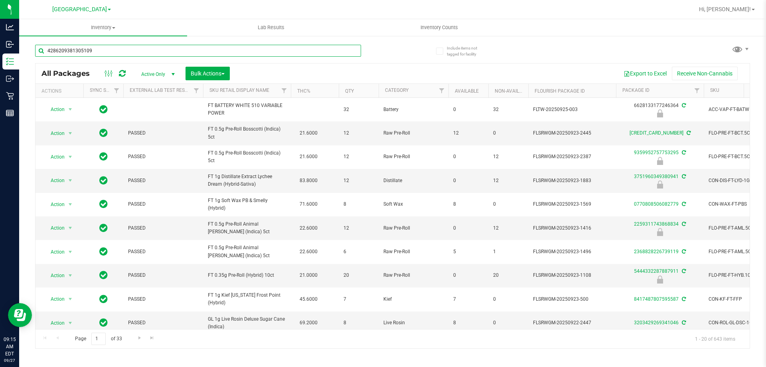
type input "4286209381305109"
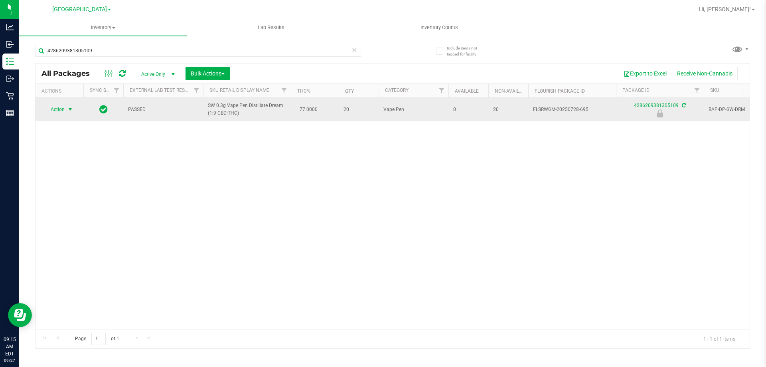
click at [71, 110] on span "select" at bounding box center [70, 109] width 6 height 6
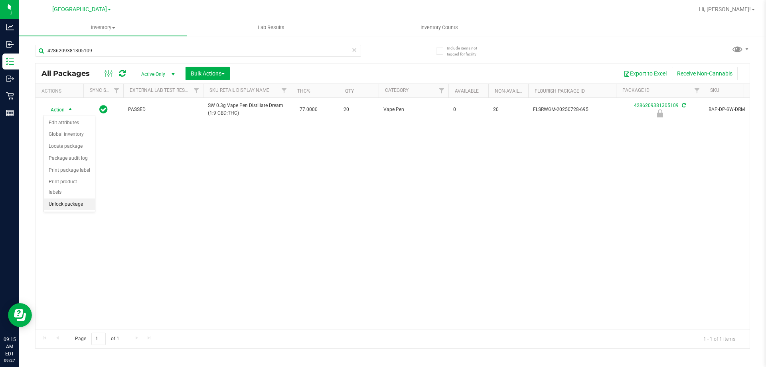
click at [59, 198] on li "Unlock package" at bounding box center [69, 204] width 51 height 12
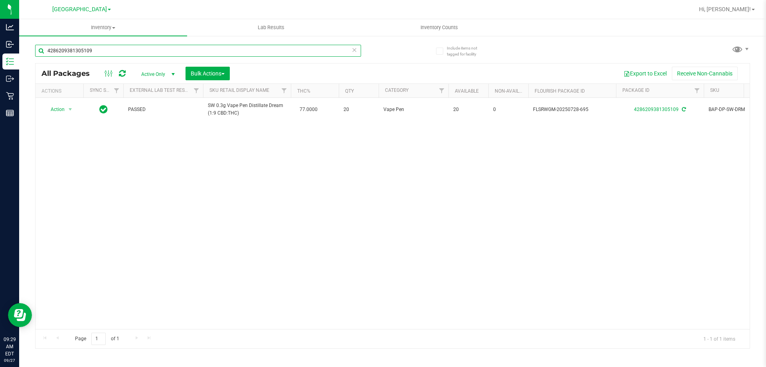
click at [156, 53] on input "4286209381305109" at bounding box center [198, 51] width 326 height 12
type input "9631435189261759"
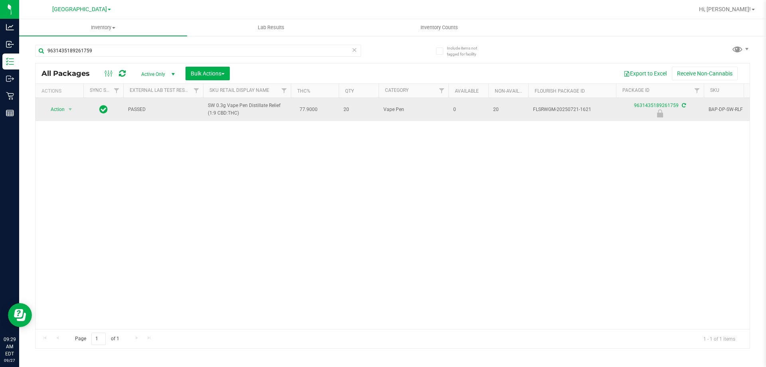
click at [69, 103] on td "Action Action Edit attributes Global inventory Locate package Package audit log…" at bounding box center [60, 109] width 48 height 23
click at [68, 110] on span "select" at bounding box center [70, 109] width 6 height 6
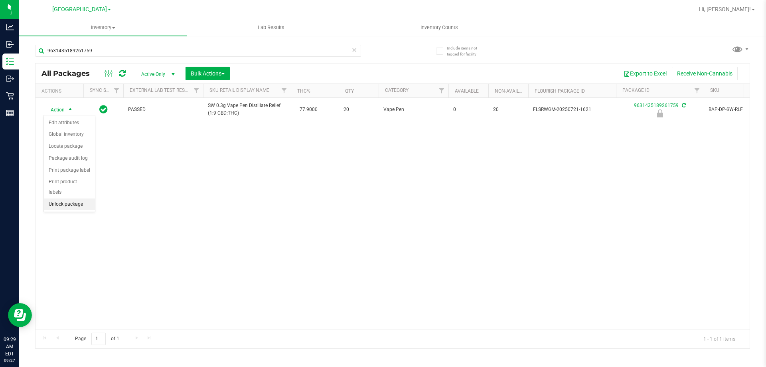
click at [68, 198] on li "Unlock package" at bounding box center [69, 204] width 51 height 12
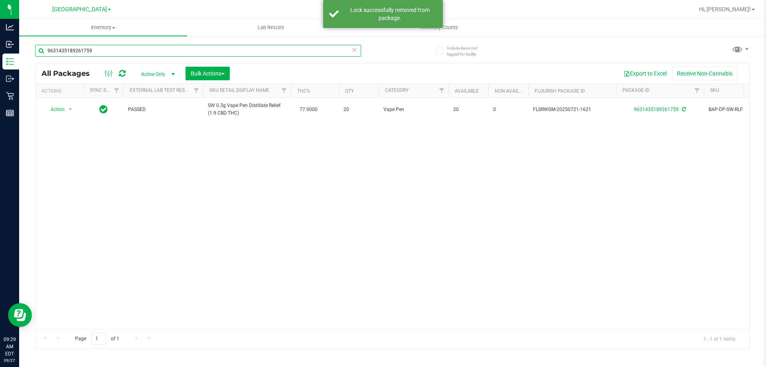
click at [140, 52] on input "9631435189261759" at bounding box center [198, 51] width 326 height 12
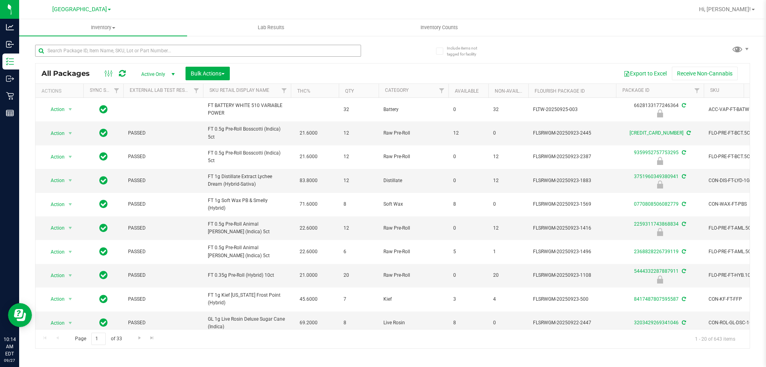
click at [137, 53] on input "text" at bounding box center [198, 51] width 326 height 12
type input "2553811718334854"
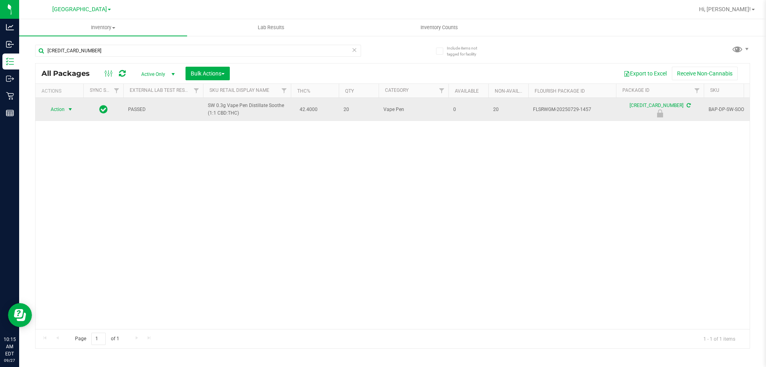
click at [56, 109] on span "Action" at bounding box center [54, 109] width 22 height 11
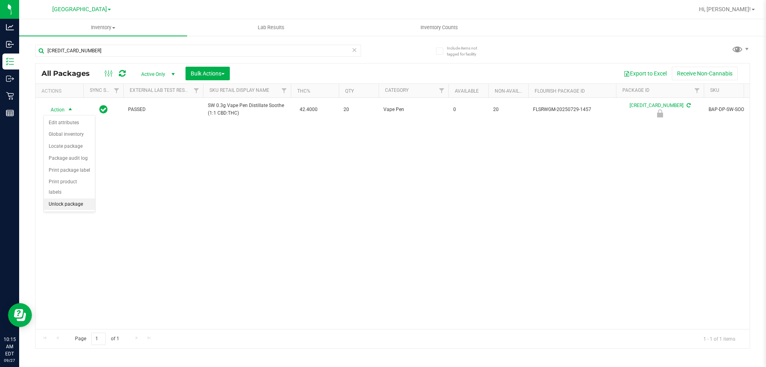
click at [76, 198] on li "Unlock package" at bounding box center [69, 204] width 51 height 12
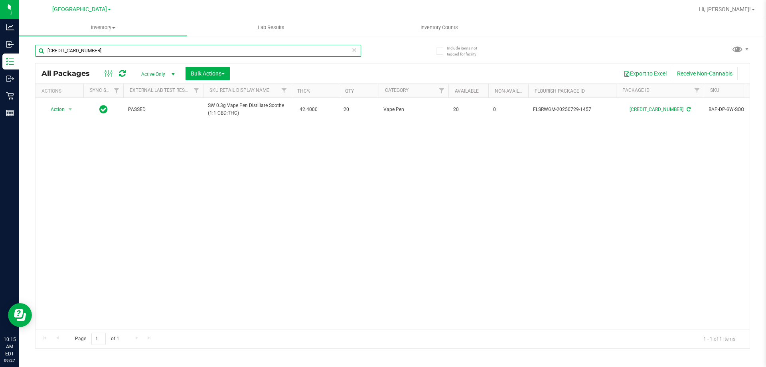
click at [110, 50] on input "2553811718334854" at bounding box center [198, 51] width 326 height 12
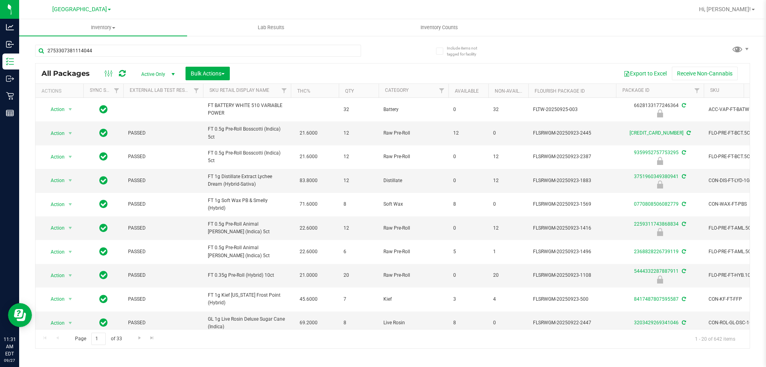
type input "2753307381114044"
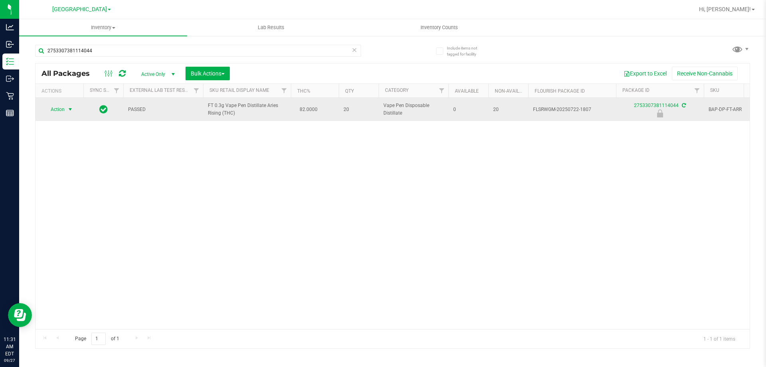
click at [51, 112] on span "Action" at bounding box center [54, 109] width 22 height 11
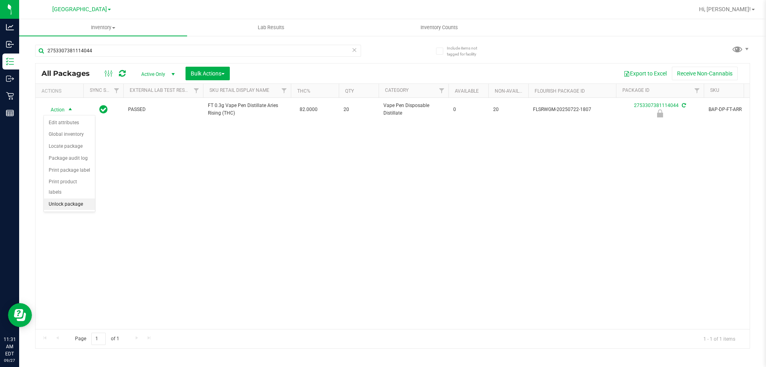
click at [61, 198] on li "Unlock package" at bounding box center [69, 204] width 51 height 12
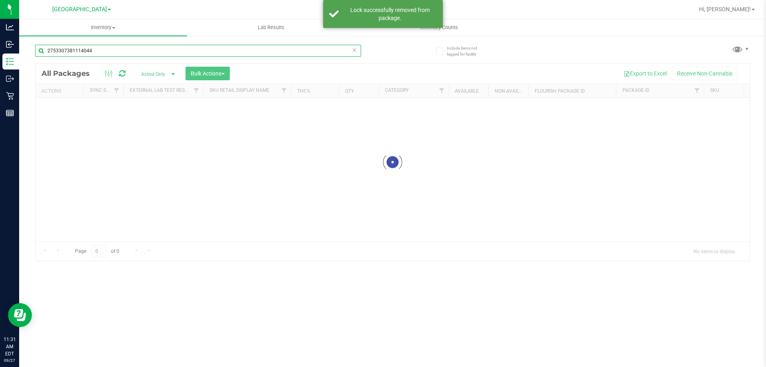
click at [132, 51] on input "2753307381114044" at bounding box center [198, 51] width 326 height 12
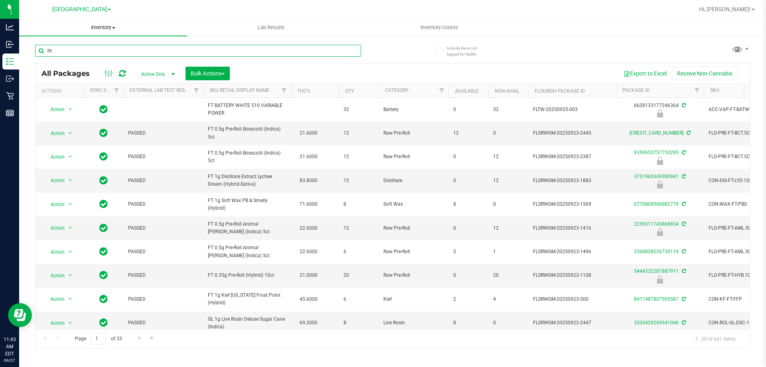
type input "htm"
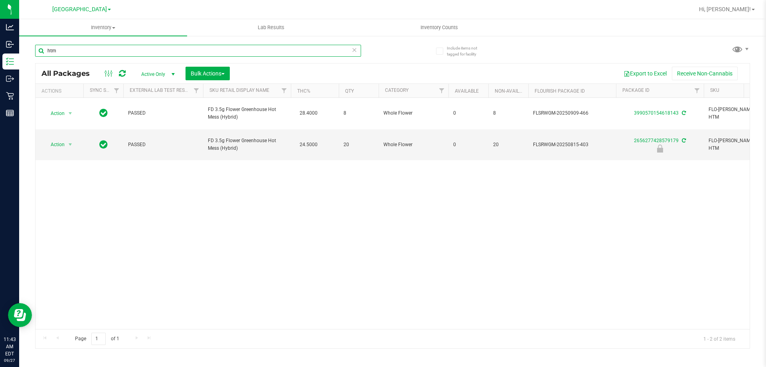
click at [113, 49] on input "htm" at bounding box center [198, 51] width 326 height 12
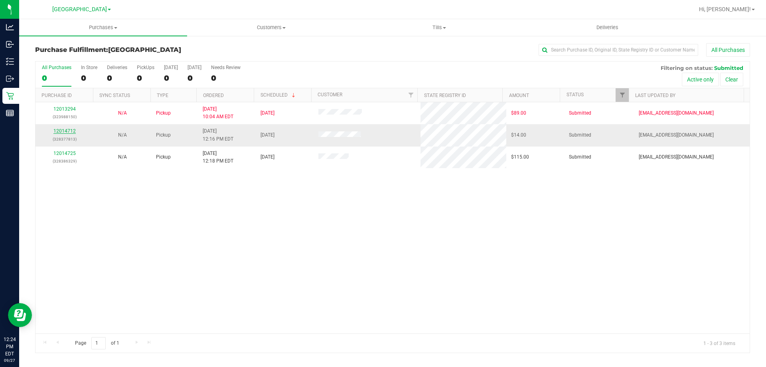
click at [71, 132] on link "12014712" at bounding box center [64, 131] width 22 height 6
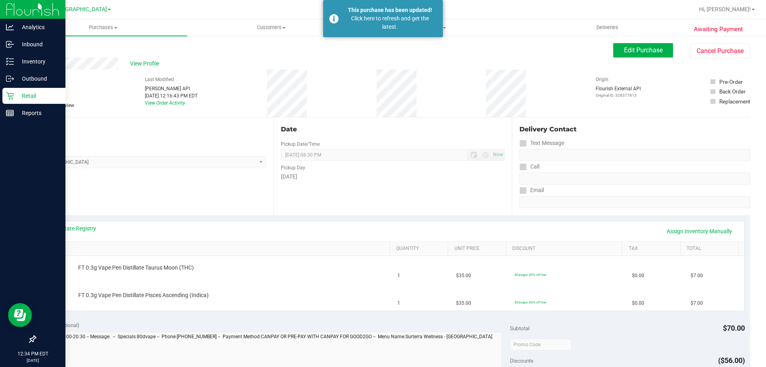
click at [15, 94] on p "Retail" at bounding box center [38, 96] width 48 height 10
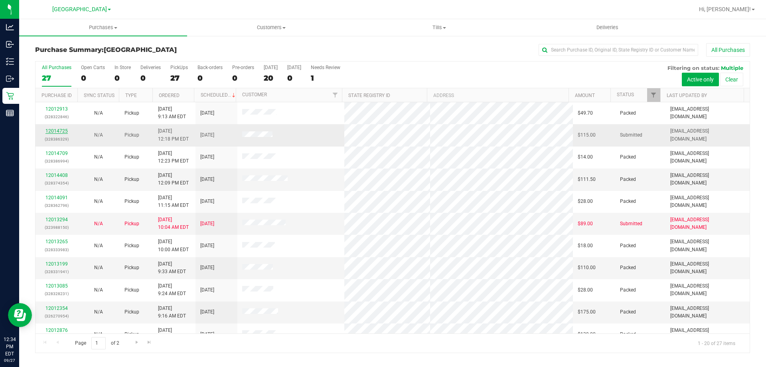
click at [53, 129] on link "12014725" at bounding box center [56, 131] width 22 height 6
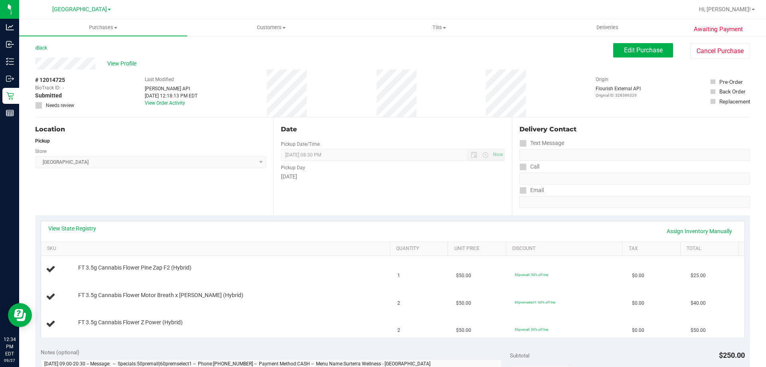
click at [87, 227] on link "View State Registry" at bounding box center [72, 228] width 48 height 8
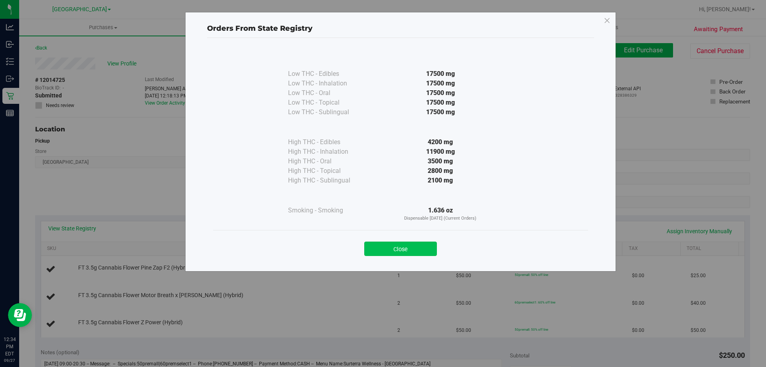
click at [403, 253] on button "Close" at bounding box center [400, 248] width 73 height 14
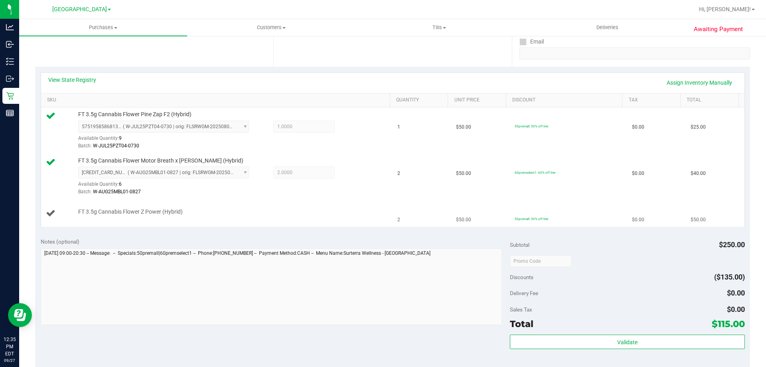
scroll to position [160, 0]
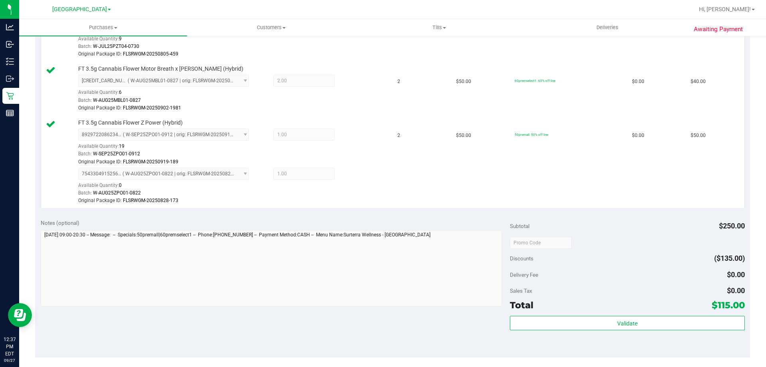
scroll to position [319, 0]
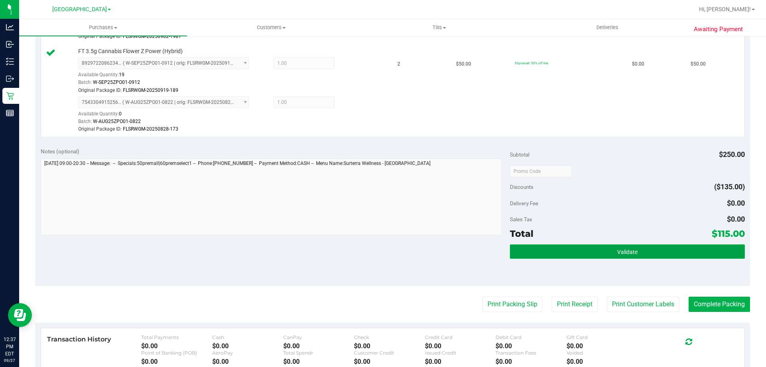
click at [645, 255] on button "Validate" at bounding box center [627, 251] width 235 height 14
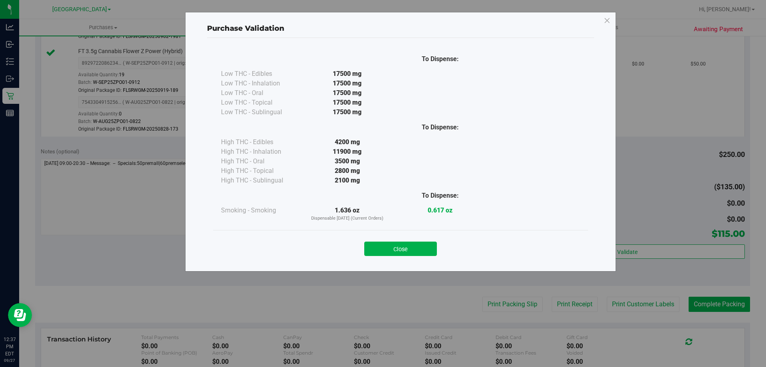
drag, startPoint x: 409, startPoint y: 245, endPoint x: 572, endPoint y: 282, distance: 167.3
click at [409, 245] on button "Close" at bounding box center [400, 248] width 73 height 14
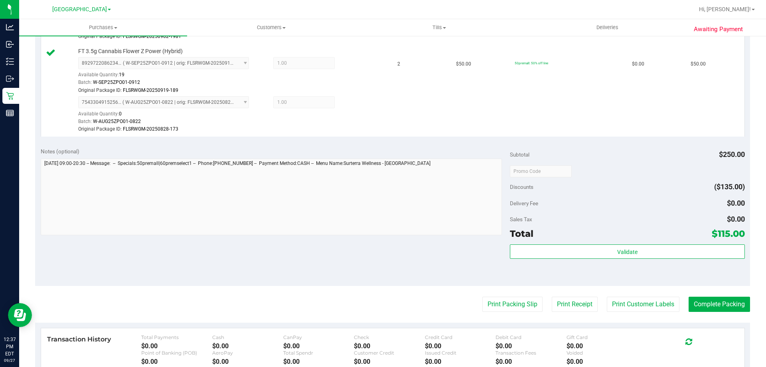
click at [658, 314] on purchase-details "Back Edit Purchase Cancel Purchase View Profile # 12014725 BioTrack ID: - Submi…" at bounding box center [392, 98] width 715 height 748
click at [643, 299] on button "Print Customer Labels" at bounding box center [643, 303] width 73 height 15
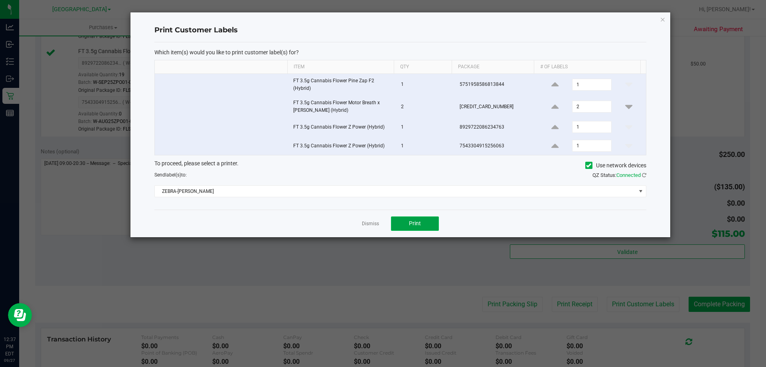
click at [419, 221] on span "Print" at bounding box center [415, 223] width 12 height 6
click at [661, 20] on icon "button" at bounding box center [663, 19] width 6 height 10
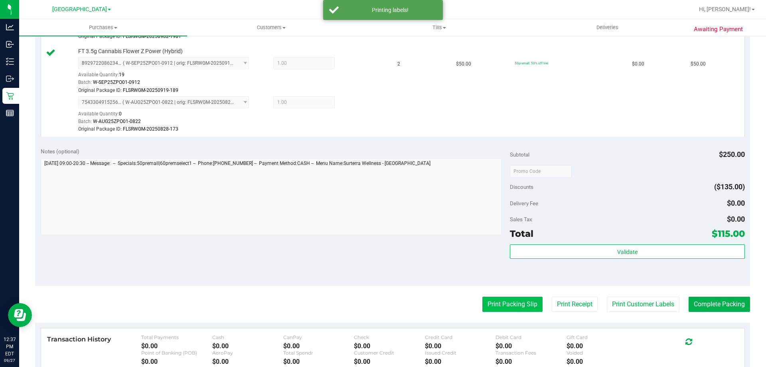
click at [520, 301] on button "Print Packing Slip" at bounding box center [512, 303] width 60 height 15
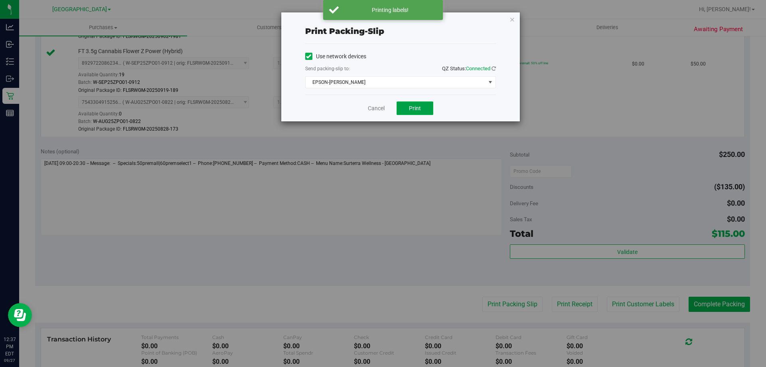
click at [415, 110] on span "Print" at bounding box center [415, 108] width 12 height 6
click at [514, 22] on icon "button" at bounding box center [512, 19] width 6 height 10
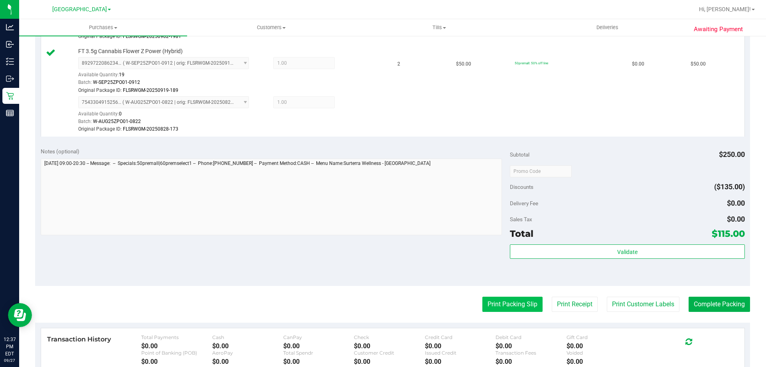
click at [497, 307] on button "Print Packing Slip" at bounding box center [512, 303] width 60 height 15
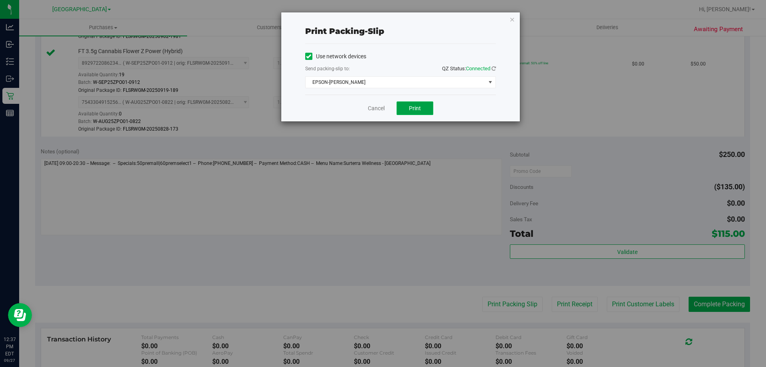
click at [416, 111] on button "Print" at bounding box center [415, 108] width 37 height 14
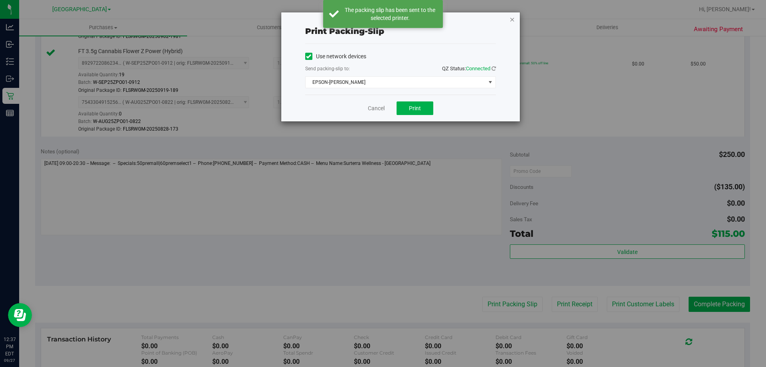
click at [512, 18] on icon "button" at bounding box center [512, 19] width 6 height 10
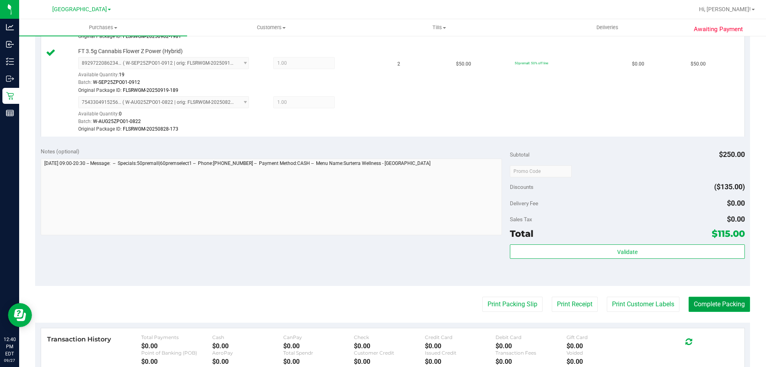
click at [718, 303] on button "Complete Packing" at bounding box center [719, 303] width 61 height 15
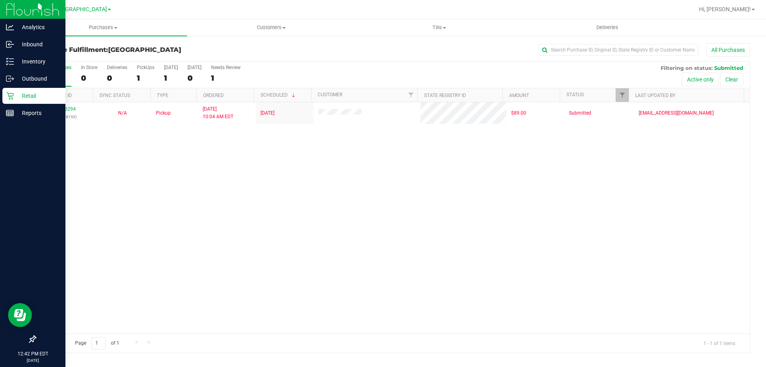
click at [25, 91] on p "Retail" at bounding box center [38, 96] width 48 height 10
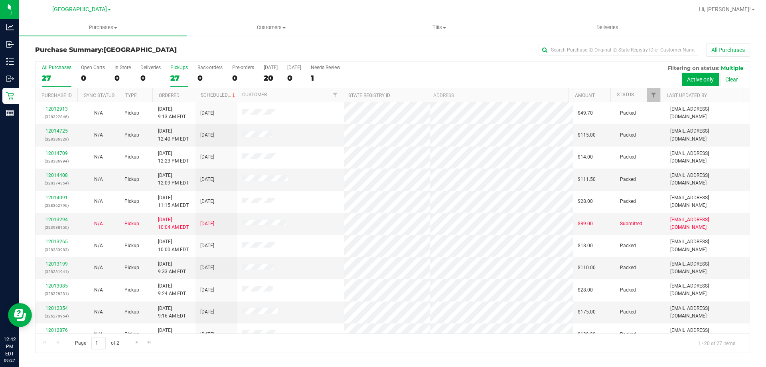
click at [183, 65] on div "PickUps" at bounding box center [179, 68] width 18 height 6
click at [0, 0] on input "PickUps 27" at bounding box center [0, 0] width 0 height 0
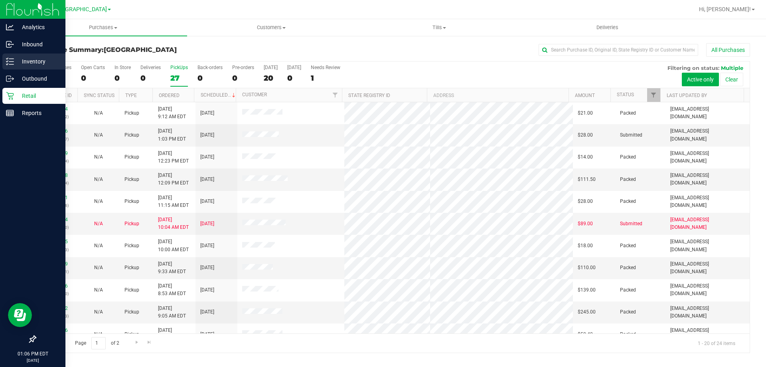
click at [9, 57] on div "Inventory" at bounding box center [33, 61] width 63 height 16
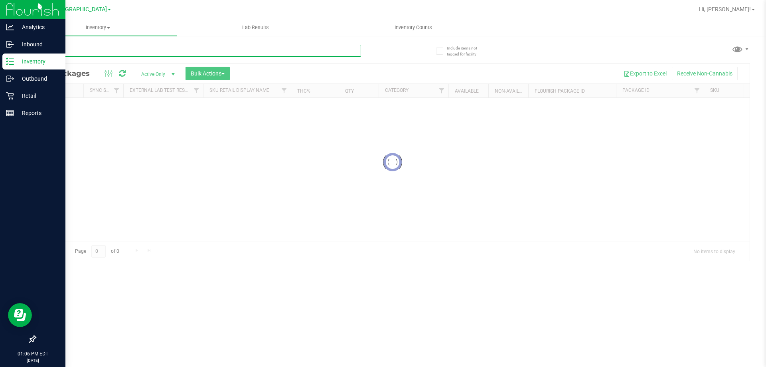
click at [111, 48] on input "text" at bounding box center [198, 51] width 326 height 12
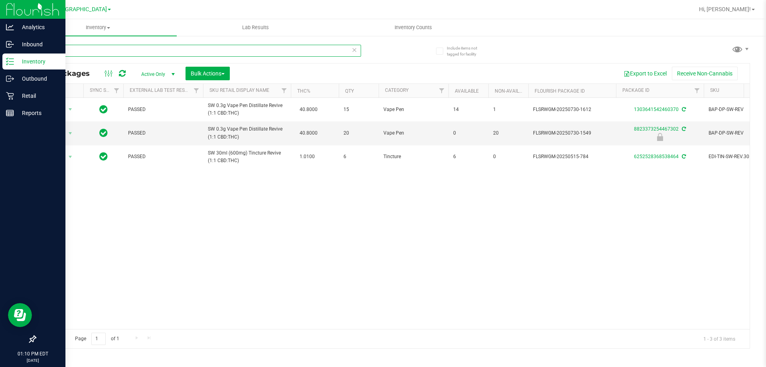
type input "revive"
click at [4, 98] on div "Retail" at bounding box center [33, 96] width 63 height 16
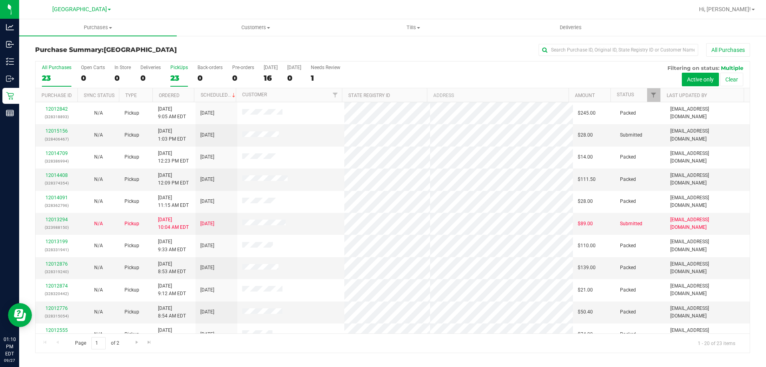
click at [179, 79] on div "23" at bounding box center [179, 77] width 18 height 9
click at [0, 0] on input "PickUps 23" at bounding box center [0, 0] width 0 height 0
click at [63, 221] on link "12013294" at bounding box center [56, 220] width 22 height 6
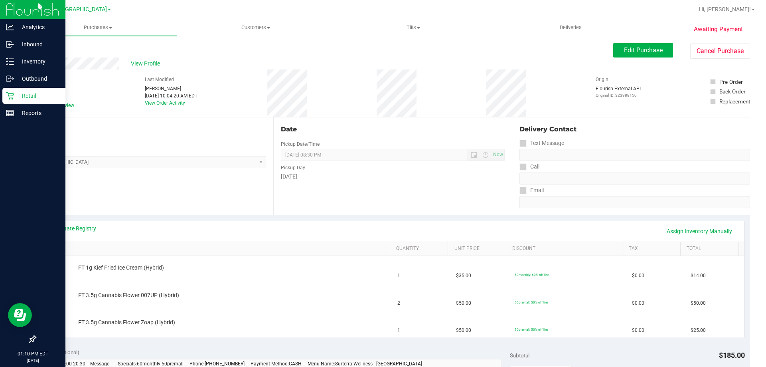
click at [18, 99] on p "Retail" at bounding box center [38, 96] width 48 height 10
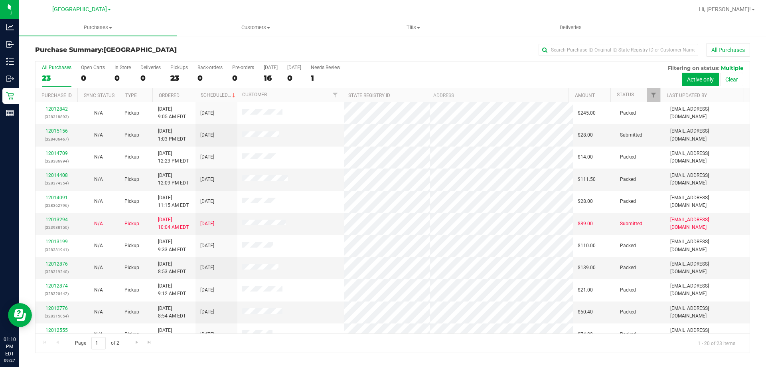
click at [182, 46] on div "Purchase Summary: North Port WC All Purchases" at bounding box center [392, 52] width 715 height 18
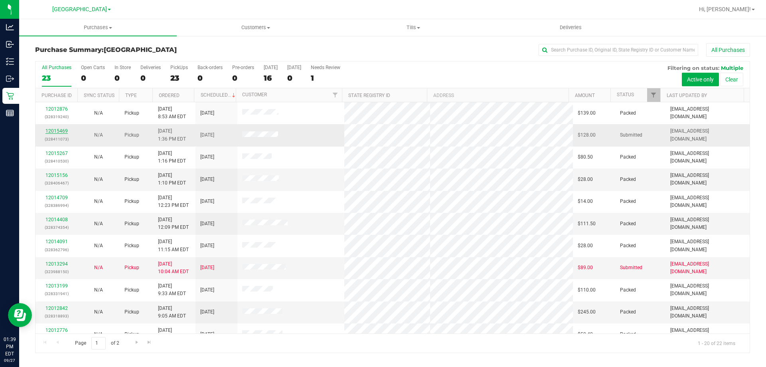
click at [59, 130] on link "12015469" at bounding box center [56, 131] width 22 height 6
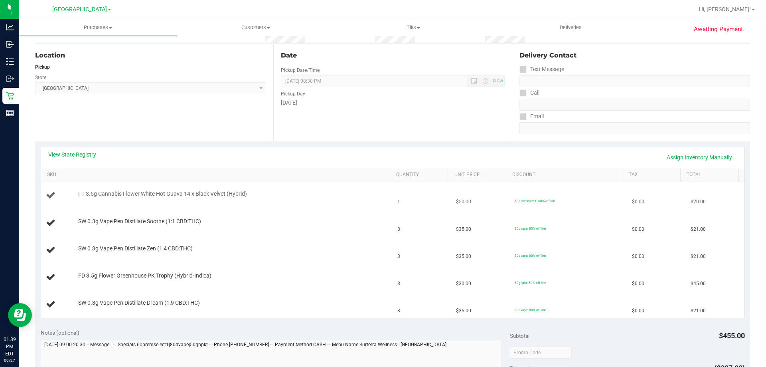
scroll to position [80, 0]
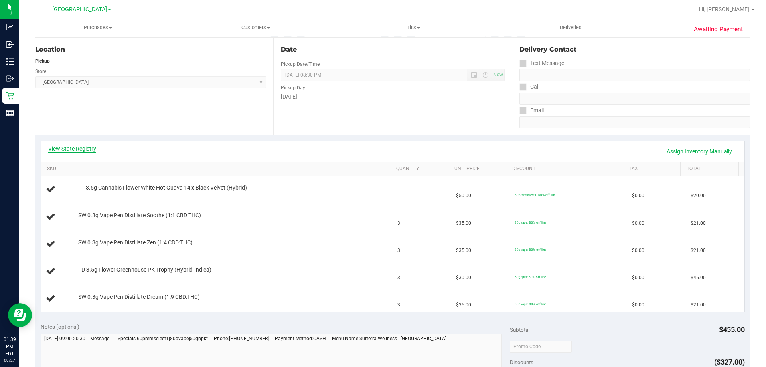
click at [71, 147] on link "View State Registry" at bounding box center [72, 148] width 48 height 8
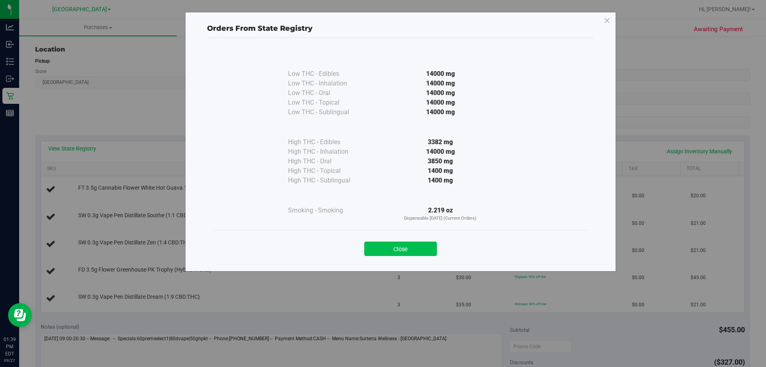
click at [398, 247] on button "Close" at bounding box center [400, 248] width 73 height 14
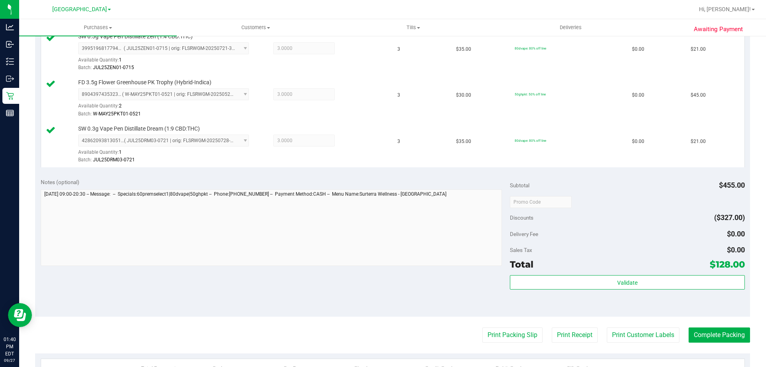
scroll to position [319, 0]
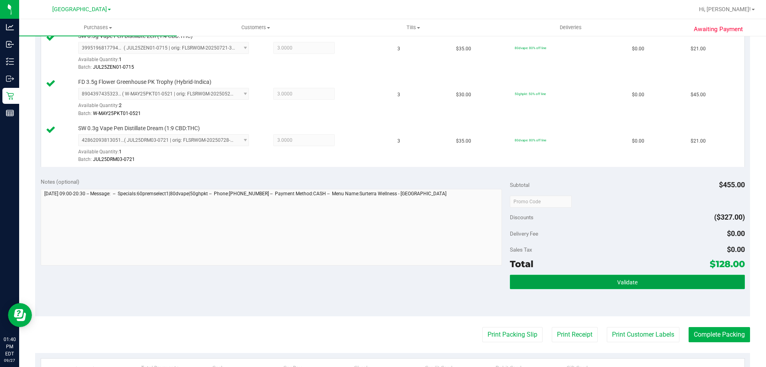
click at [647, 278] on button "Validate" at bounding box center [627, 281] width 235 height 14
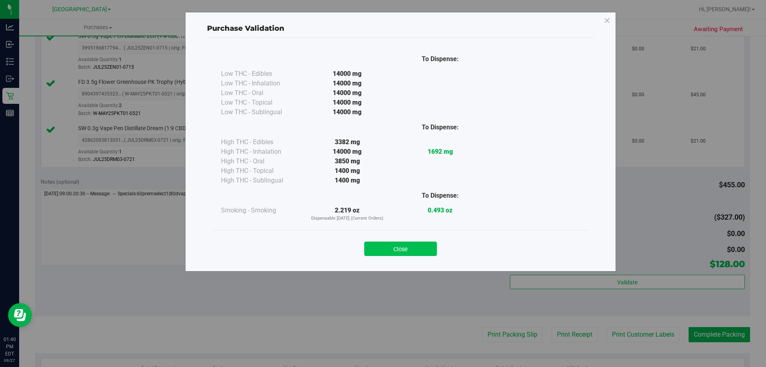
click at [394, 247] on button "Close" at bounding box center [400, 248] width 73 height 14
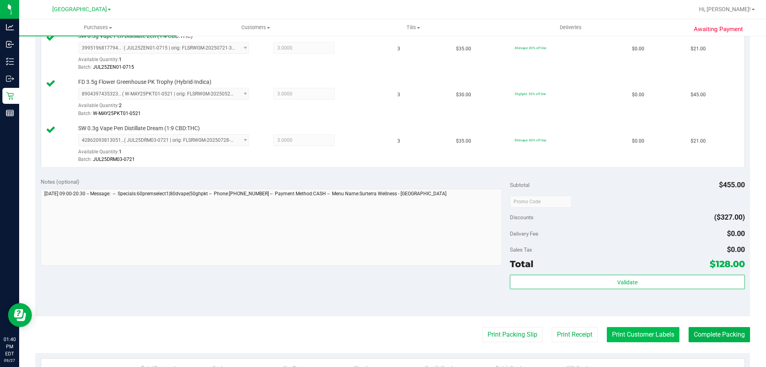
click at [618, 335] on button "Print Customer Labels" at bounding box center [643, 334] width 73 height 15
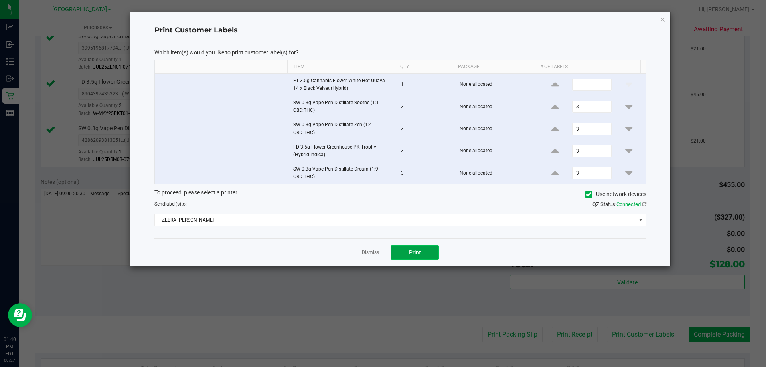
click at [422, 251] on button "Print" at bounding box center [415, 252] width 48 height 14
click at [664, 19] on icon "button" at bounding box center [663, 19] width 6 height 10
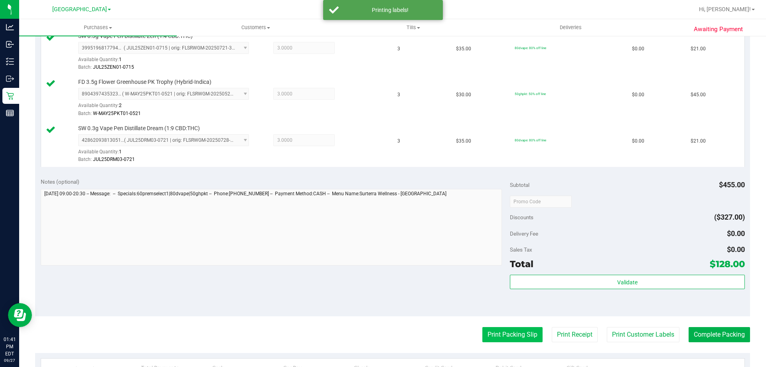
click at [519, 334] on button "Print Packing Slip" at bounding box center [512, 334] width 60 height 15
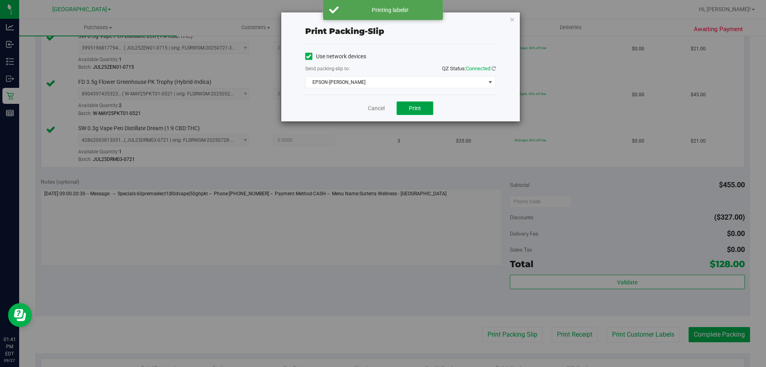
click at [415, 106] on span "Print" at bounding box center [415, 108] width 12 height 6
click at [407, 105] on button "Print" at bounding box center [415, 108] width 37 height 14
click at [511, 19] on icon "button" at bounding box center [512, 19] width 6 height 10
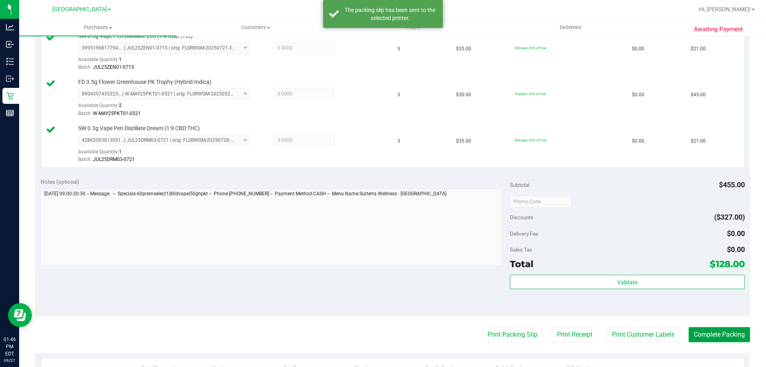
click at [726, 332] on button "Complete Packing" at bounding box center [719, 334] width 61 height 15
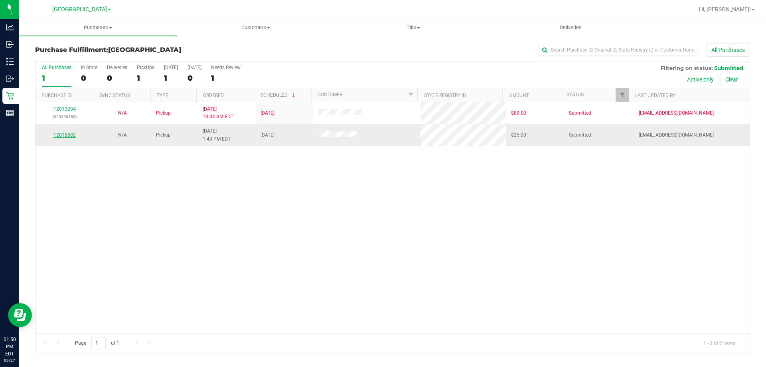
click at [71, 134] on link "12015582" at bounding box center [64, 135] width 22 height 6
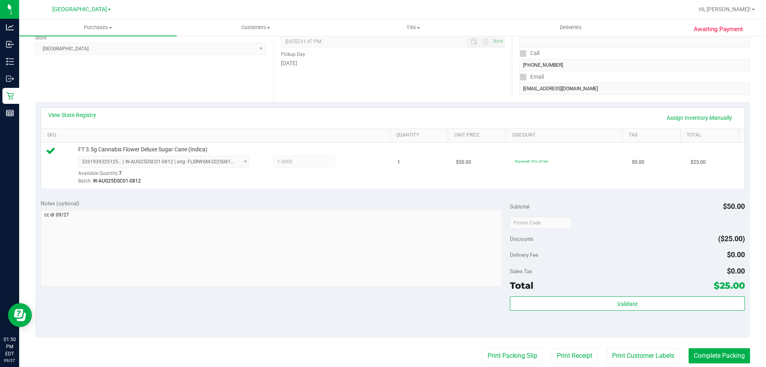
scroll to position [160, 0]
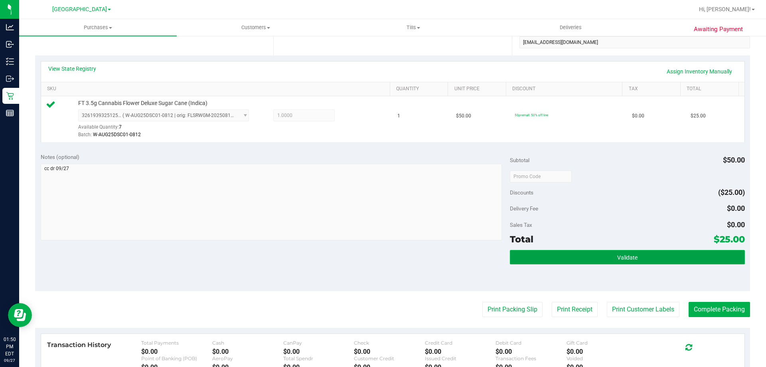
click at [635, 259] on button "Validate" at bounding box center [627, 257] width 235 height 14
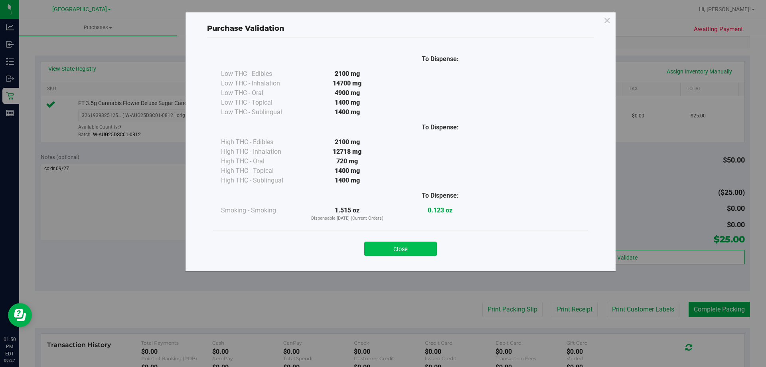
click at [428, 251] on button "Close" at bounding box center [400, 248] width 73 height 14
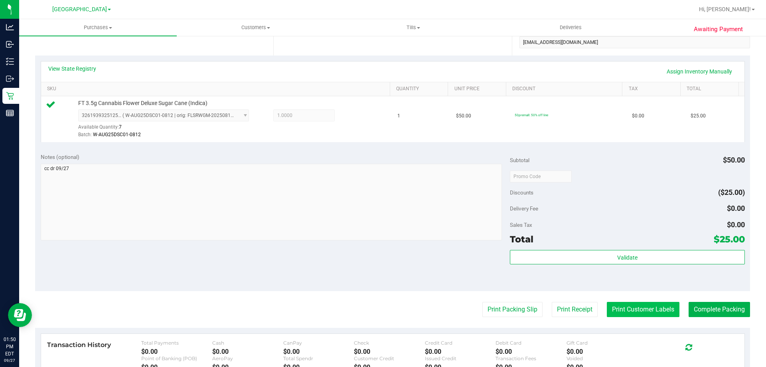
click at [645, 306] on button "Print Customer Labels" at bounding box center [643, 309] width 73 height 15
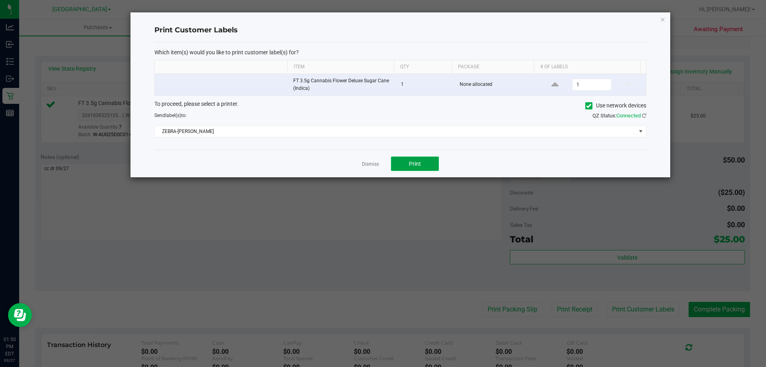
click at [412, 164] on span "Print" at bounding box center [415, 163] width 12 height 6
click at [659, 19] on div "Print Customer Labels Which item(s) would you like to print customer label(s) f…" at bounding box center [400, 94] width 540 height 165
click at [661, 21] on icon "button" at bounding box center [663, 19] width 6 height 10
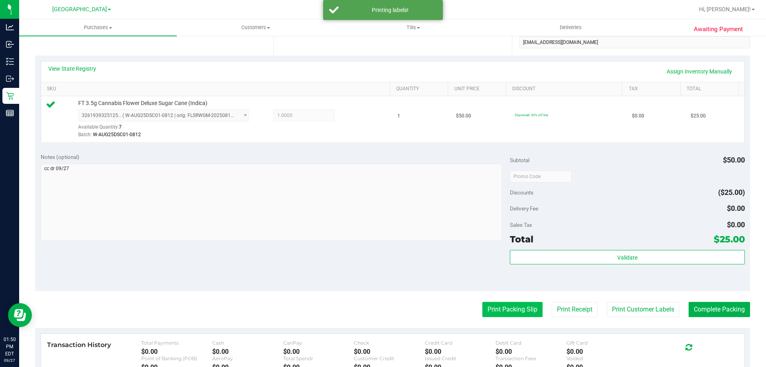
click at [512, 307] on button "Print Packing Slip" at bounding box center [512, 309] width 60 height 15
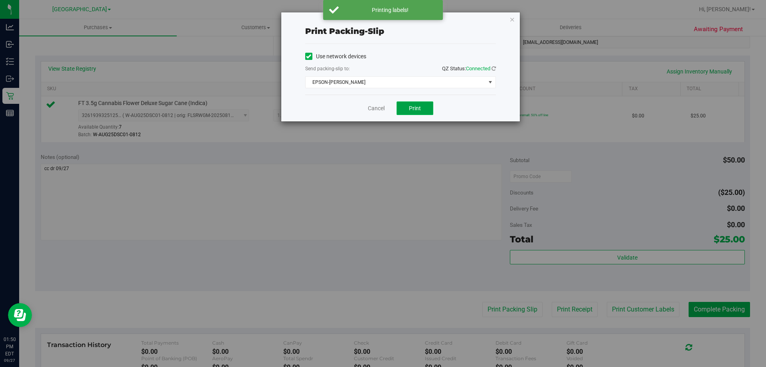
click at [421, 107] on button "Print" at bounding box center [415, 108] width 37 height 14
click at [512, 22] on icon "button" at bounding box center [512, 19] width 6 height 10
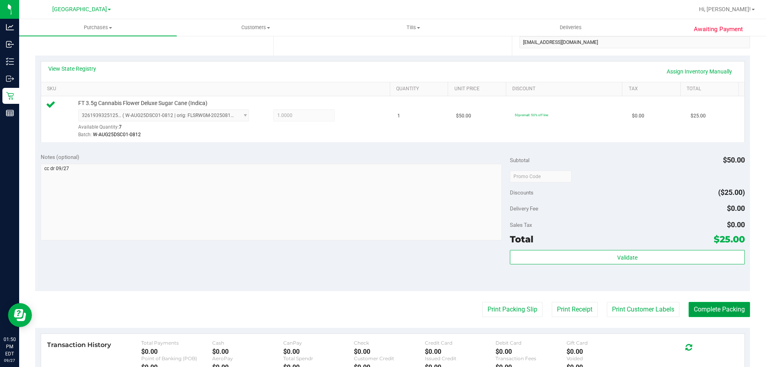
click at [709, 314] on button "Complete Packing" at bounding box center [719, 309] width 61 height 15
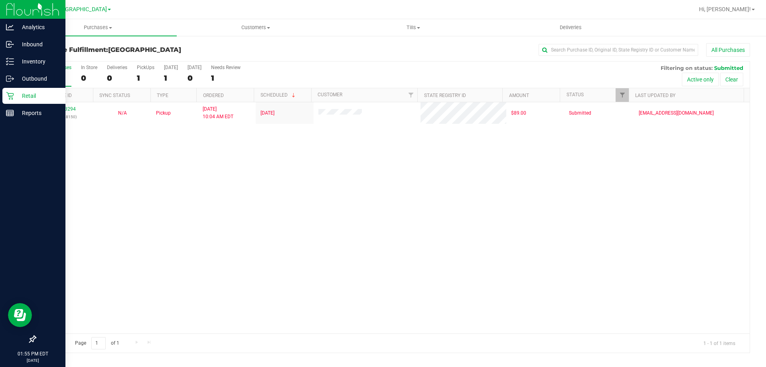
click at [16, 95] on p "Retail" at bounding box center [38, 96] width 48 height 10
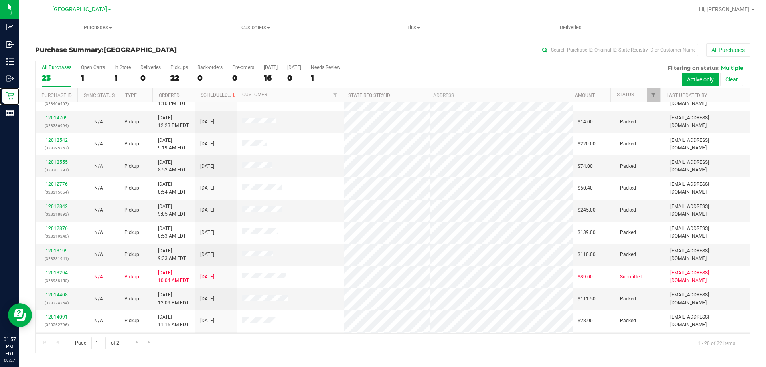
scroll to position [51, 0]
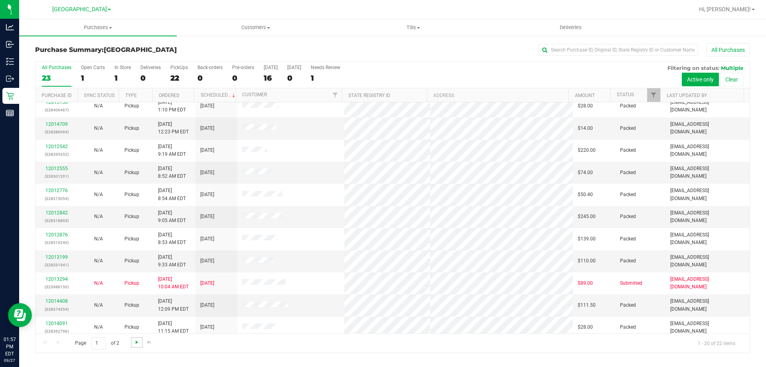
click at [139, 341] on span "Go to the next page" at bounding box center [137, 342] width 6 height 6
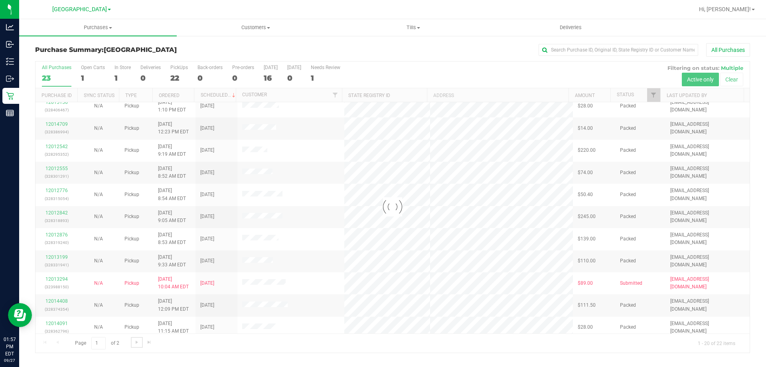
scroll to position [0, 0]
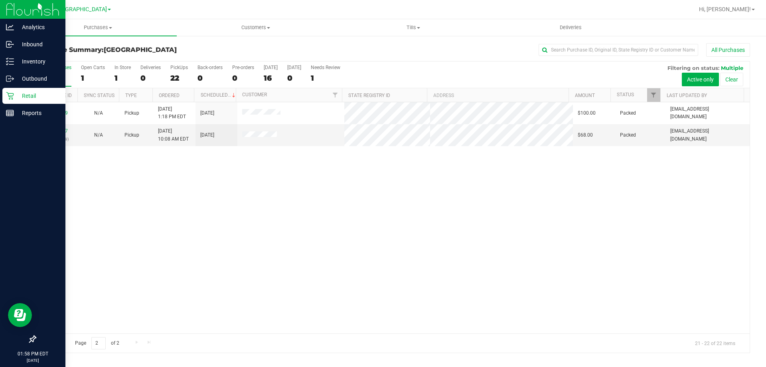
click at [19, 94] on p "Retail" at bounding box center [38, 96] width 48 height 10
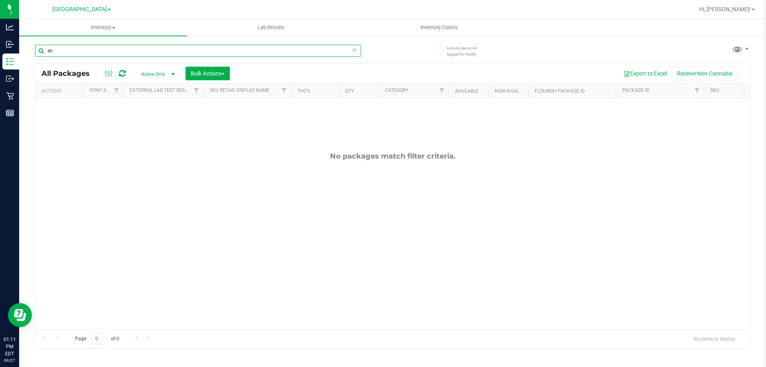
type input "s"
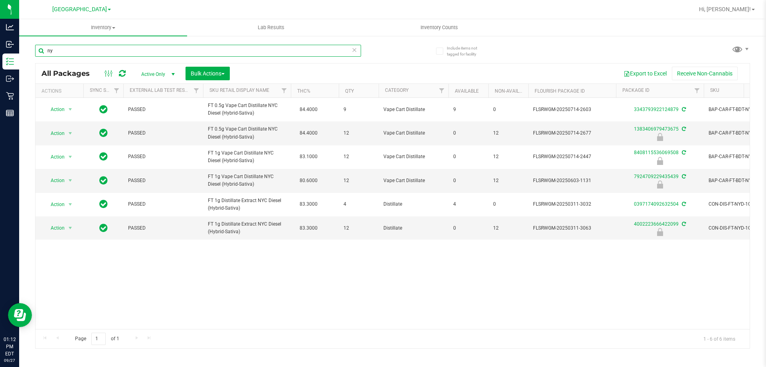
type input "n"
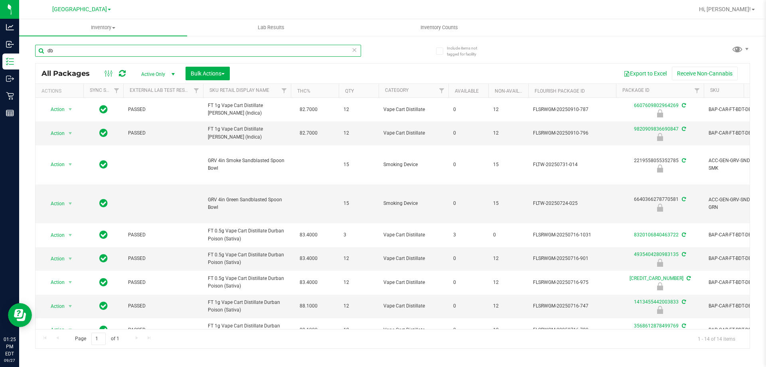
click at [83, 52] on input "db" at bounding box center [198, 51] width 326 height 12
type input "8408115536069508"
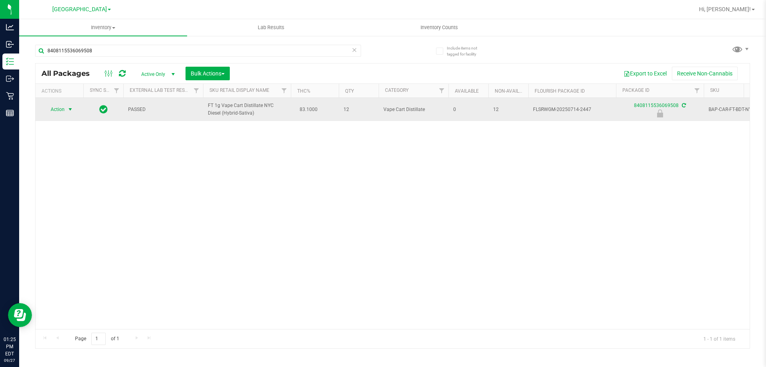
click at [64, 110] on span "Action" at bounding box center [54, 109] width 22 height 11
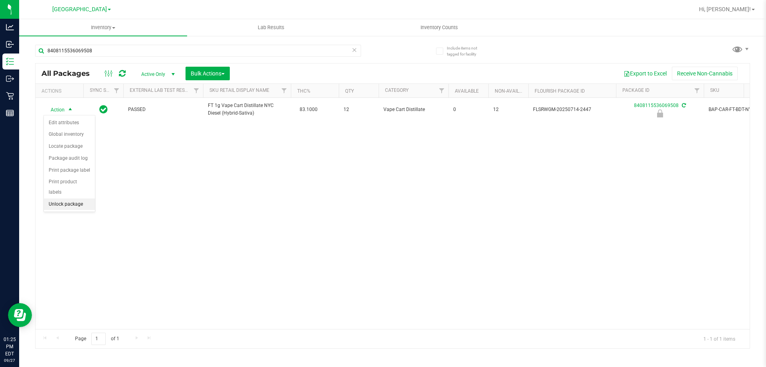
click at [69, 198] on li "Unlock package" at bounding box center [69, 204] width 51 height 12
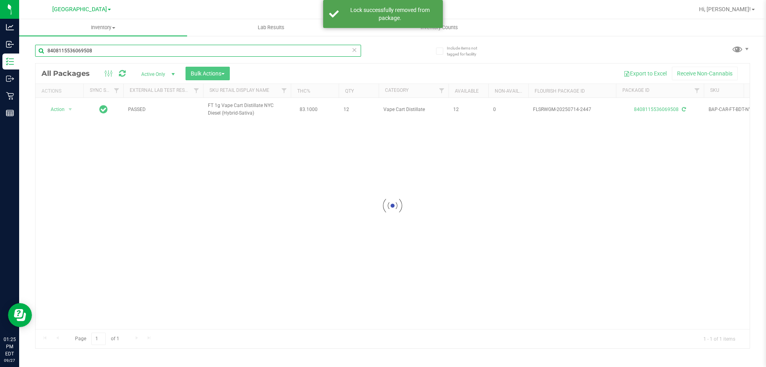
click at [114, 52] on input "8408115536069508" at bounding box center [198, 51] width 326 height 12
type input "6607609802964269"
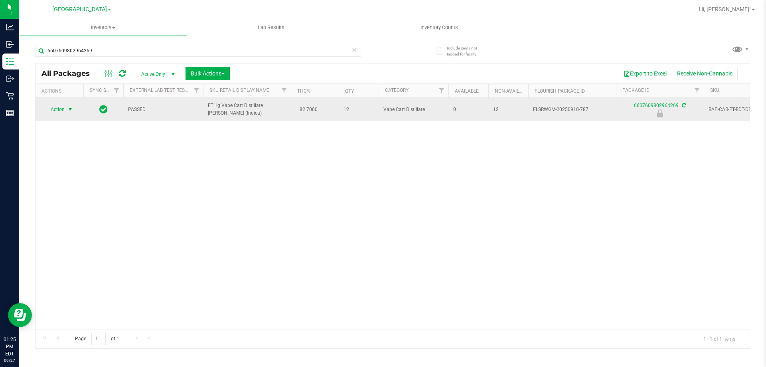
click at [67, 111] on span "select" at bounding box center [70, 109] width 6 height 6
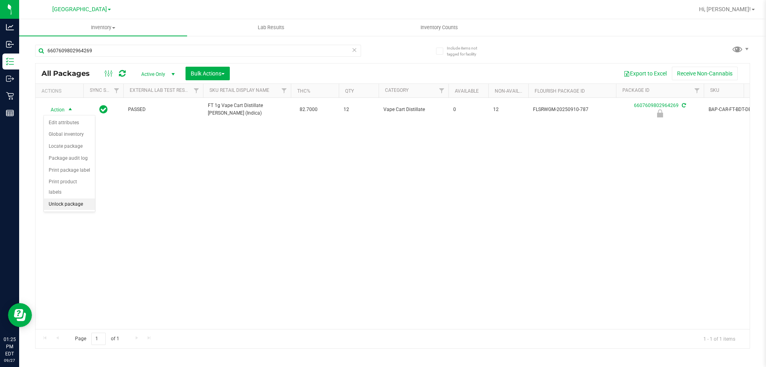
click at [69, 198] on li "Unlock package" at bounding box center [69, 204] width 51 height 12
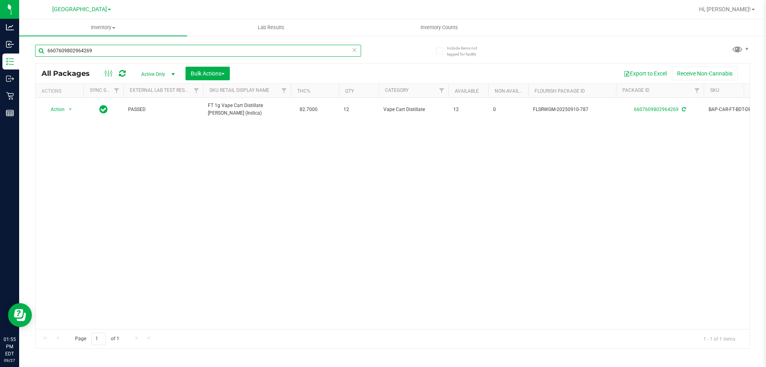
click at [111, 51] on input "6607609802964269" at bounding box center [198, 51] width 326 height 12
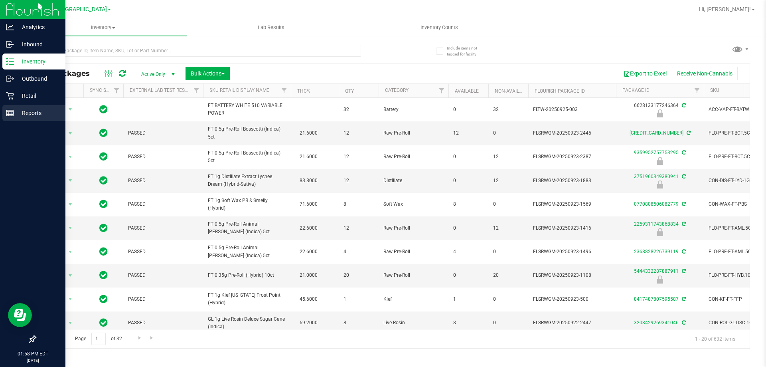
click at [14, 114] on rect at bounding box center [9, 113] width 7 height 6
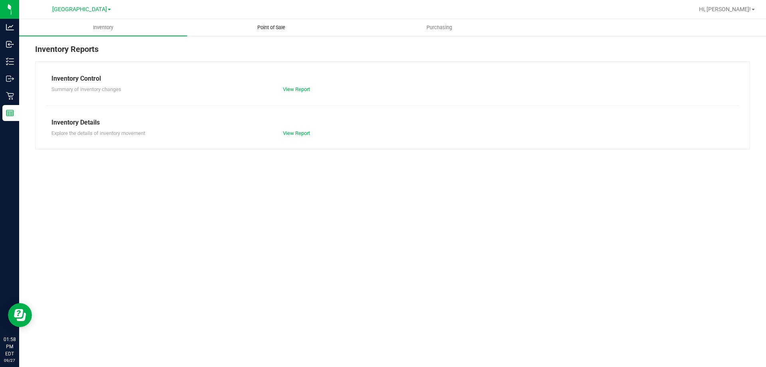
click at [268, 26] on span "Point of Sale" at bounding box center [271, 27] width 49 height 7
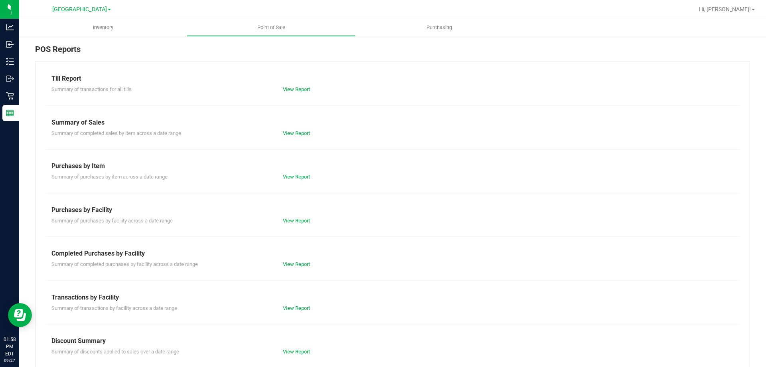
click at [292, 267] on div "View Report" at bounding box center [335, 264] width 116 height 8
click at [290, 265] on link "View Report" at bounding box center [296, 264] width 27 height 6
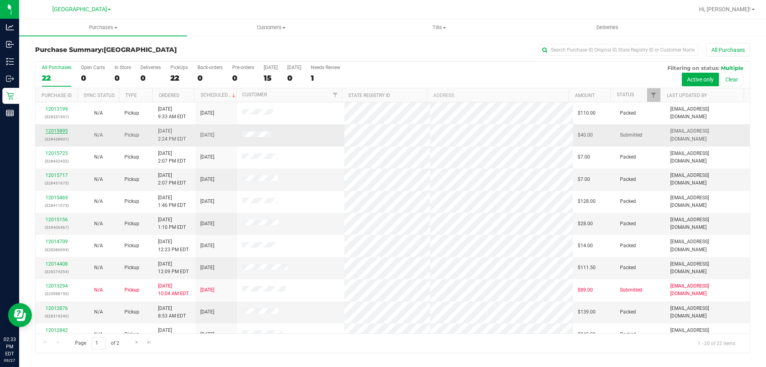
click at [54, 128] on link "12015895" at bounding box center [56, 131] width 22 height 6
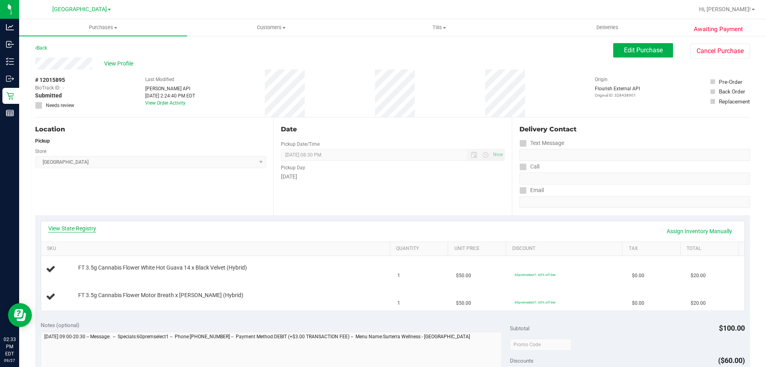
click at [86, 227] on link "View State Registry" at bounding box center [72, 228] width 48 height 8
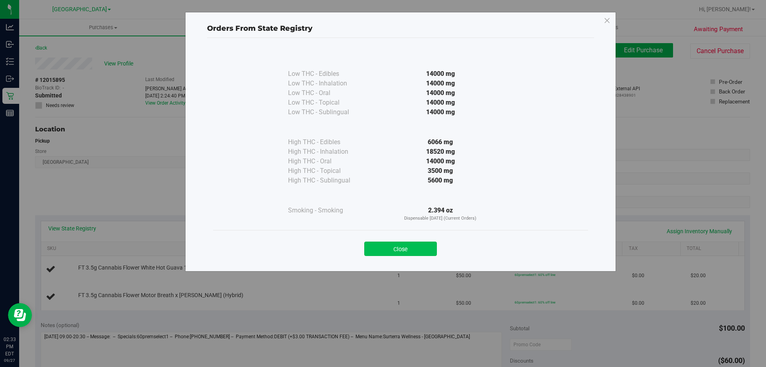
click at [413, 247] on button "Close" at bounding box center [400, 248] width 73 height 14
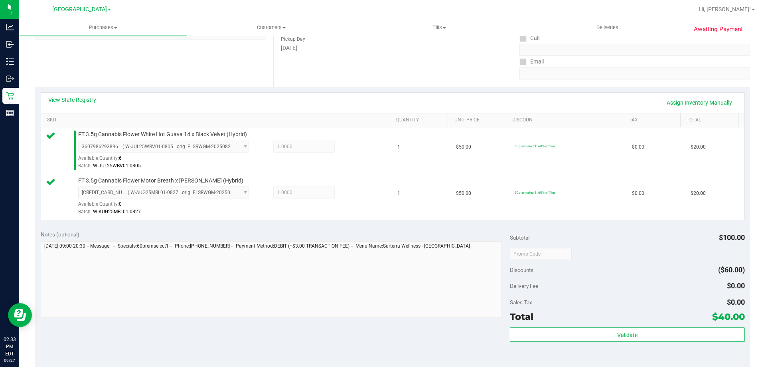
scroll to position [199, 0]
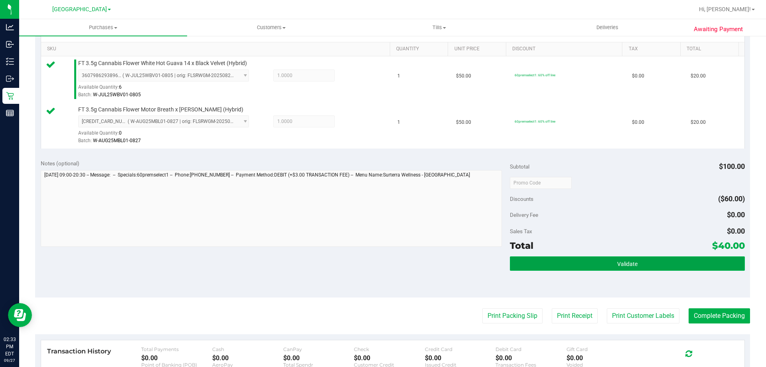
click at [626, 259] on button "Validate" at bounding box center [627, 263] width 235 height 14
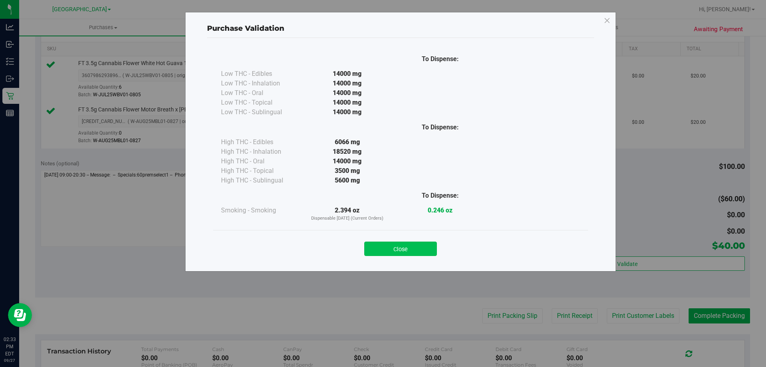
click at [415, 247] on button "Close" at bounding box center [400, 248] width 73 height 14
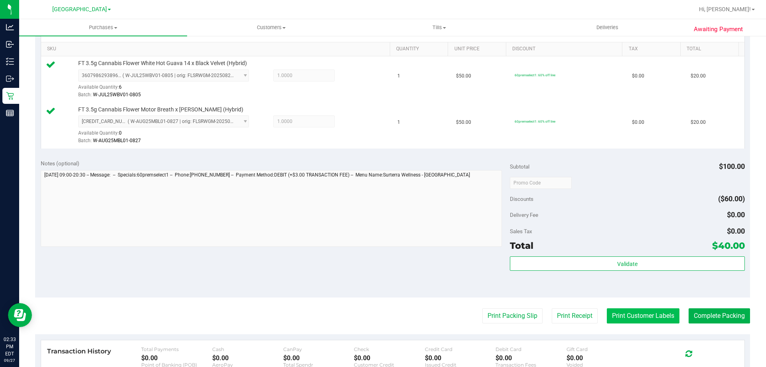
click at [627, 316] on button "Print Customer Labels" at bounding box center [643, 315] width 73 height 15
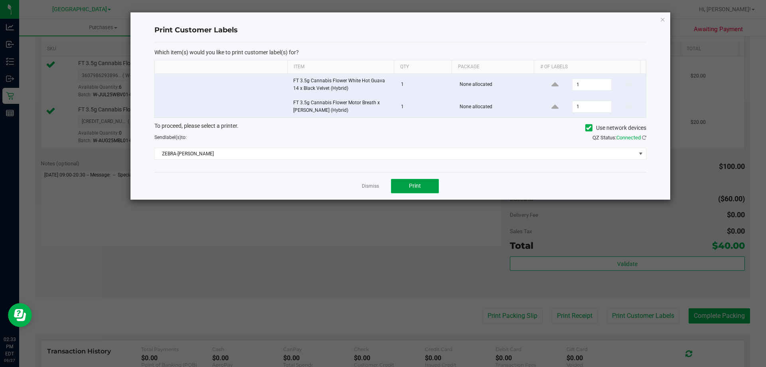
click at [412, 183] on span "Print" at bounding box center [415, 185] width 12 height 6
drag, startPoint x: 661, startPoint y: 17, endPoint x: 648, endPoint y: 71, distance: 55.8
click at [662, 17] on icon "button" at bounding box center [663, 19] width 6 height 10
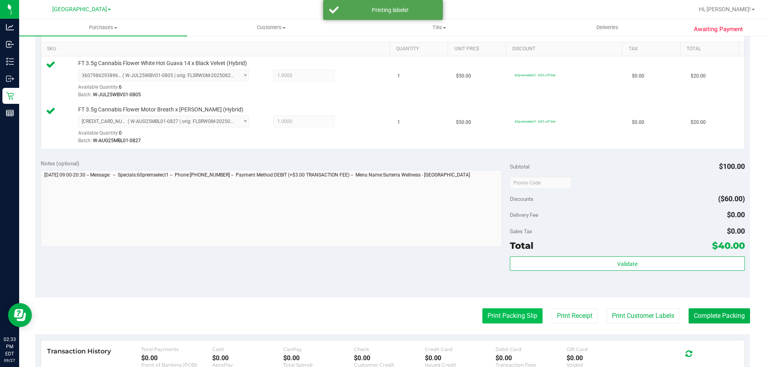
click at [518, 318] on button "Print Packing Slip" at bounding box center [512, 315] width 60 height 15
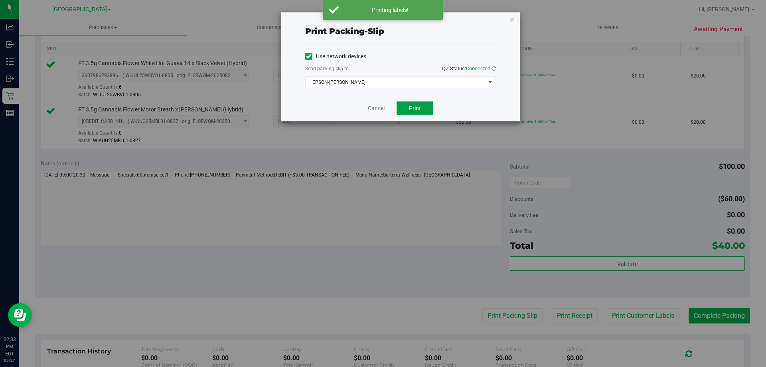
click at [418, 109] on span "Print" at bounding box center [415, 108] width 12 height 6
click at [512, 22] on icon "button" at bounding box center [512, 19] width 6 height 10
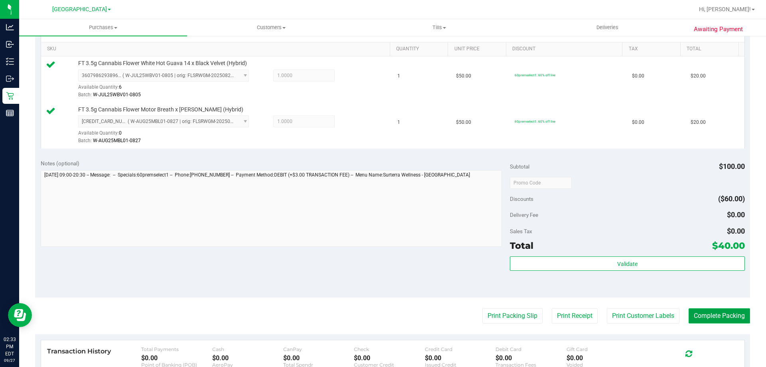
click at [707, 309] on button "Complete Packing" at bounding box center [719, 315] width 61 height 15
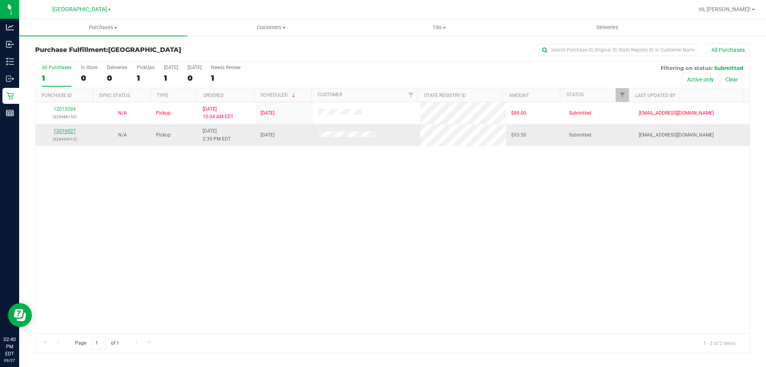
click at [57, 129] on link "12016027" at bounding box center [64, 131] width 22 height 6
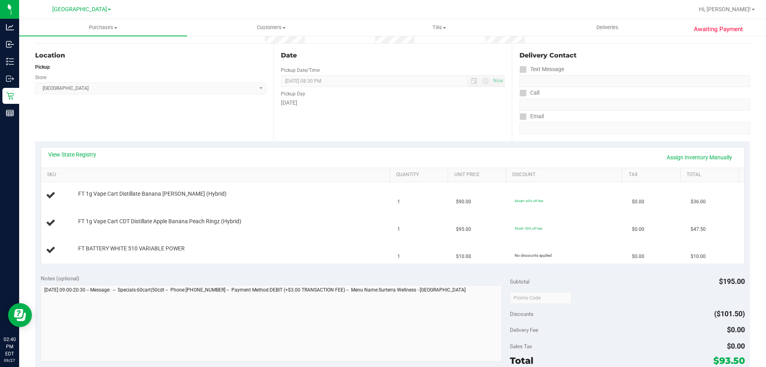
scroll to position [80, 0]
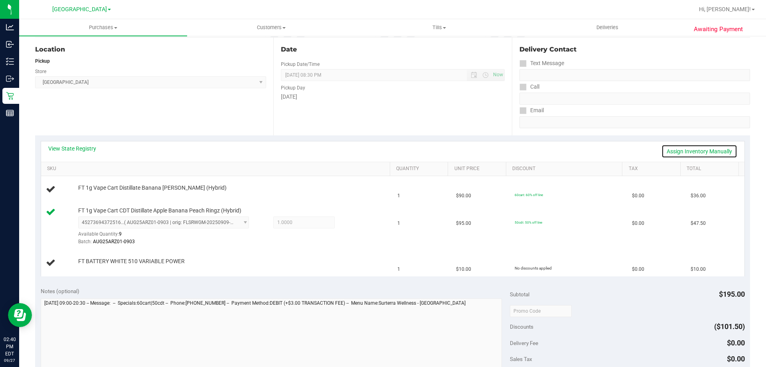
click at [698, 148] on link "Assign Inventory Manually" at bounding box center [699, 151] width 76 height 14
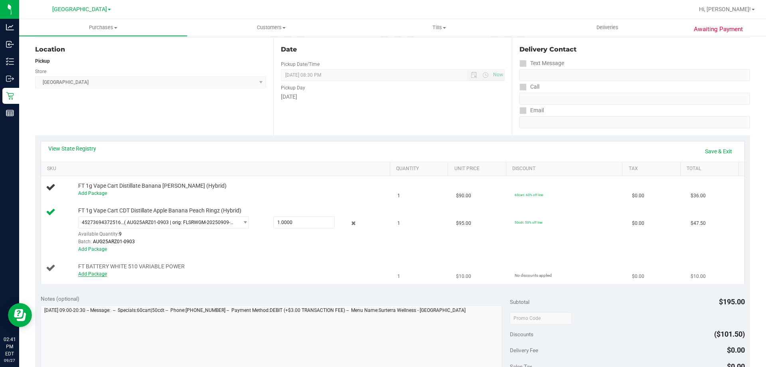
click at [95, 274] on link "Add Package" at bounding box center [92, 274] width 29 height 6
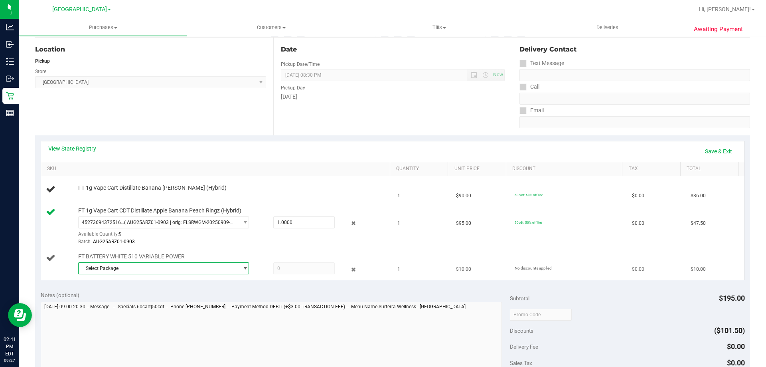
click at [242, 270] on span "select" at bounding box center [245, 268] width 6 height 6
click at [135, 301] on span "( 1992285-072025 | orig: FLSRWLX-20250901-002 )" at bounding box center [184, 301] width 111 height 6
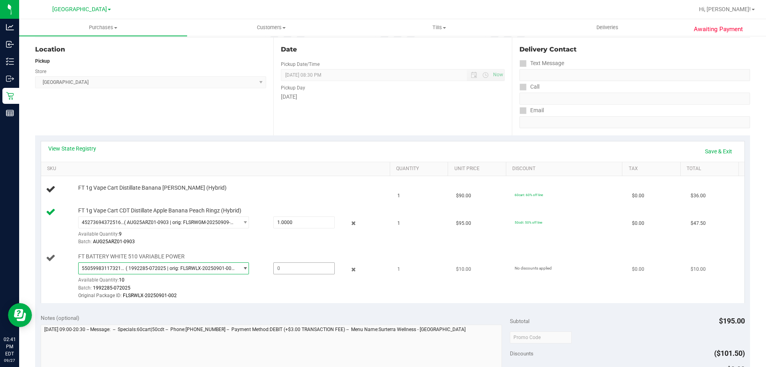
click at [287, 271] on span at bounding box center [303, 268] width 61 height 12
type input "1"
type input "1.0000"
click at [303, 292] on div "Original Package ID: FLSRWLX-20250901-002" at bounding box center [232, 296] width 308 height 8
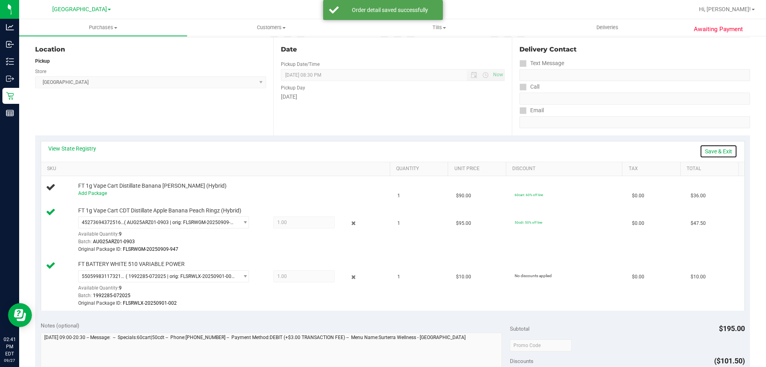
click at [718, 144] on link "Save & Exit" at bounding box center [719, 151] width 38 height 14
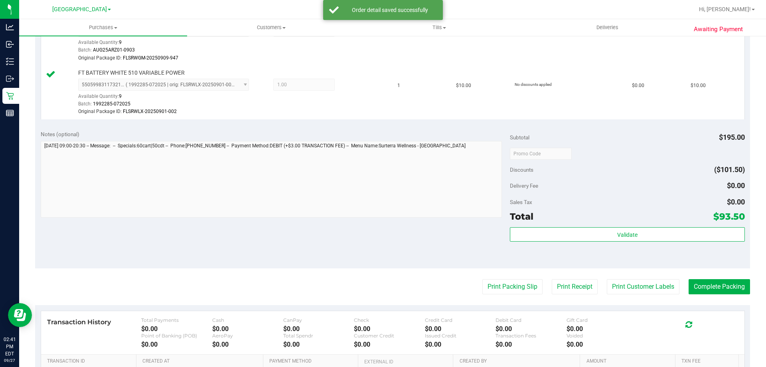
scroll to position [319, 0]
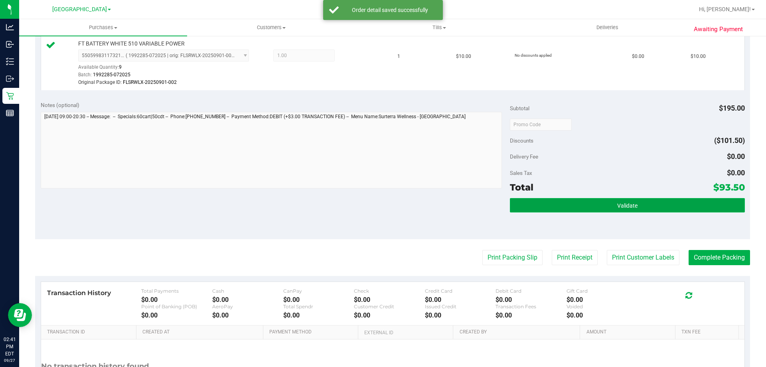
click at [621, 202] on span "Validate" at bounding box center [627, 205] width 20 height 6
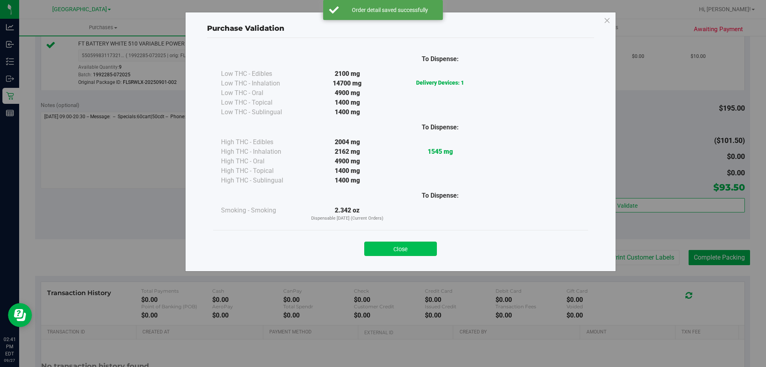
click at [405, 248] on button "Close" at bounding box center [400, 248] width 73 height 14
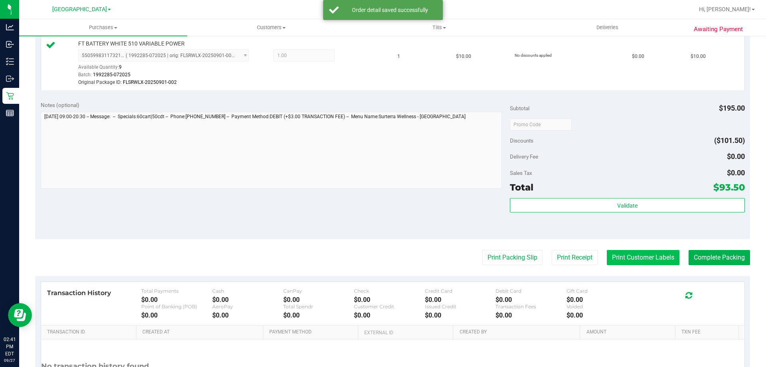
click at [613, 252] on button "Print Customer Labels" at bounding box center [643, 257] width 73 height 15
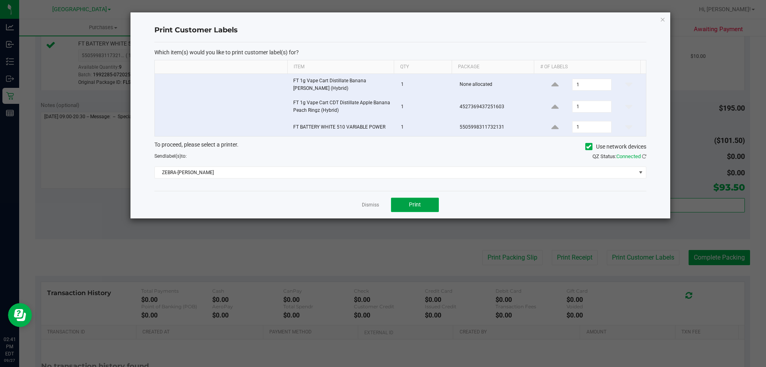
click at [407, 201] on button "Print" at bounding box center [415, 204] width 48 height 14
click at [661, 21] on icon "button" at bounding box center [663, 19] width 6 height 10
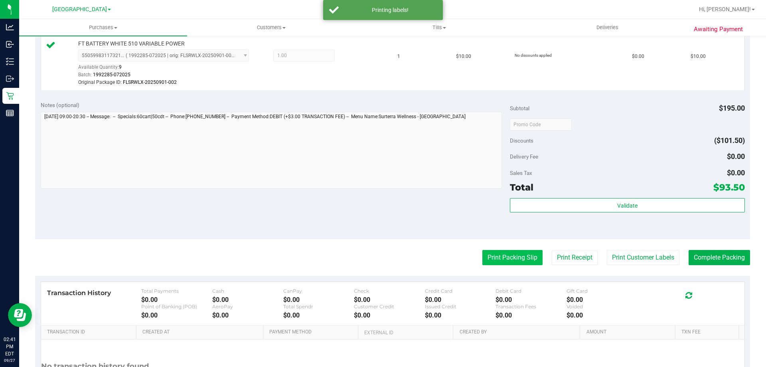
click at [518, 259] on button "Print Packing Slip" at bounding box center [512, 257] width 60 height 15
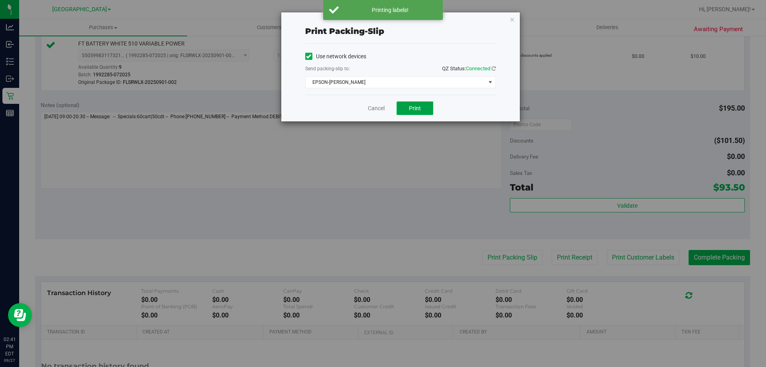
click at [423, 107] on button "Print" at bounding box center [415, 108] width 37 height 14
click at [511, 18] on icon "button" at bounding box center [512, 19] width 6 height 10
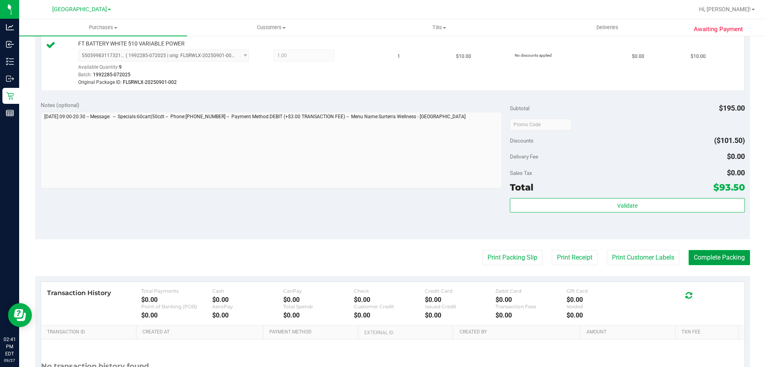
click at [718, 263] on button "Complete Packing" at bounding box center [719, 257] width 61 height 15
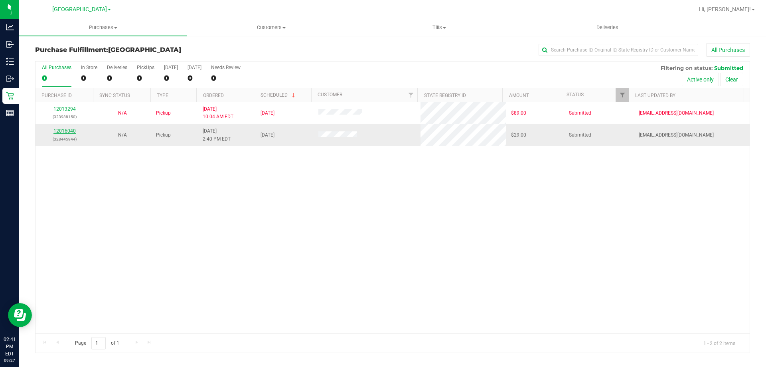
click at [65, 128] on link "12016040" at bounding box center [64, 131] width 22 height 6
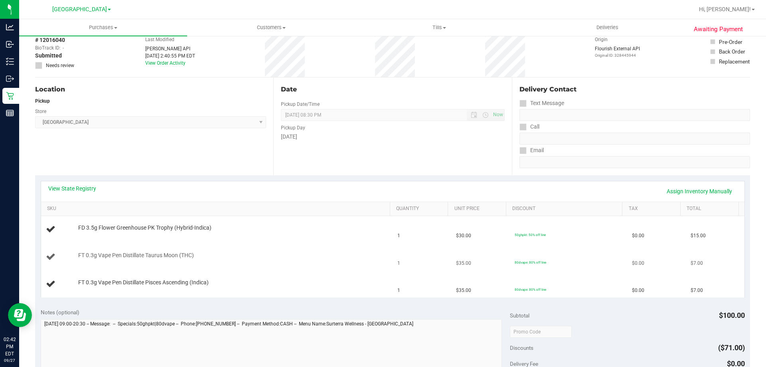
scroll to position [80, 0]
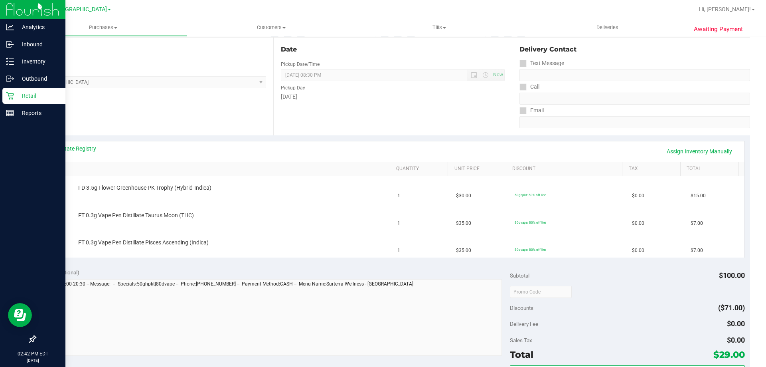
click at [16, 94] on p "Retail" at bounding box center [38, 96] width 48 height 10
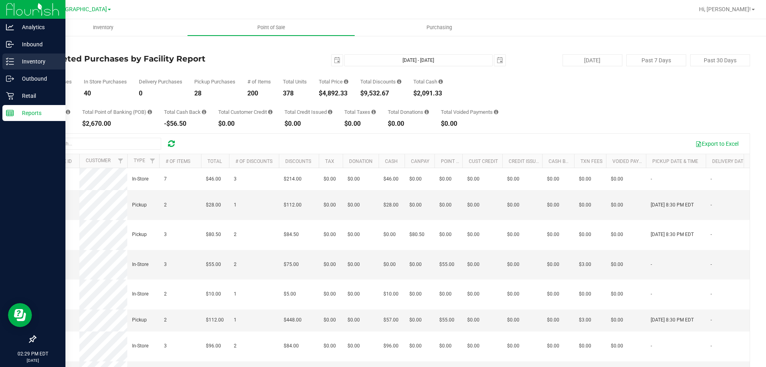
click at [34, 60] on p "Inventory" at bounding box center [38, 62] width 48 height 10
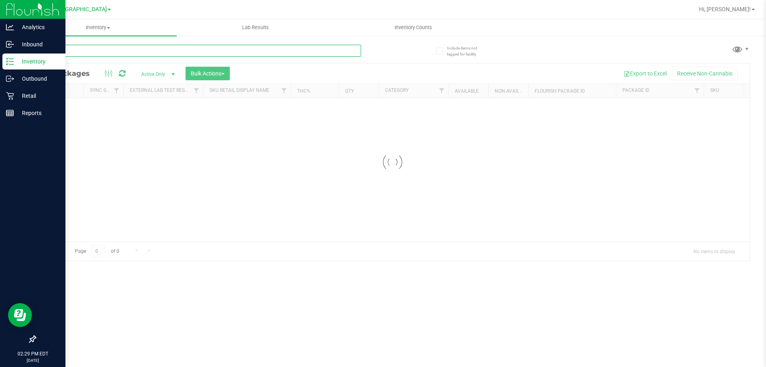
click at [107, 49] on input "text" at bounding box center [198, 51] width 326 height 12
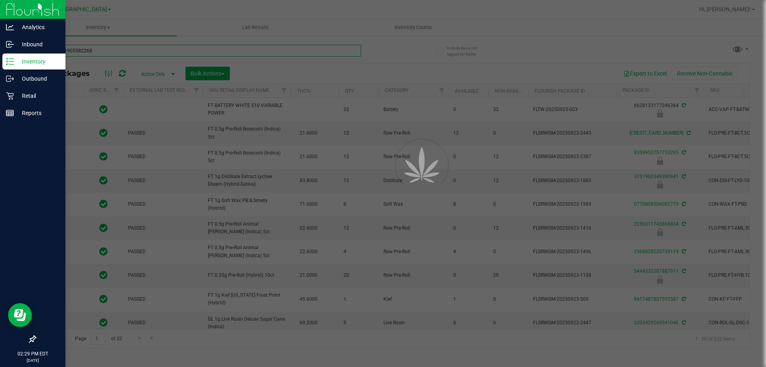
type input "2777771905582268"
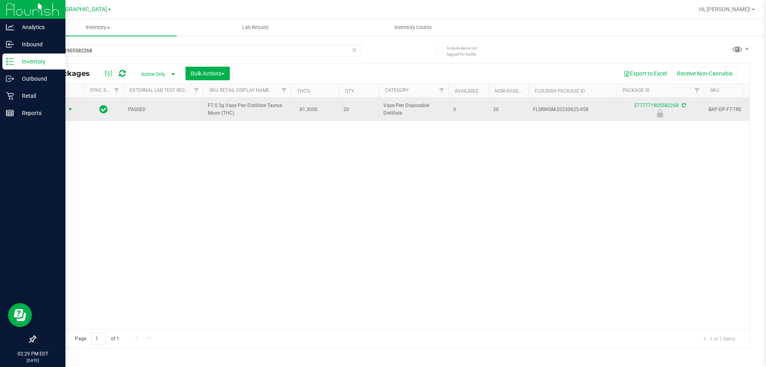
click at [72, 107] on span "select" at bounding box center [70, 109] width 6 height 6
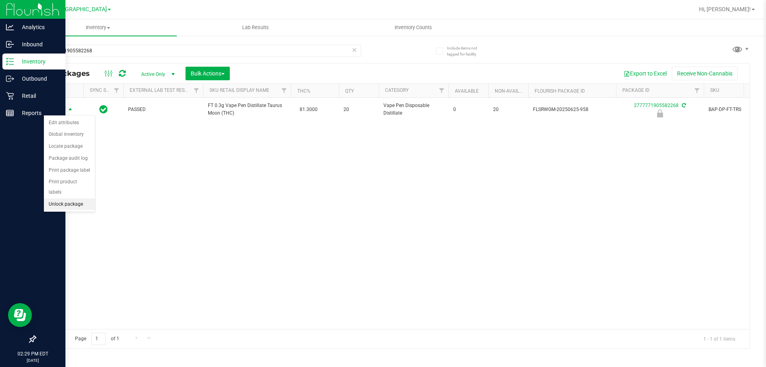
drag, startPoint x: 81, startPoint y: 190, endPoint x: 88, endPoint y: 197, distance: 9.9
click at [81, 198] on li "Unlock package" at bounding box center [69, 204] width 51 height 12
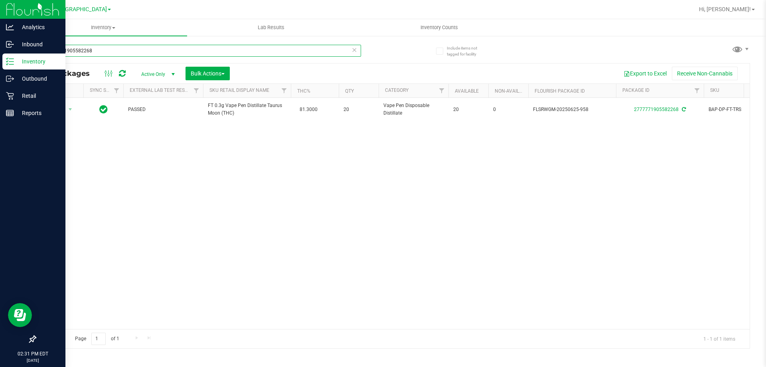
click at [116, 54] on input "2777771905582268" at bounding box center [198, 51] width 326 height 12
type input "drm"
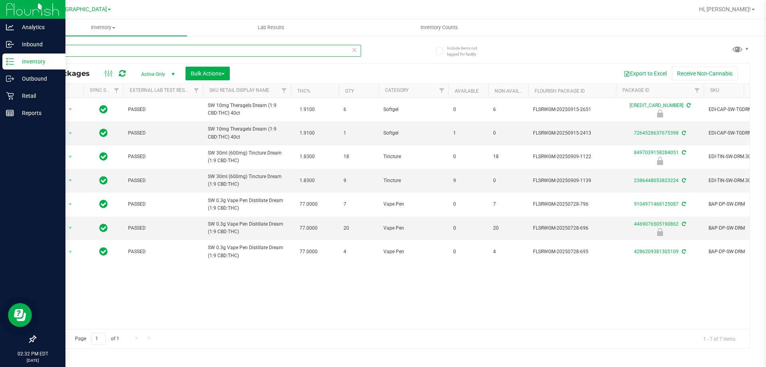
click at [93, 54] on input "drm" at bounding box center [198, 51] width 326 height 12
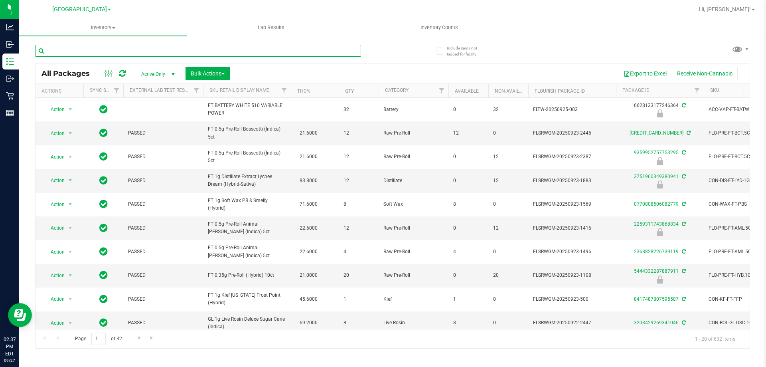
click at [176, 47] on input "text" at bounding box center [198, 51] width 326 height 12
type input "8816447924523047"
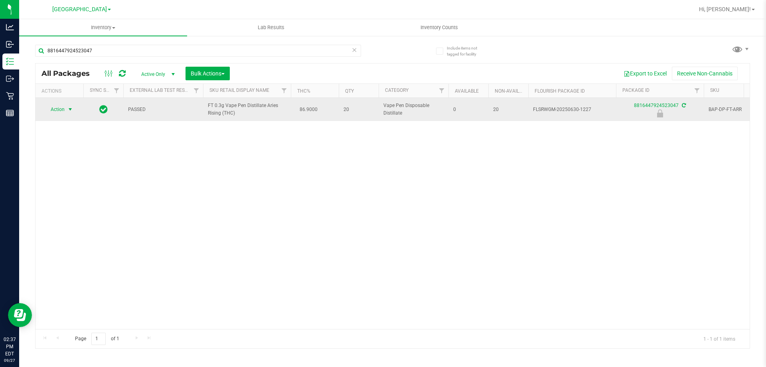
click at [69, 109] on span "select" at bounding box center [70, 109] width 6 height 6
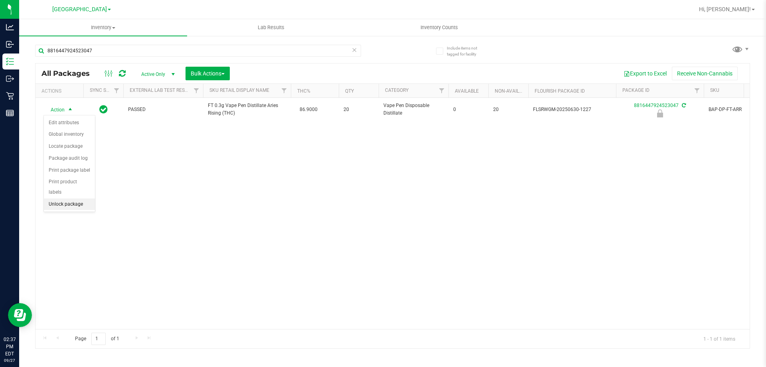
click at [74, 198] on li "Unlock package" at bounding box center [69, 204] width 51 height 12
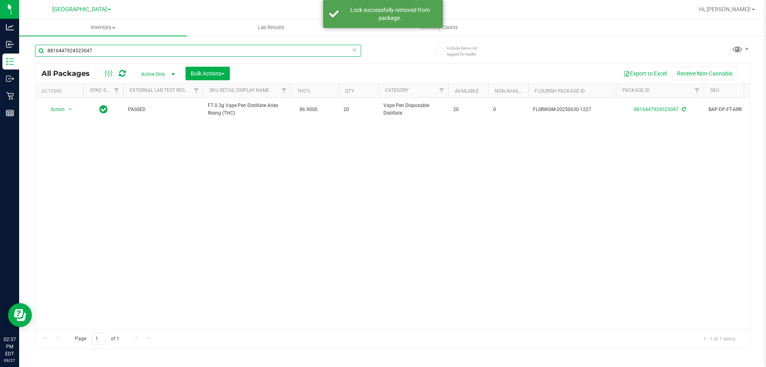
click at [114, 51] on input "8816447924523047" at bounding box center [198, 51] width 326 height 12
type input "8"
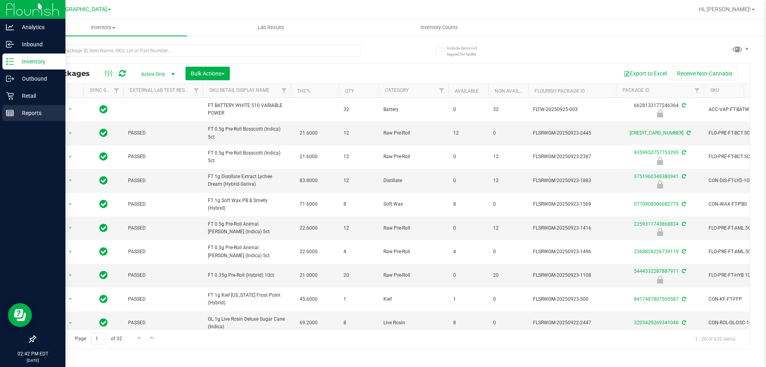
click at [11, 120] on div "Reports" at bounding box center [33, 113] width 63 height 16
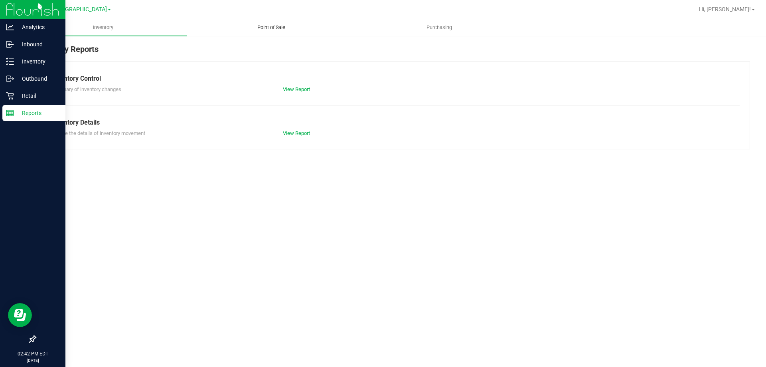
click at [268, 28] on span "Point of Sale" at bounding box center [271, 27] width 49 height 7
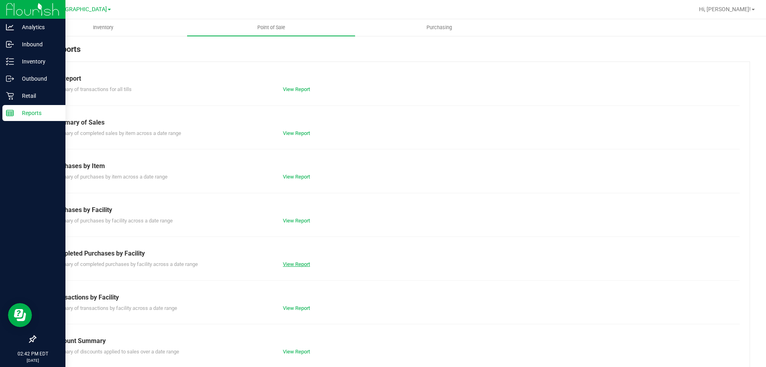
click at [297, 265] on link "View Report" at bounding box center [296, 264] width 27 height 6
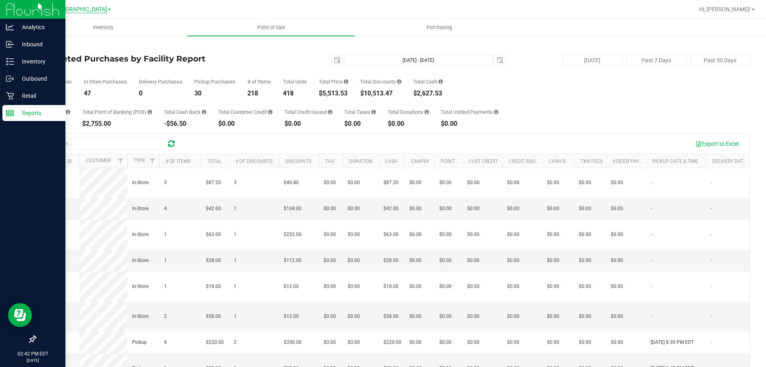
click at [91, 12] on span "[GEOGRAPHIC_DATA]" at bounding box center [79, 9] width 55 height 7
click at [75, 61] on link "Ft. Myers WC" at bounding box center [81, 60] width 116 height 11
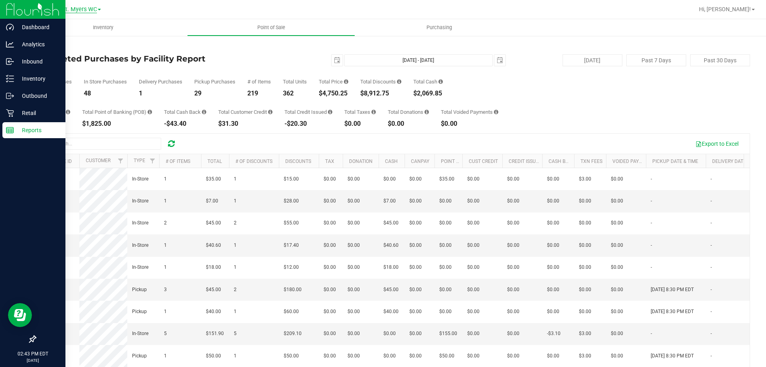
click at [77, 11] on span "Ft. Myers WC" at bounding box center [79, 9] width 35 height 7
click at [69, 28] on link "[PERSON_NAME][GEOGRAPHIC_DATA]" at bounding box center [81, 28] width 116 height 11
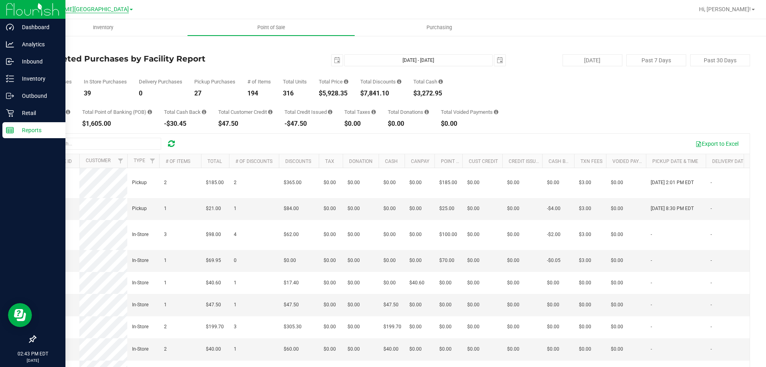
click at [78, 10] on span "[PERSON_NAME][GEOGRAPHIC_DATA]" at bounding box center [79, 9] width 99 height 7
click at [72, 65] on link "[GEOGRAPHIC_DATA]" at bounding box center [81, 70] width 116 height 11
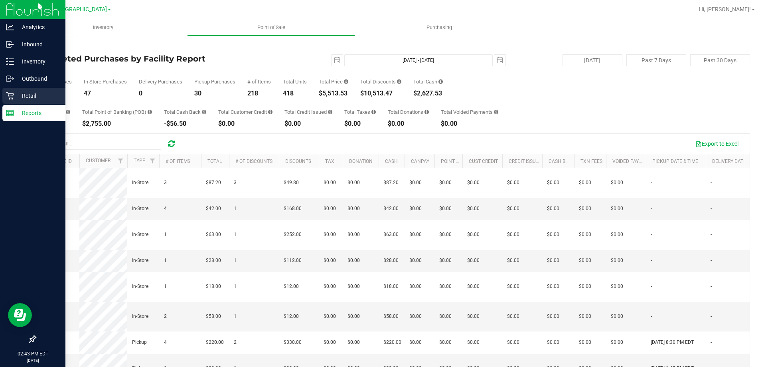
click at [22, 97] on p "Retail" at bounding box center [38, 96] width 48 height 10
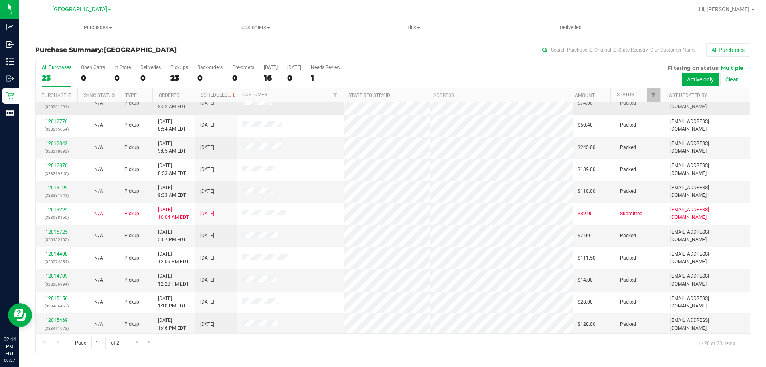
scroll to position [211, 0]
click at [139, 339] on span "Go to the next page" at bounding box center [137, 342] width 6 height 6
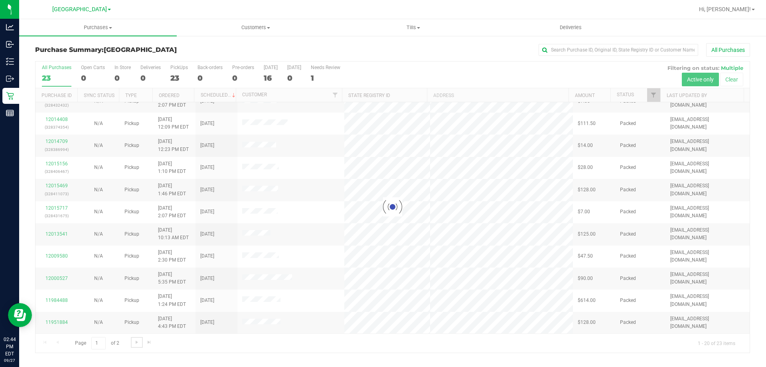
scroll to position [0, 0]
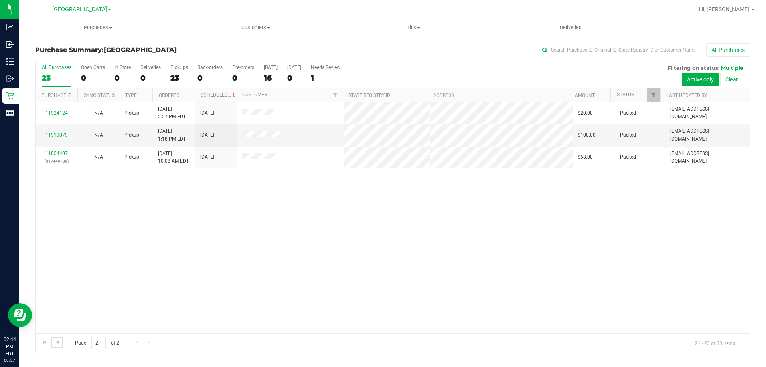
click at [62, 341] on link "Go to the previous page" at bounding box center [57, 342] width 12 height 11
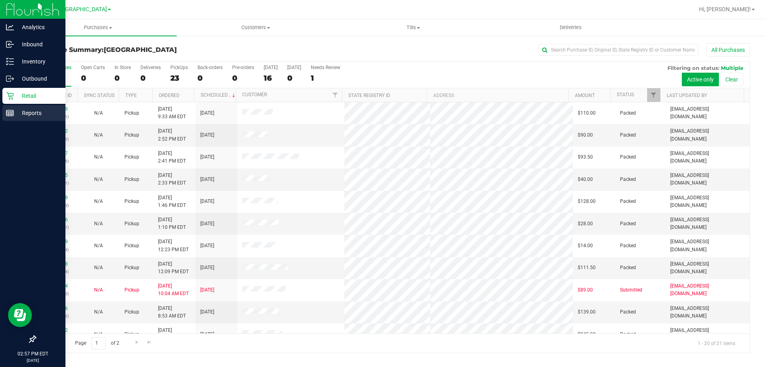
click at [13, 114] on line at bounding box center [9, 114] width 7 height 0
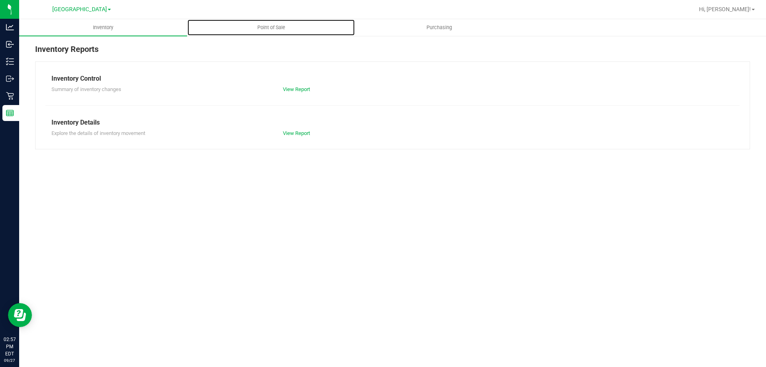
click at [257, 28] on span "Point of Sale" at bounding box center [271, 27] width 49 height 7
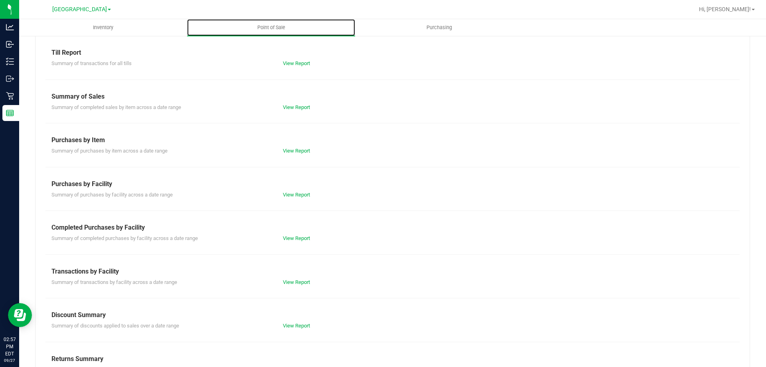
scroll to position [53, 0]
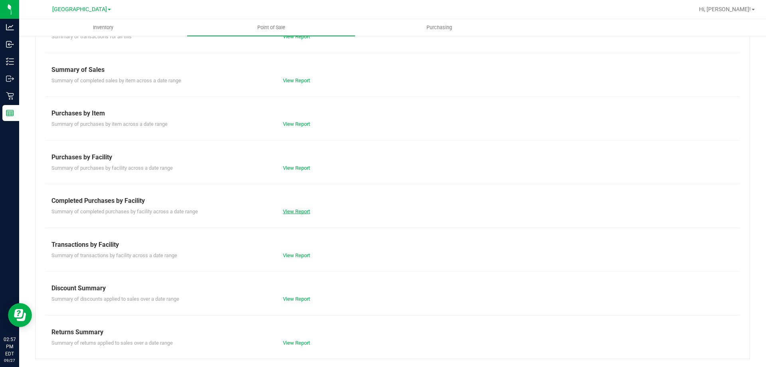
click at [285, 210] on link "View Report" at bounding box center [296, 211] width 27 height 6
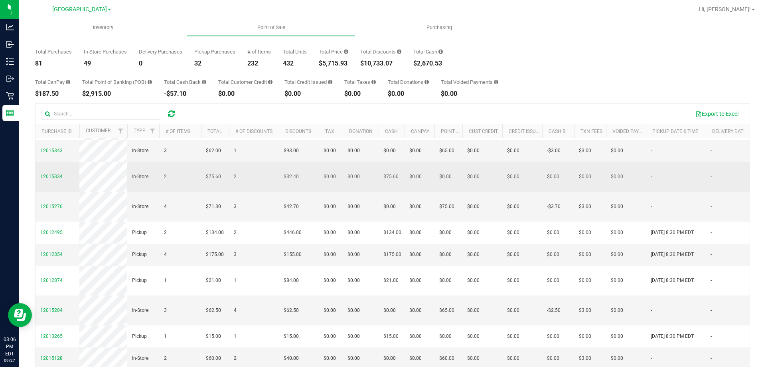
scroll to position [60, 0]
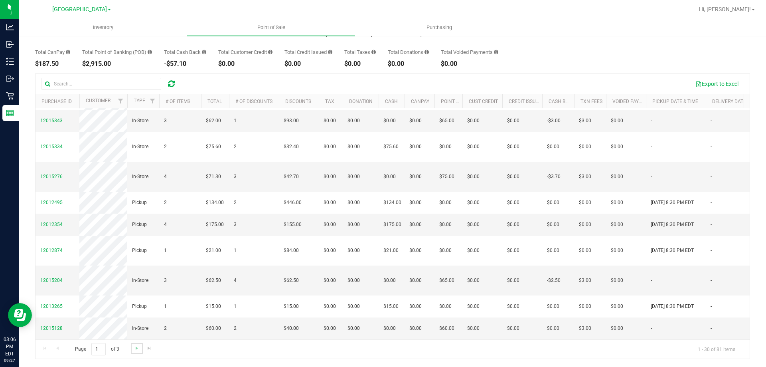
click at [137, 352] on link "Go to the next page" at bounding box center [137, 348] width 12 height 11
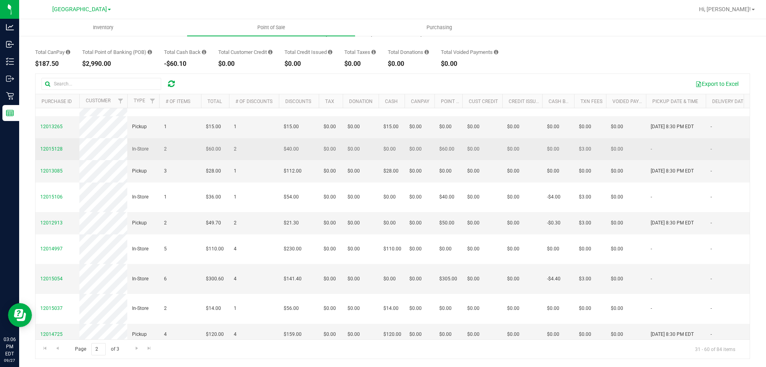
scroll to position [40, 0]
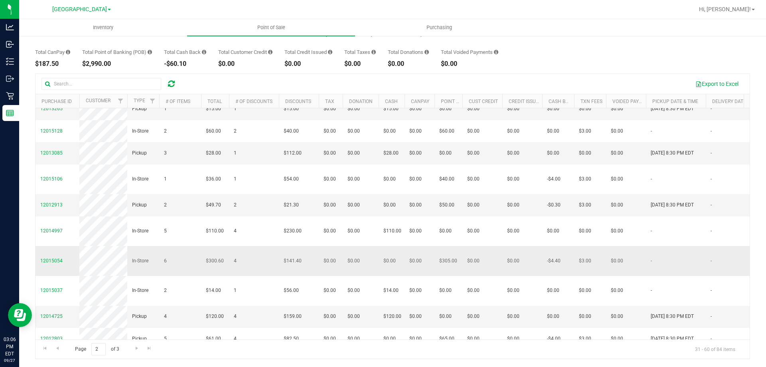
drag, startPoint x: 198, startPoint y: 177, endPoint x: 142, endPoint y: 281, distance: 118.0
click at [142, 276] on td "In-Store" at bounding box center [143, 261] width 32 height 30
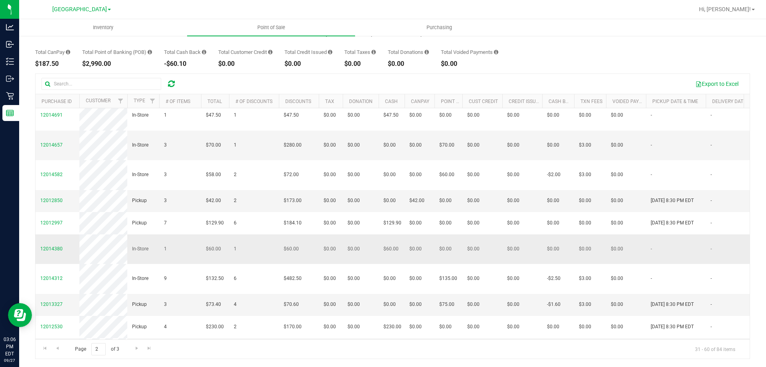
scroll to position [559, 0]
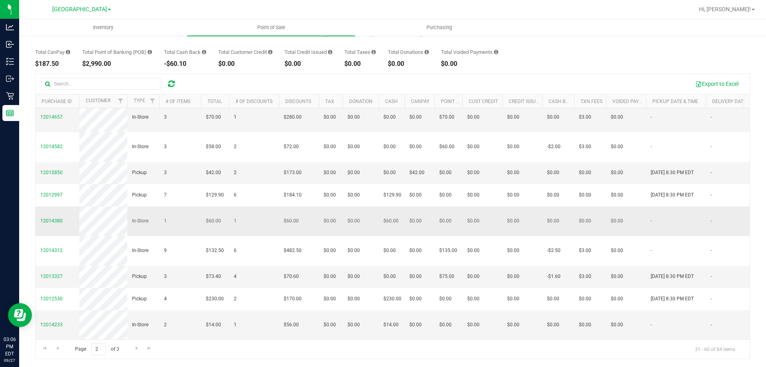
drag, startPoint x: 154, startPoint y: 262, endPoint x: 132, endPoint y: 227, distance: 41.0
click at [132, 227] on td "In-Store" at bounding box center [143, 221] width 32 height 30
click at [135, 348] on span "Go to the next page" at bounding box center [137, 348] width 6 height 6
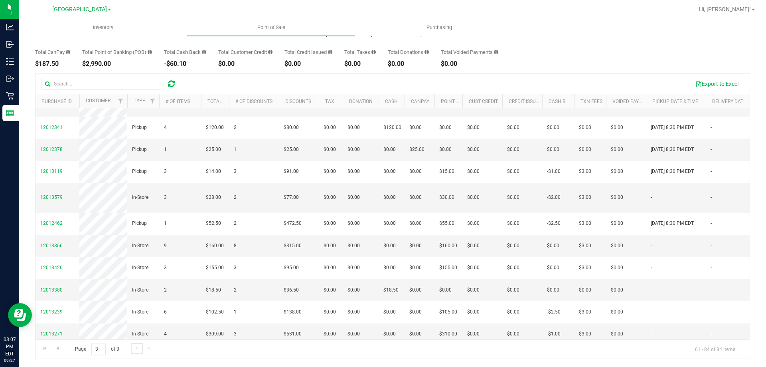
scroll to position [268, 0]
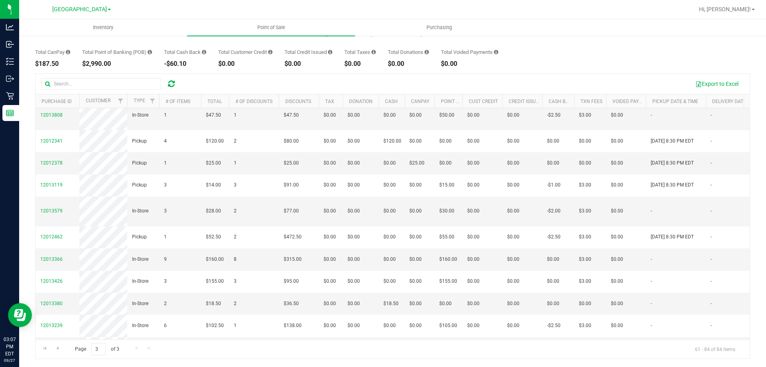
drag, startPoint x: 128, startPoint y: 265, endPoint x: 70, endPoint y: 37, distance: 235.5
click at [70, 36] on div "84" at bounding box center [53, 33] width 37 height 6
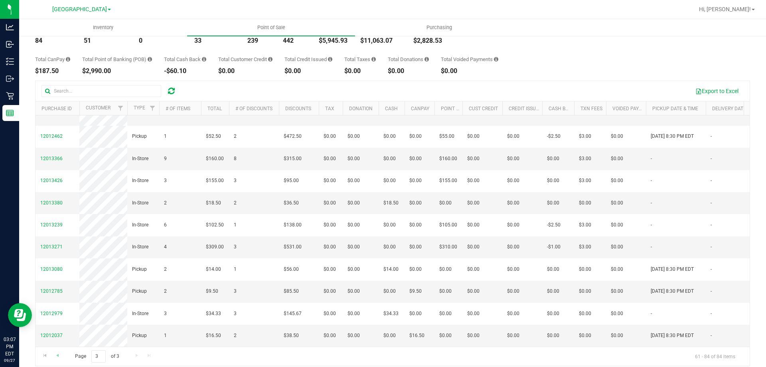
scroll to position [60, 0]
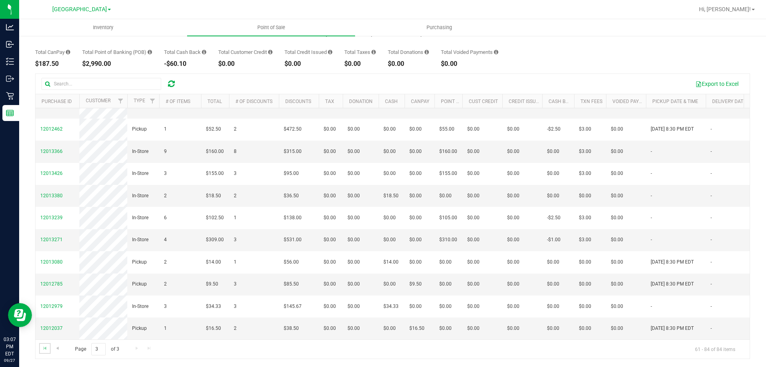
click at [45, 351] on link "Go to the first page" at bounding box center [45, 348] width 12 height 11
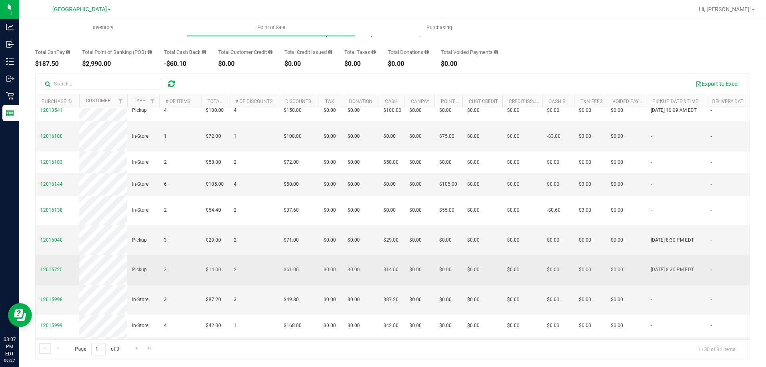
scroll to position [0, 0]
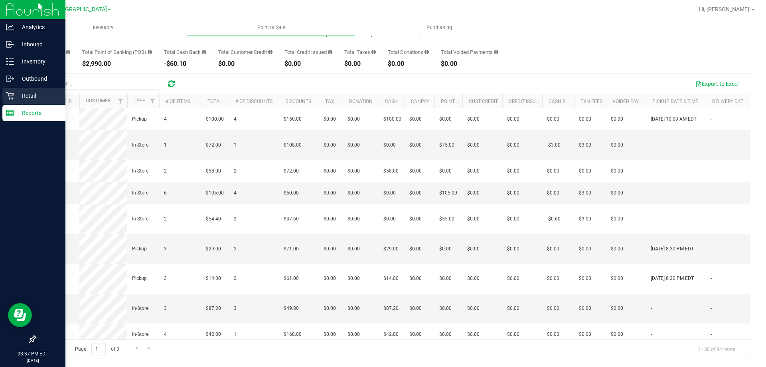
click at [9, 100] on div "Retail" at bounding box center [33, 96] width 63 height 16
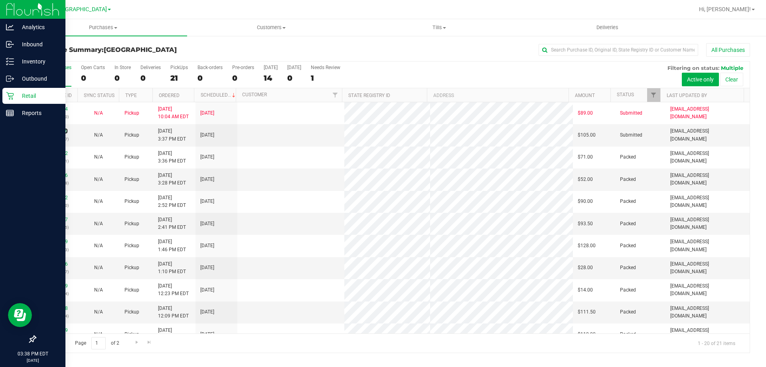
click at [52, 133] on link "12016509" at bounding box center [56, 131] width 22 height 6
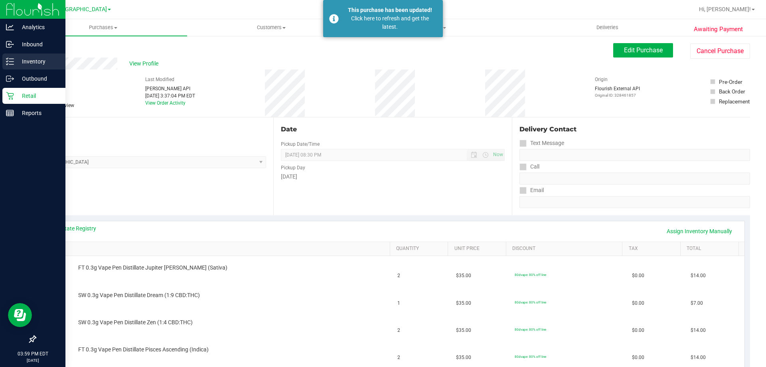
click at [11, 64] on line at bounding box center [11, 64] width 4 height 0
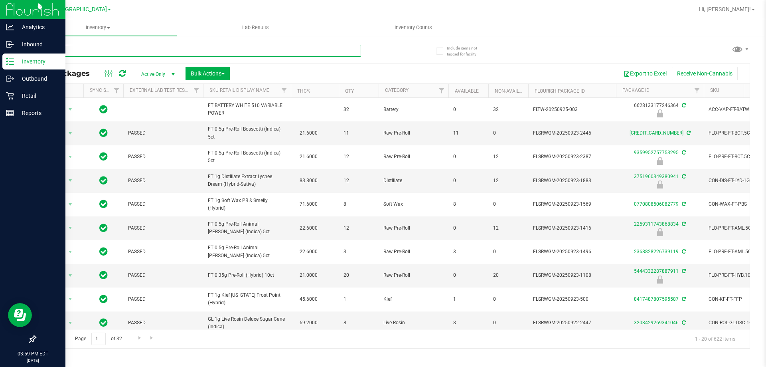
click at [82, 52] on input "text" at bounding box center [198, 51] width 326 height 12
type input "9492648145393722"
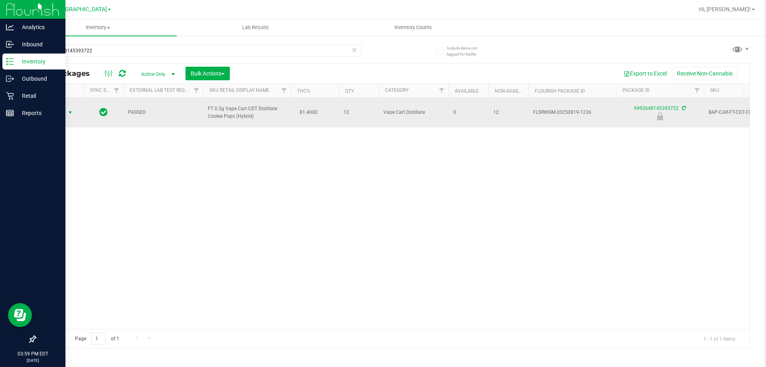
click at [66, 109] on span "select" at bounding box center [70, 112] width 10 height 11
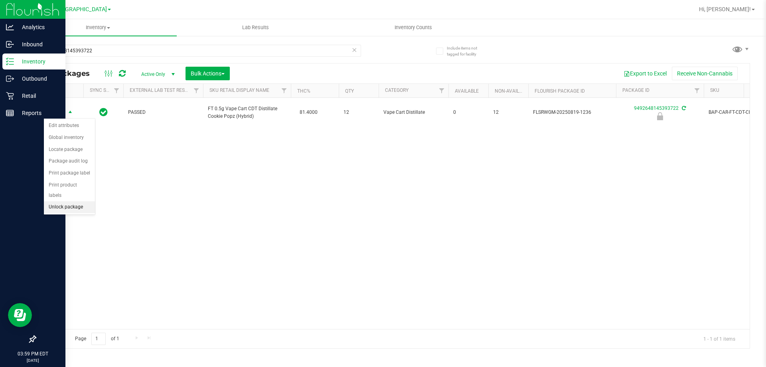
click at [72, 201] on li "Unlock package" at bounding box center [69, 207] width 51 height 12
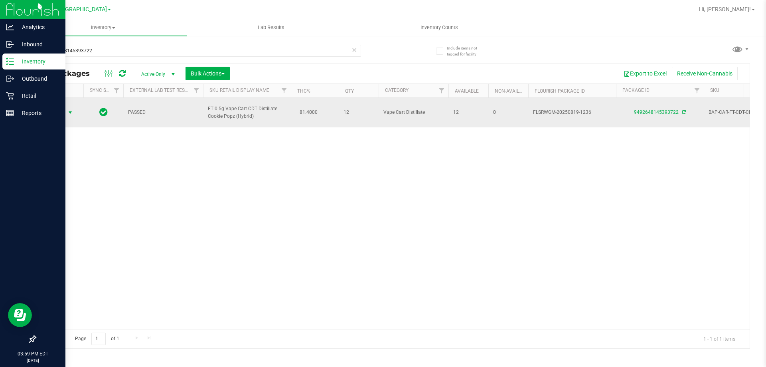
click at [68, 114] on span "select" at bounding box center [70, 112] width 6 height 6
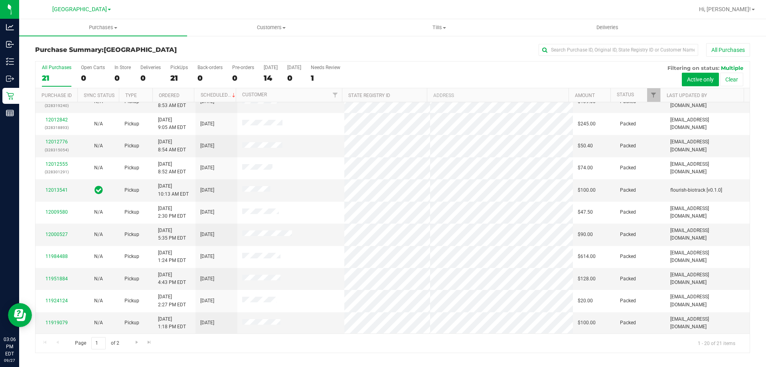
scroll to position [211, 0]
click at [136, 343] on span "Go to the next page" at bounding box center [137, 342] width 6 height 6
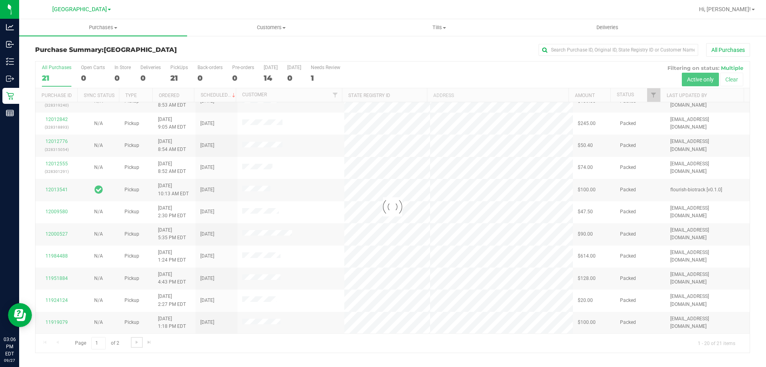
scroll to position [0, 0]
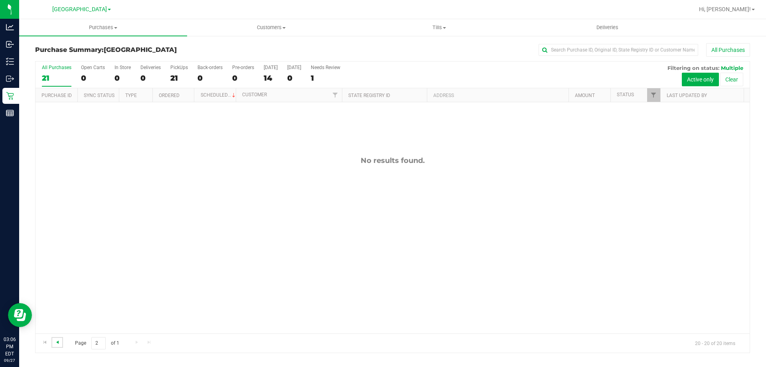
click at [57, 341] on span "Go to the previous page" at bounding box center [57, 342] width 6 height 6
